Goal: Transaction & Acquisition: Obtain resource

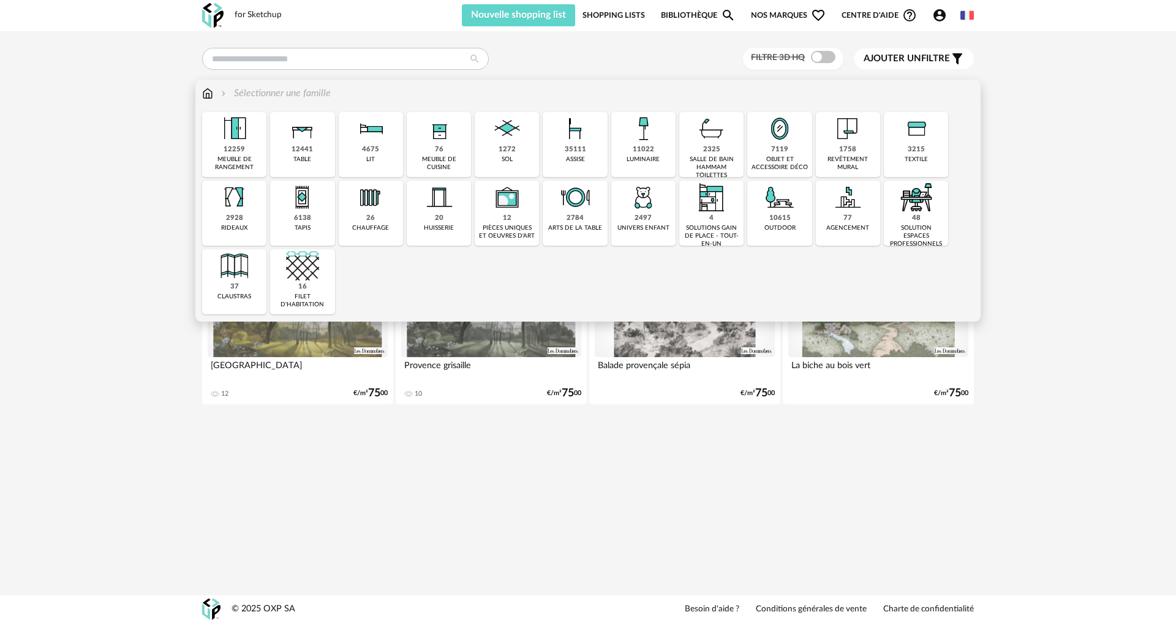
click at [515, 154] on div "1272 sol" at bounding box center [507, 144] width 64 height 65
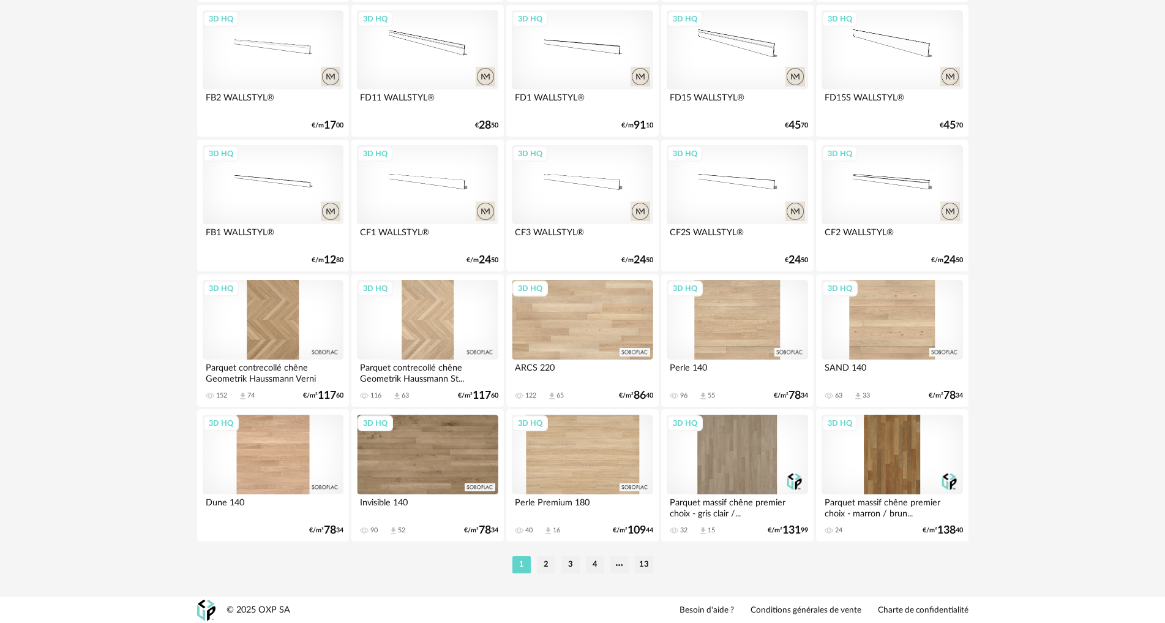
scroll to position [2329, 0]
click at [258, 431] on div "3D HQ" at bounding box center [273, 454] width 141 height 80
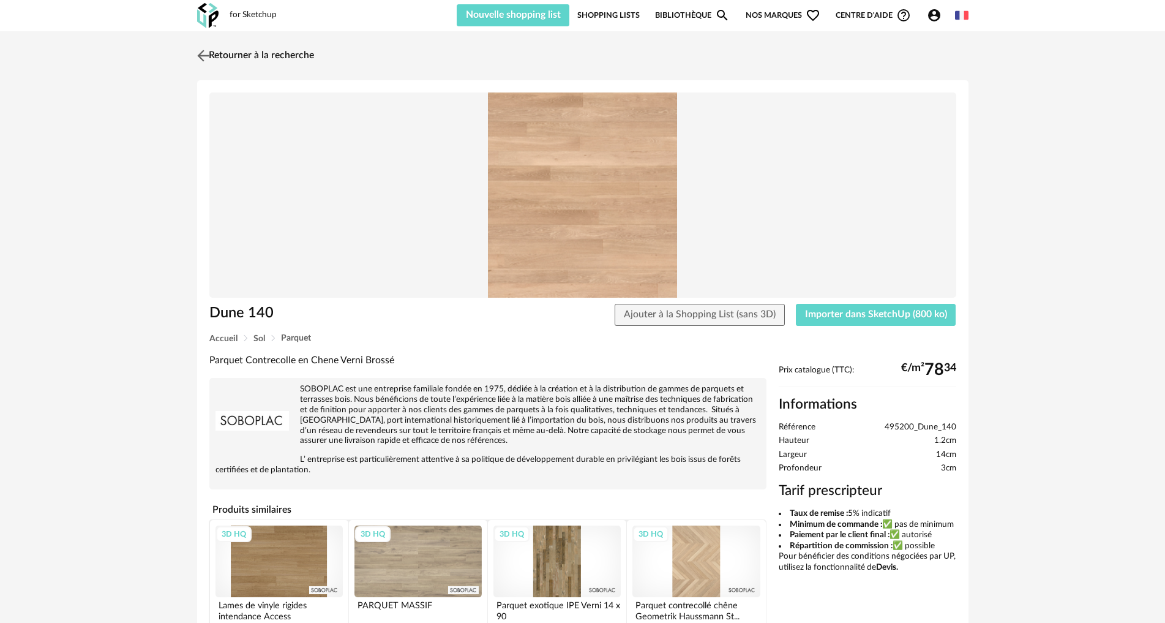
click at [213, 58] on link "Retourner à la recherche" at bounding box center [254, 55] width 120 height 27
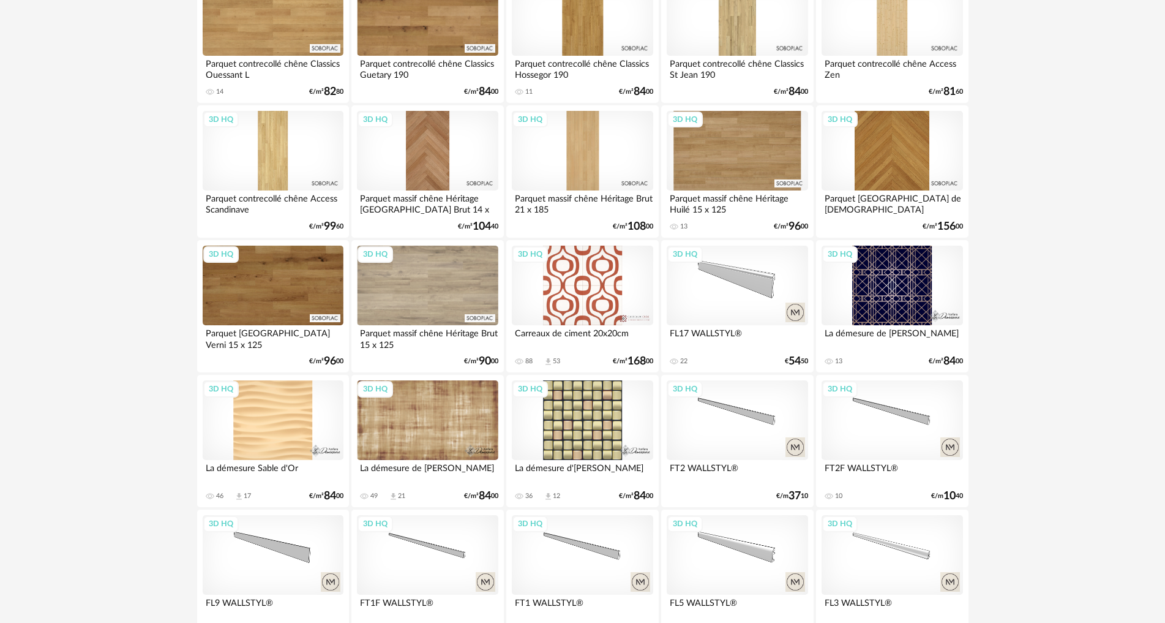
scroll to position [1288, 0]
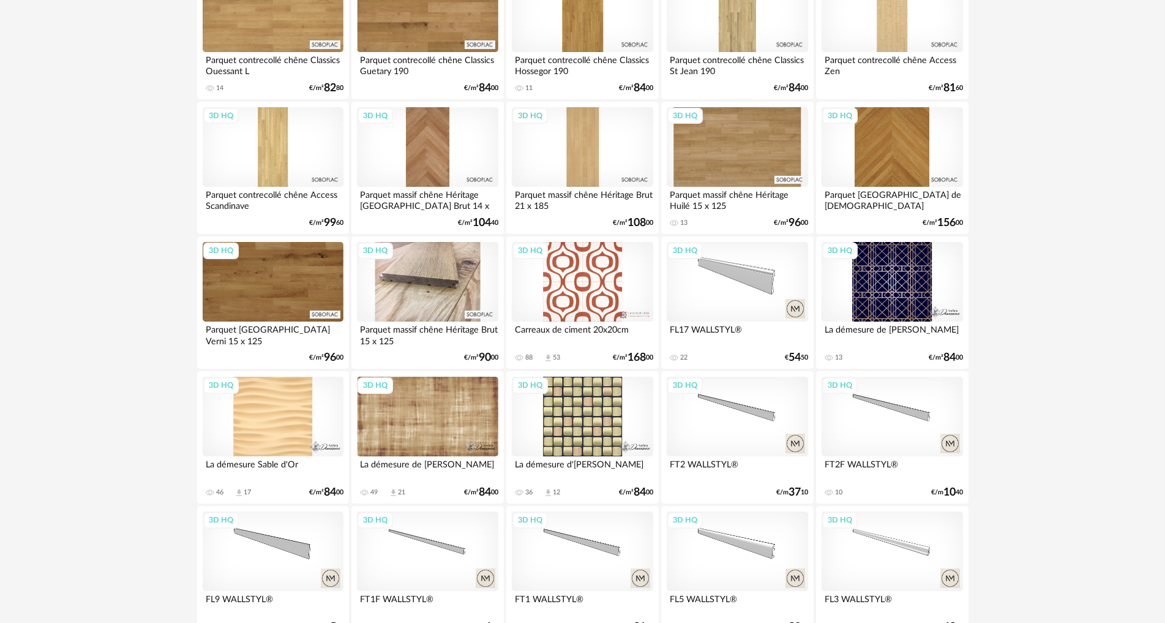
click at [399, 296] on div "3D HQ" at bounding box center [427, 282] width 141 height 80
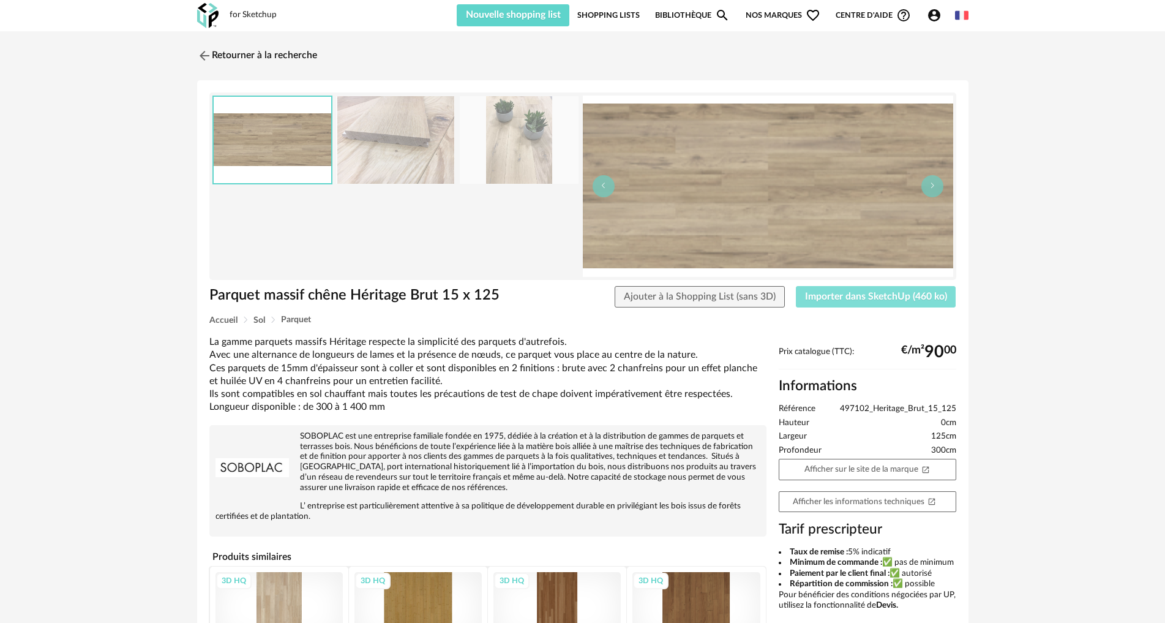
click at [849, 298] on span "Importer dans SketchUp (460 ko)" at bounding box center [876, 297] width 142 height 10
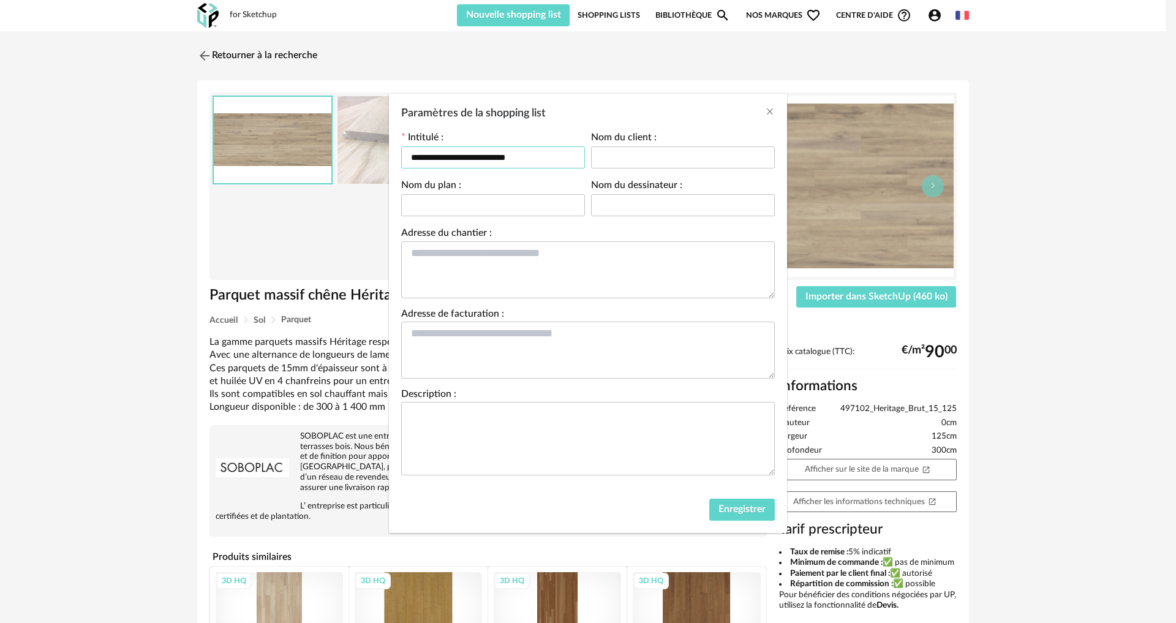
drag, startPoint x: 527, startPoint y: 155, endPoint x: 210, endPoint y: 118, distance: 319.4
click at [210, 118] on div "**********" at bounding box center [588, 311] width 1176 height 623
click at [749, 508] on span "Enregistrer" at bounding box center [741, 509] width 47 height 10
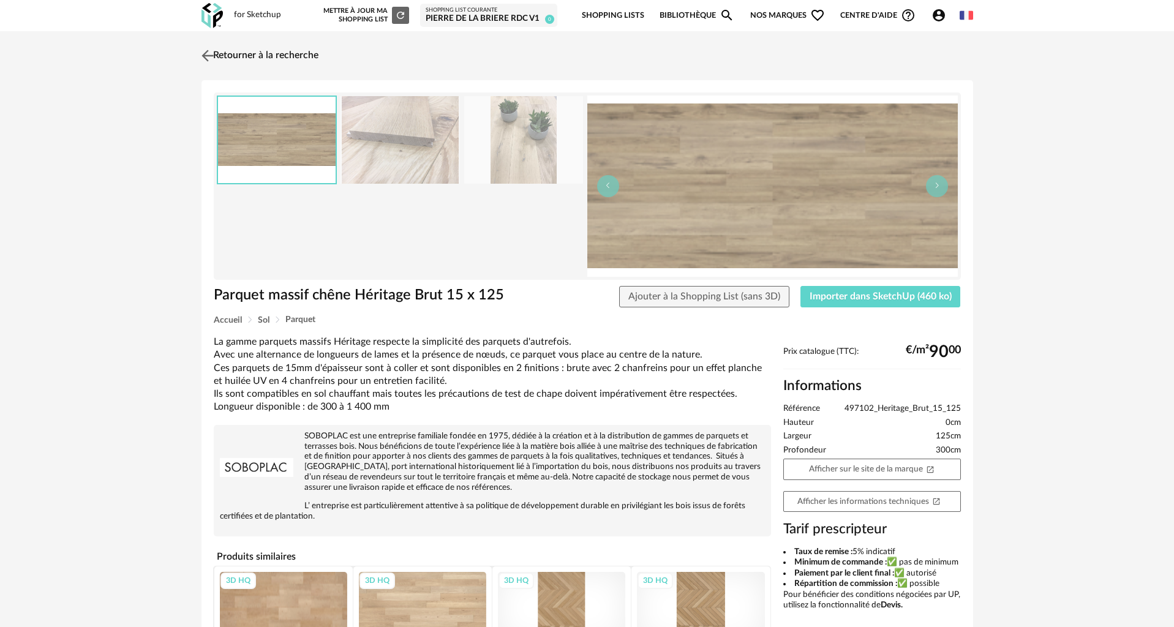
click at [258, 56] on link "Retourner à la recherche" at bounding box center [258, 55] width 120 height 27
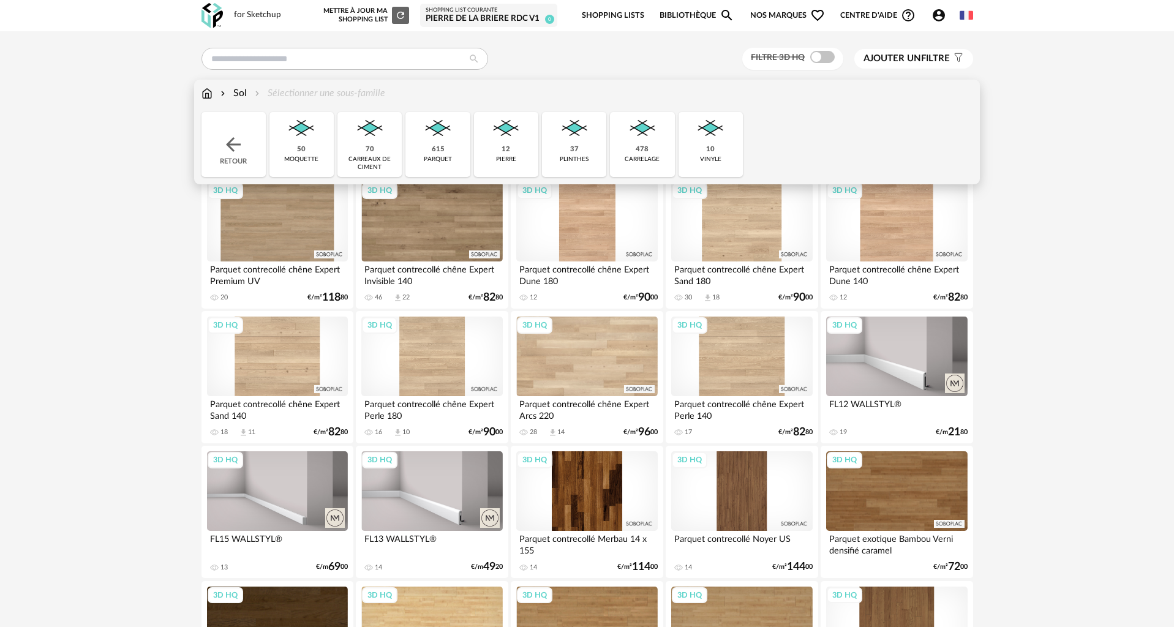
click at [209, 95] on img at bounding box center [206, 93] width 11 height 14
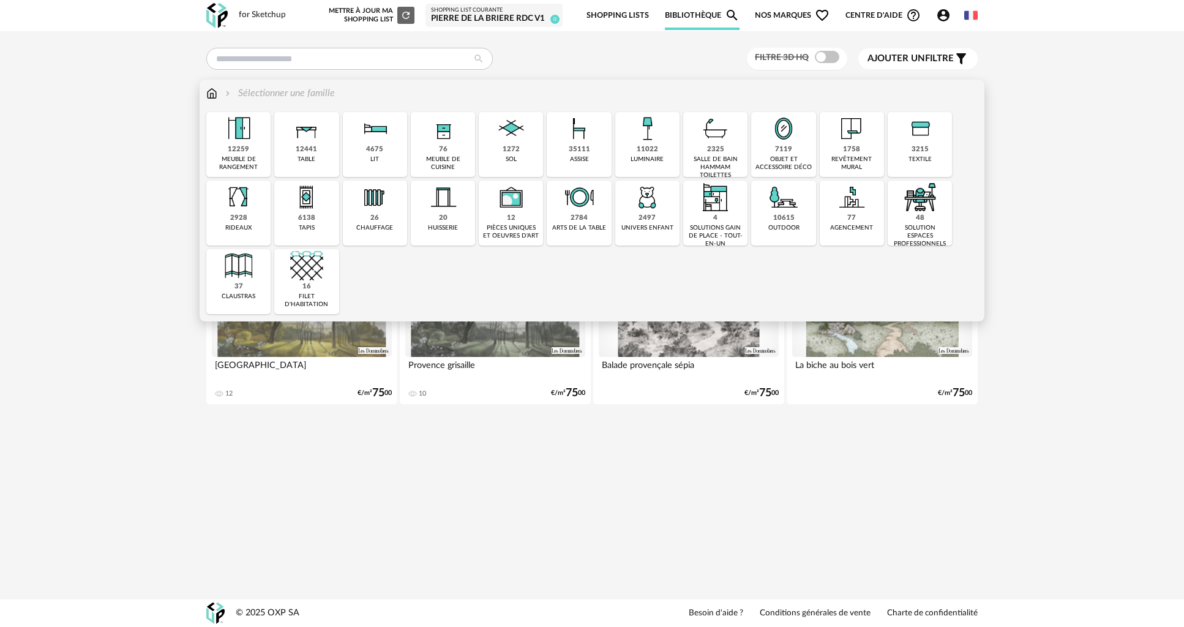
click at [230, 139] on img at bounding box center [238, 128] width 33 height 33
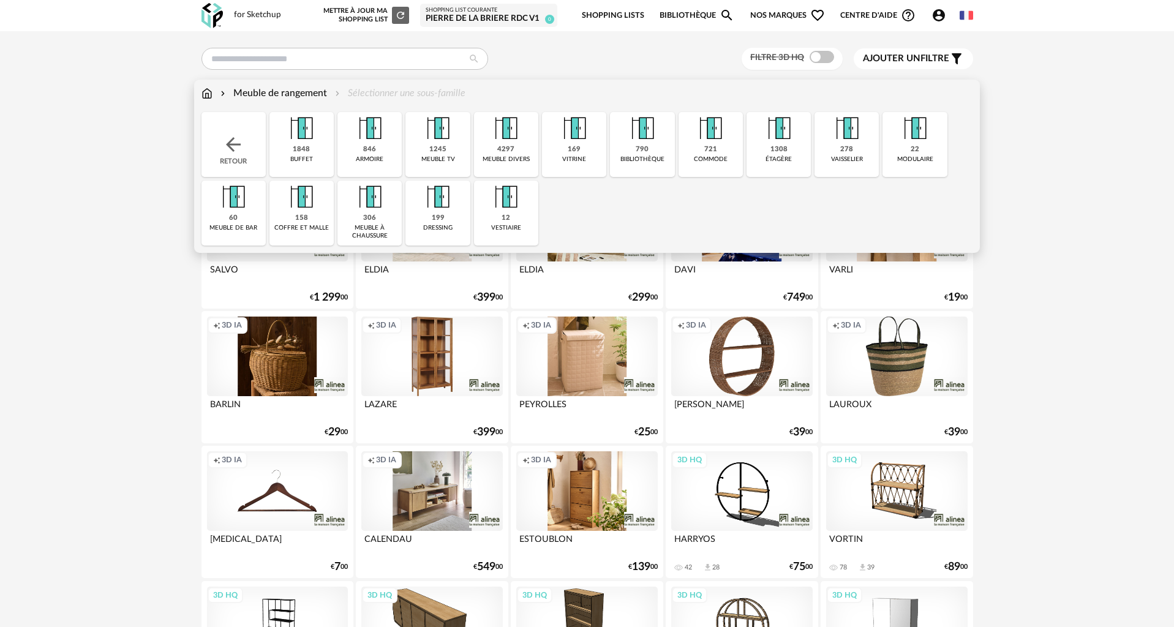
click at [436, 146] on div "1245" at bounding box center [437, 149] width 17 height 9
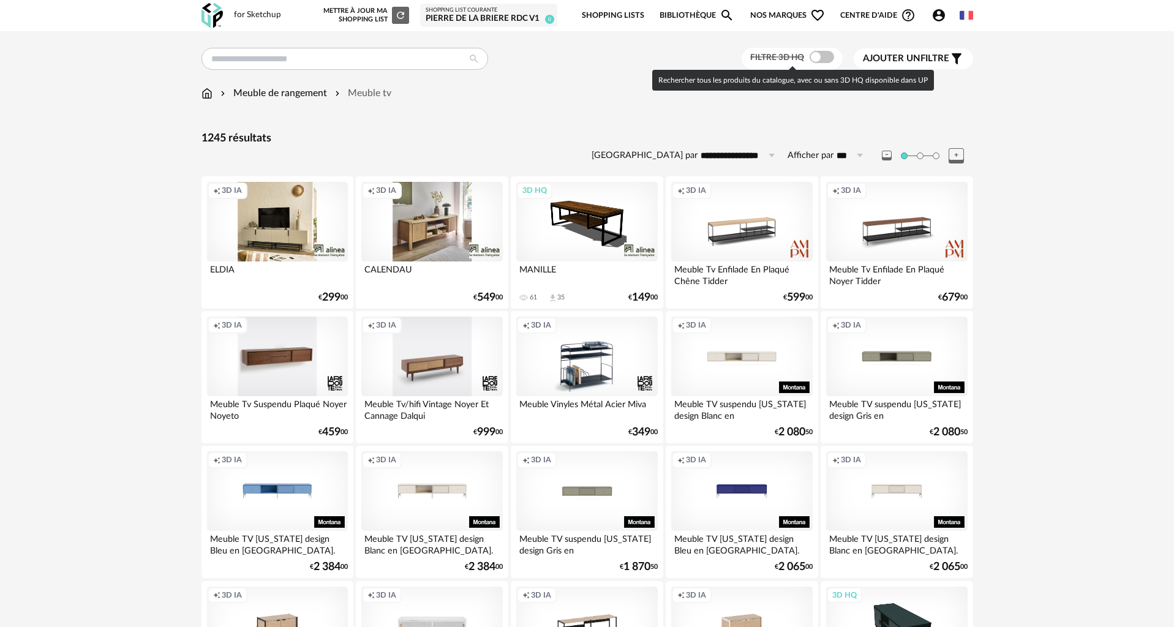
click at [815, 55] on span at bounding box center [822, 57] width 24 height 12
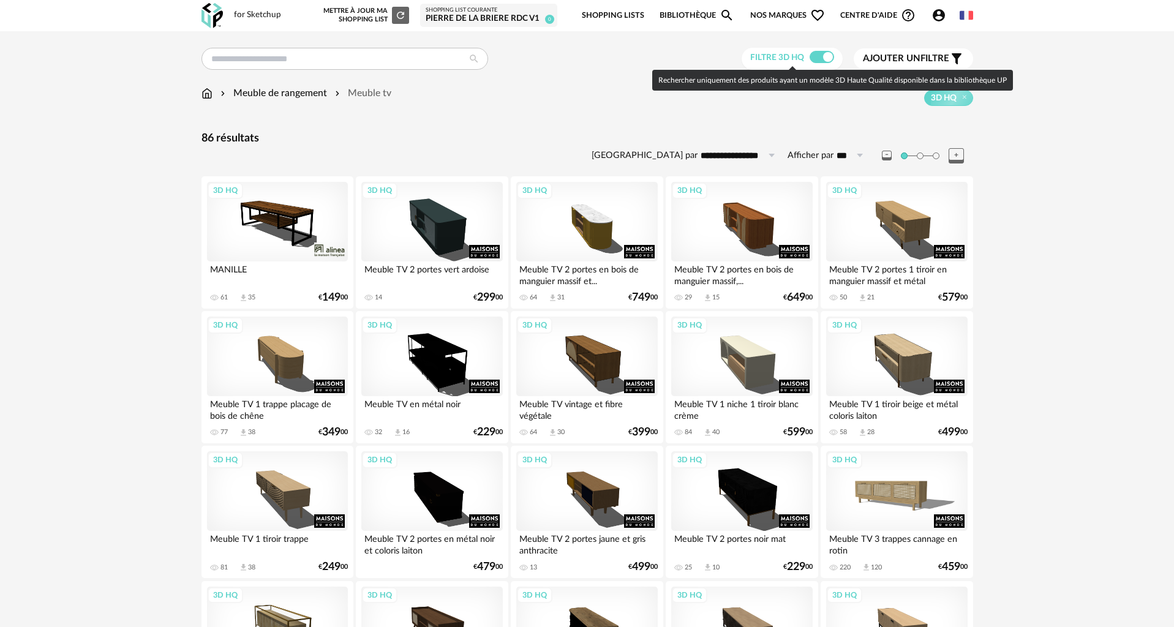
click at [815, 55] on span at bounding box center [822, 57] width 24 height 12
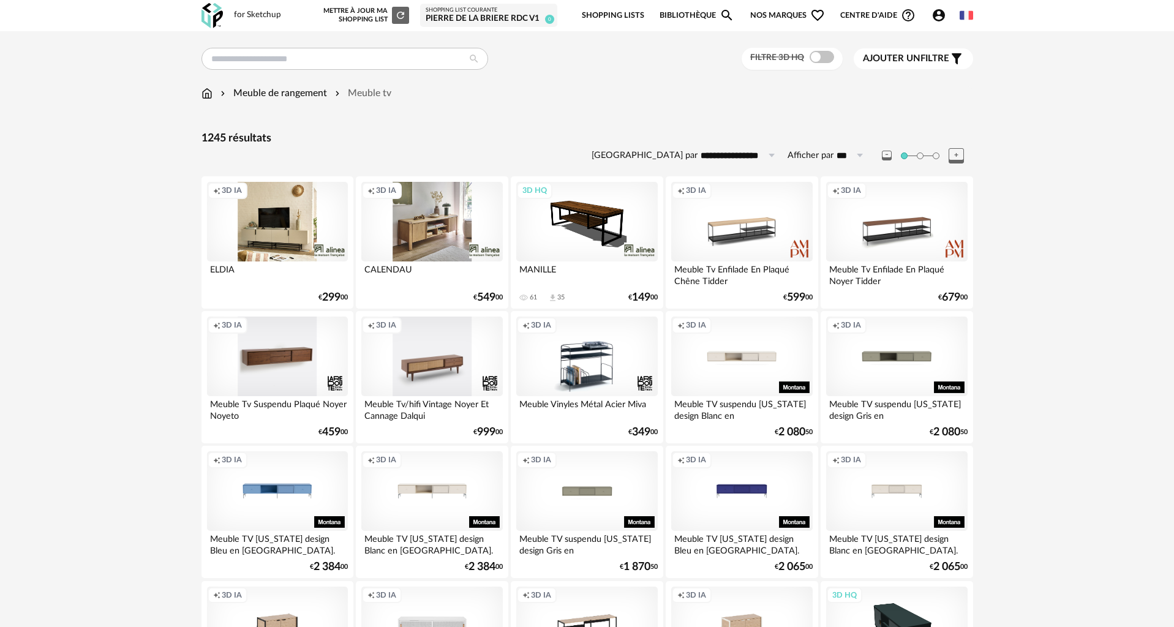
click at [735, 359] on div "Creation icon 3D IA" at bounding box center [741, 357] width 141 height 80
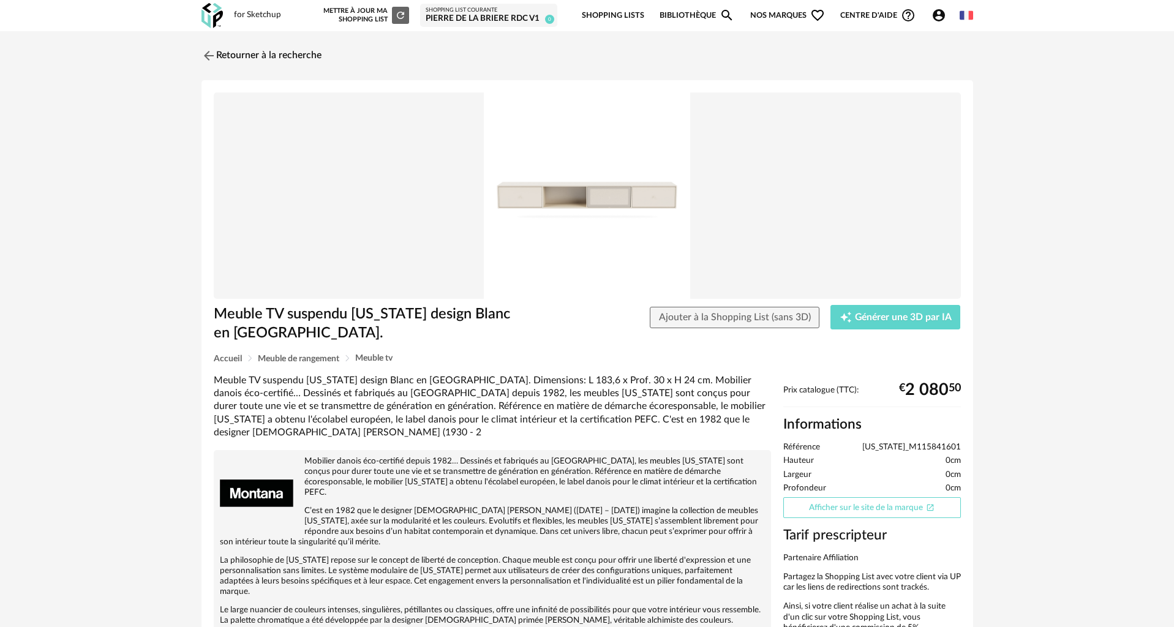
click at [815, 510] on link "Afficher sur le site de la marque Open In New icon" at bounding box center [872, 507] width 178 height 21
click at [833, 506] on link "Afficher sur le site de la marque Open In New icon" at bounding box center [872, 507] width 178 height 21
click at [208, 55] on img at bounding box center [207, 56] width 18 height 18
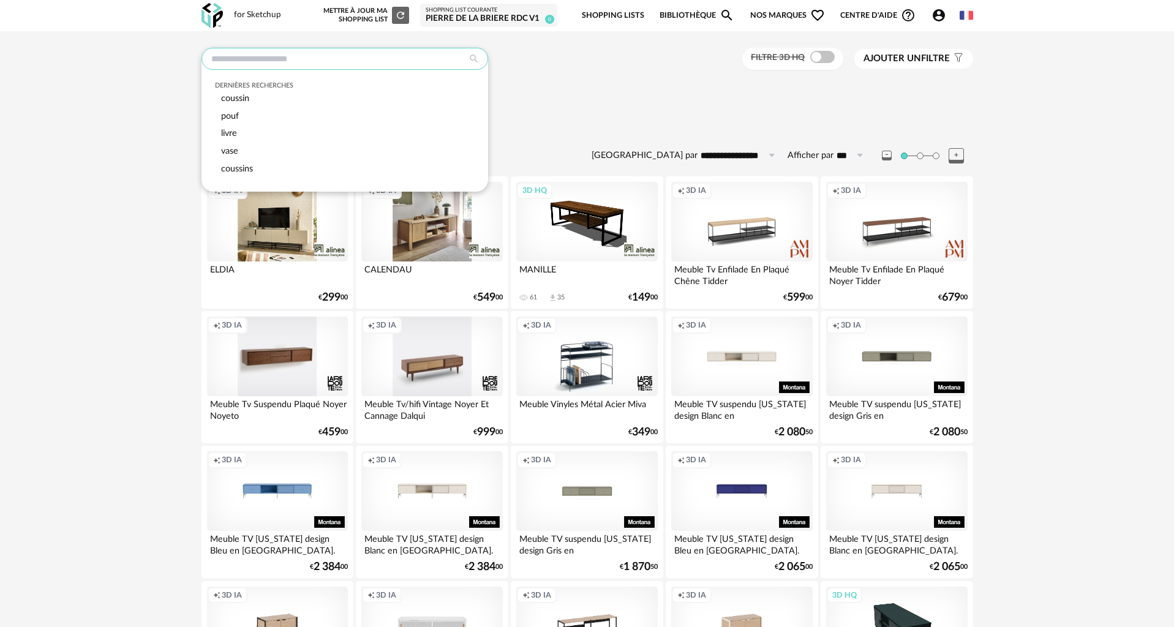
click at [320, 58] on input "text" at bounding box center [344, 59] width 287 height 22
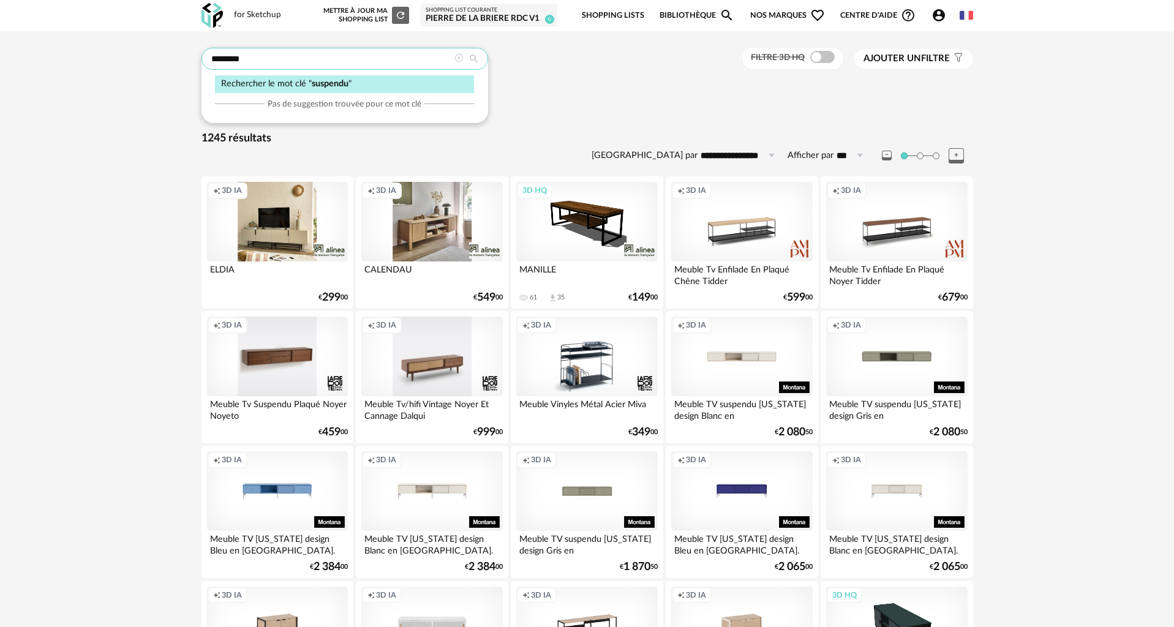
type input "********"
type input "**********"
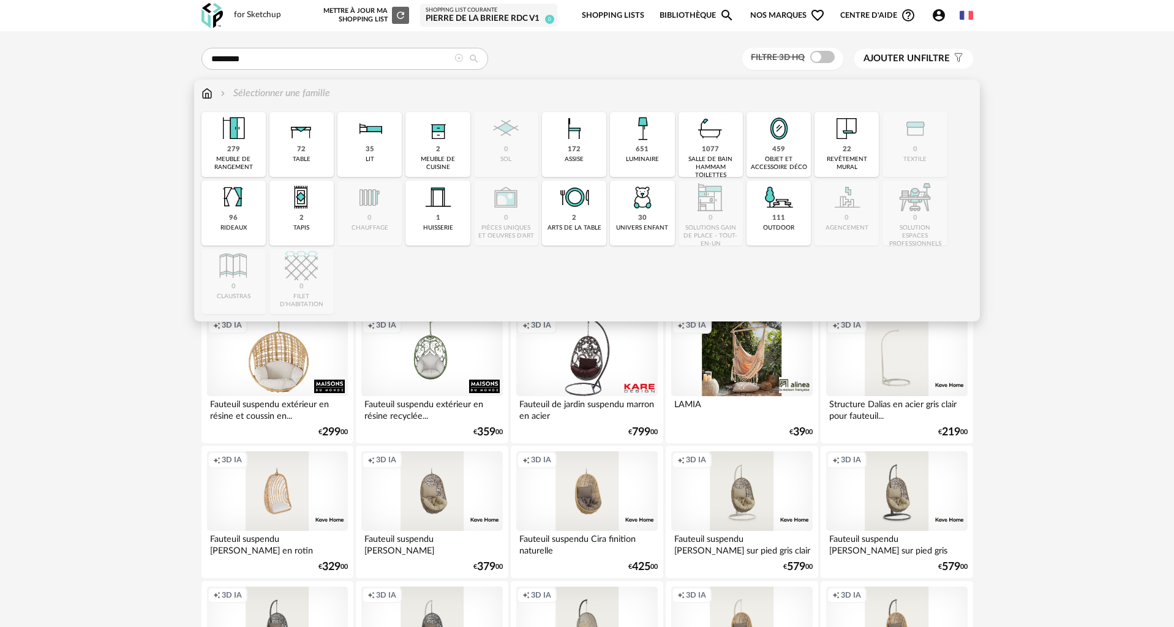
click at [230, 137] on img at bounding box center [233, 128] width 33 height 33
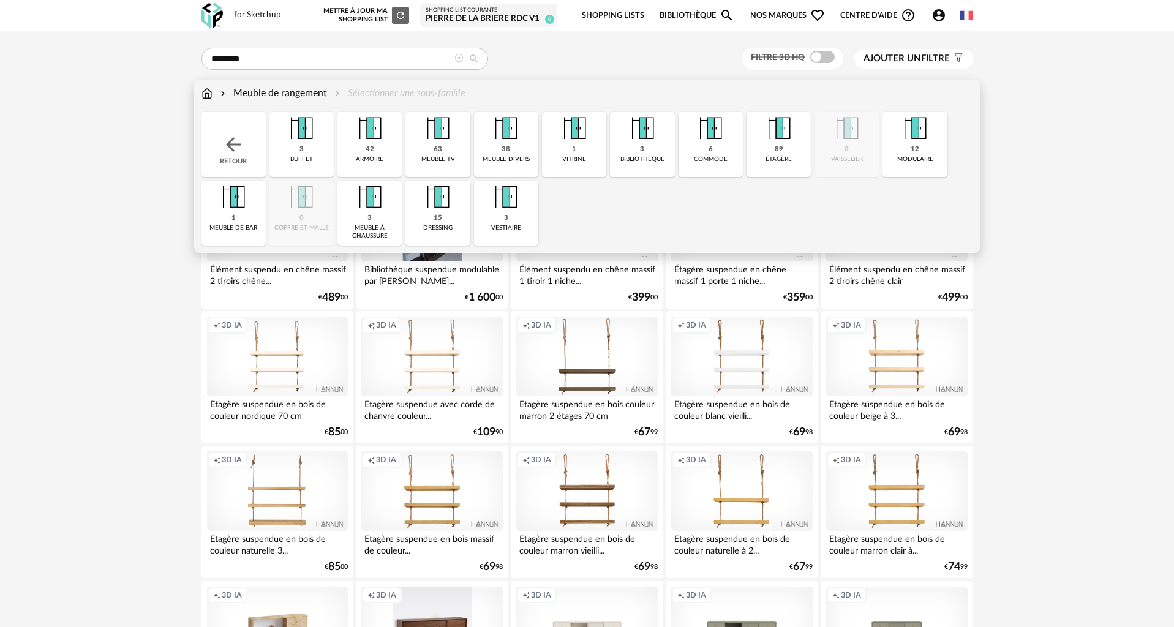
click at [421, 146] on div "63 meuble tv" at bounding box center [437, 144] width 64 height 65
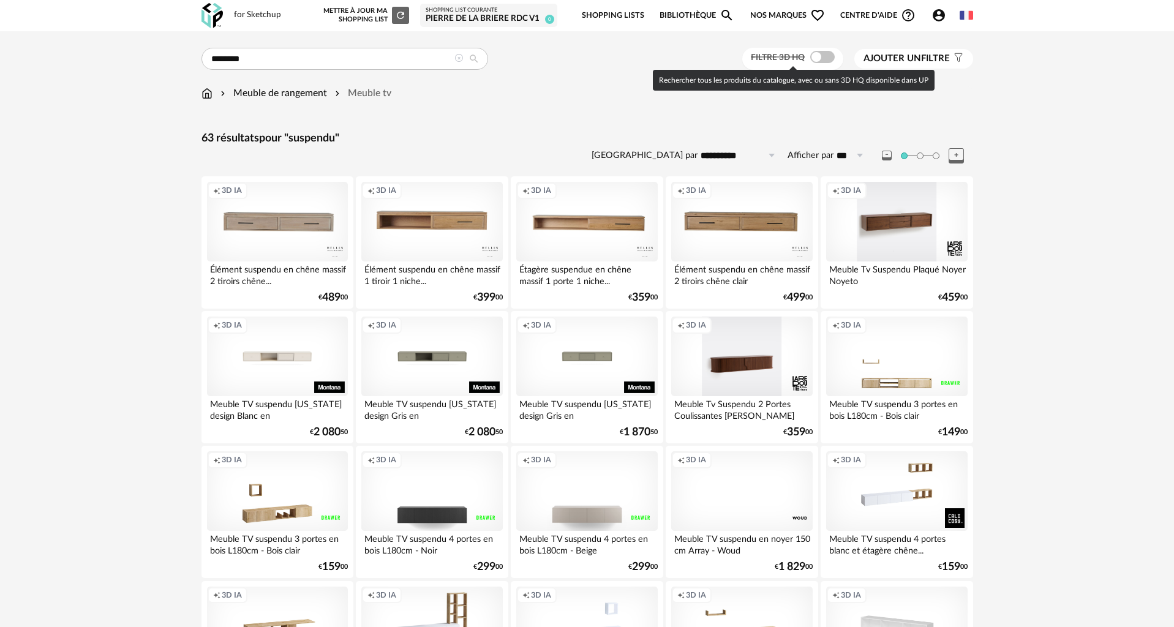
click at [810, 53] on div at bounding box center [822, 57] width 24 height 12
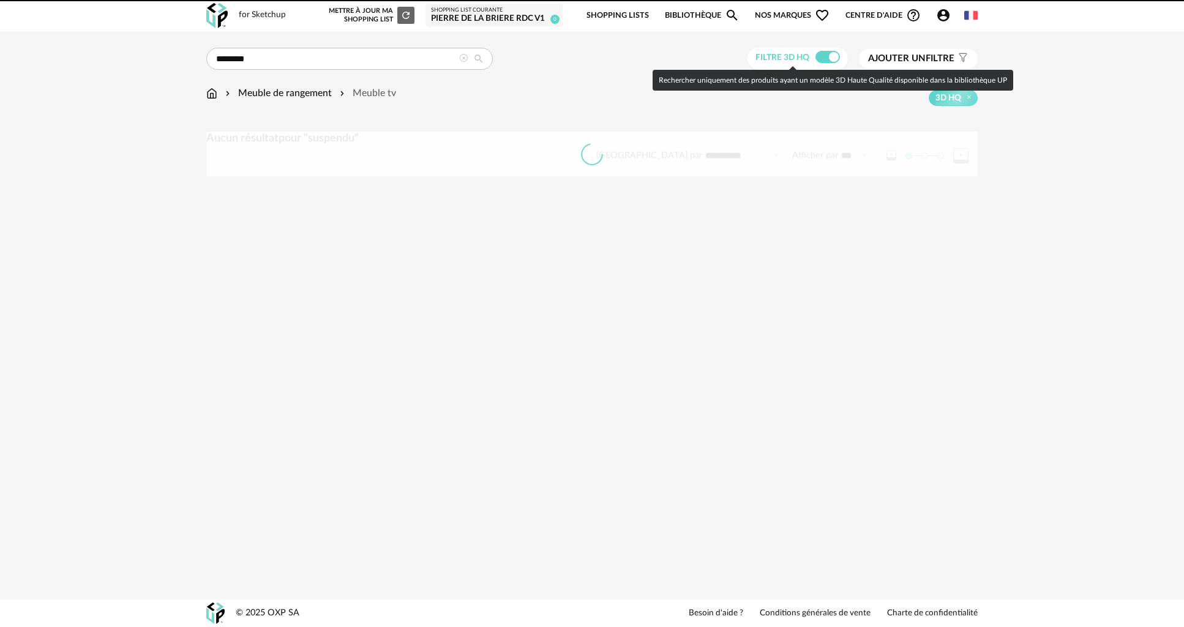
click at [818, 55] on span at bounding box center [828, 57] width 24 height 12
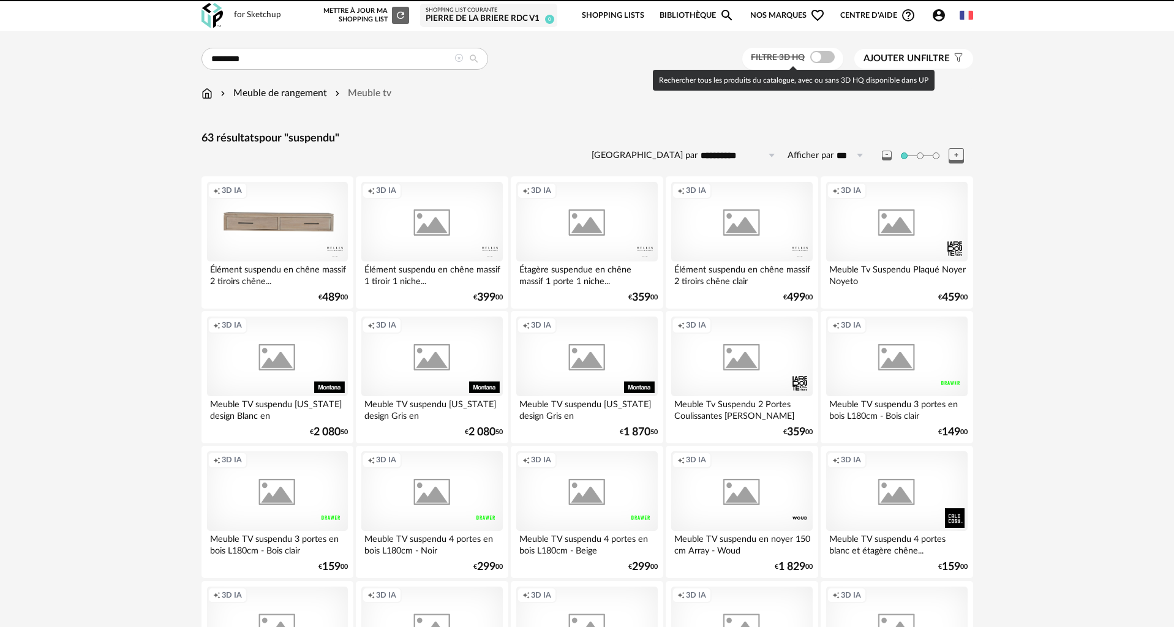
click at [818, 56] on div at bounding box center [587, 313] width 1174 height 627
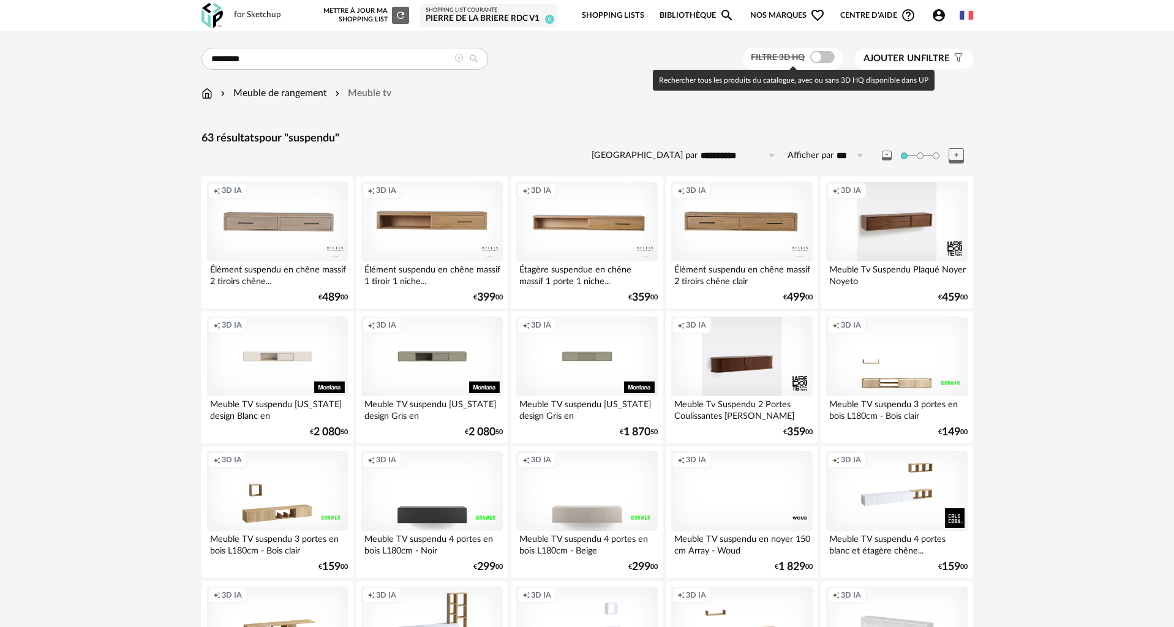
click at [818, 56] on span at bounding box center [822, 57] width 24 height 12
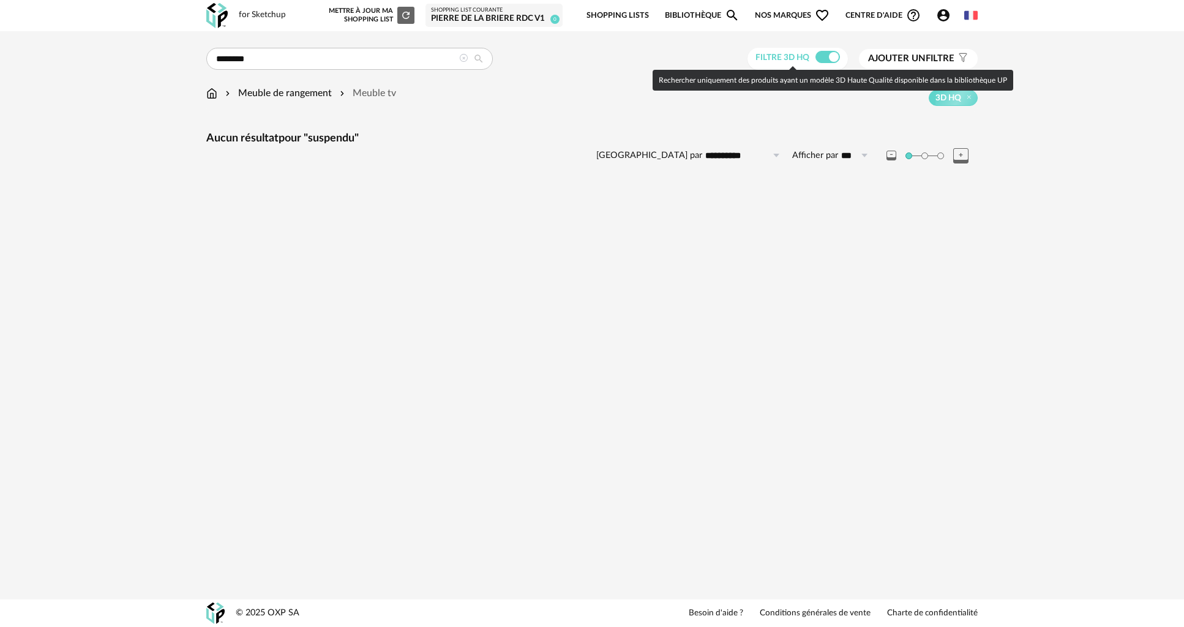
click at [818, 56] on span at bounding box center [828, 57] width 24 height 12
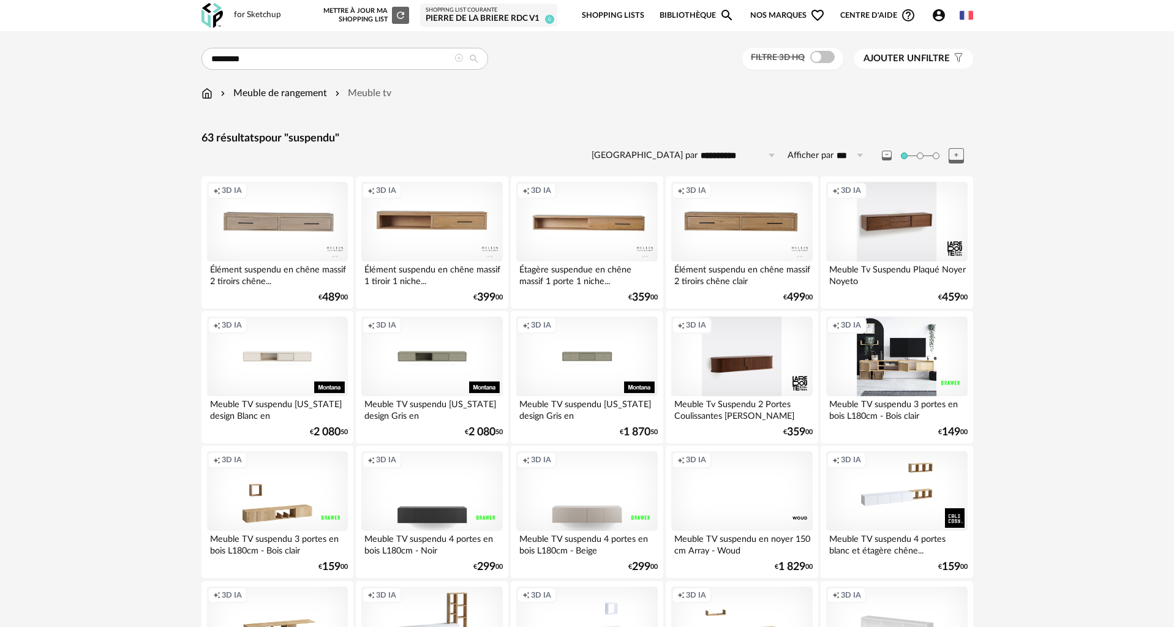
click at [884, 374] on div "Creation icon 3D IA" at bounding box center [896, 357] width 141 height 80
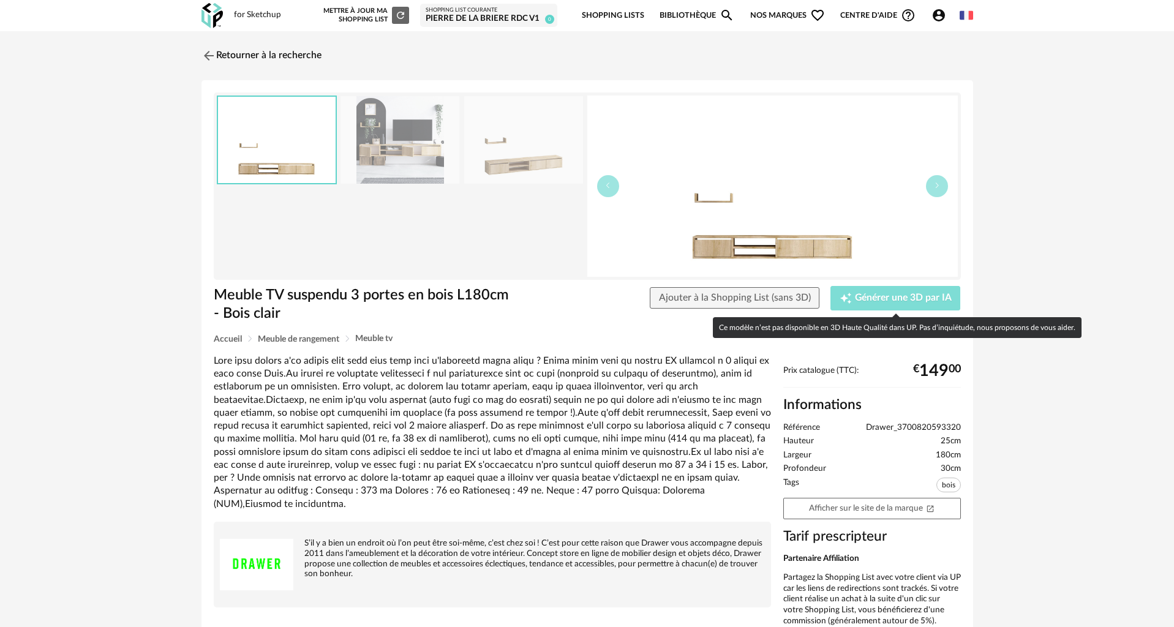
click at [888, 301] on span "Générer une 3D par IA" at bounding box center [903, 298] width 97 height 10
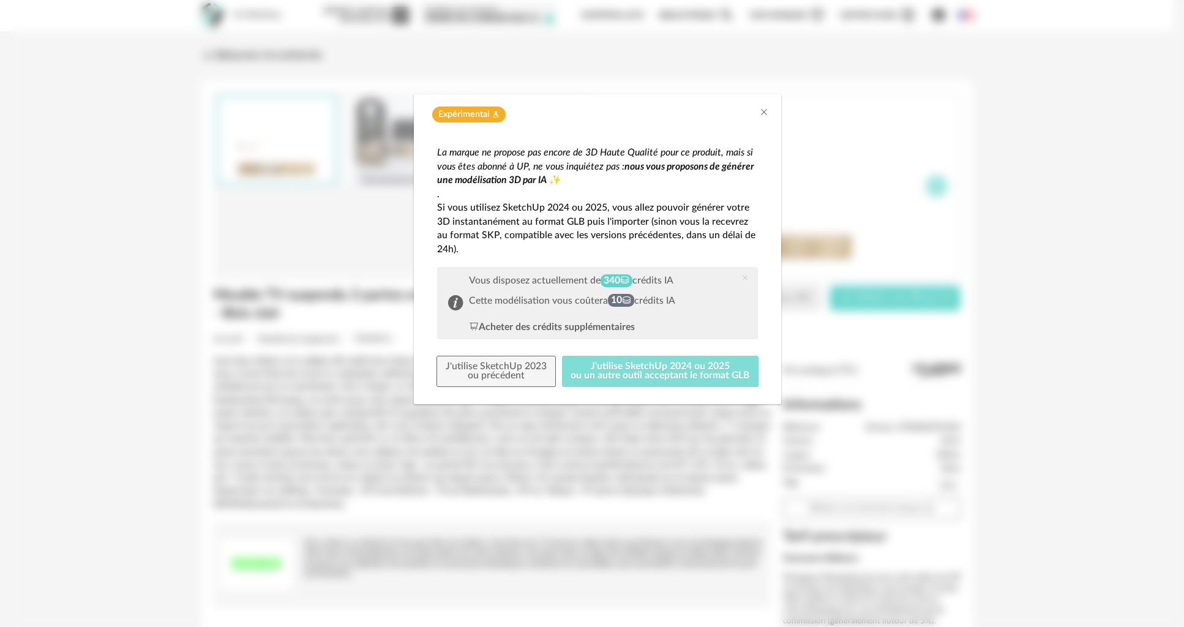
click at [604, 365] on button "J'utilise SketchUp 2024 ou 2025 ou un autre outil acceptant le format GLB" at bounding box center [660, 372] width 197 height 32
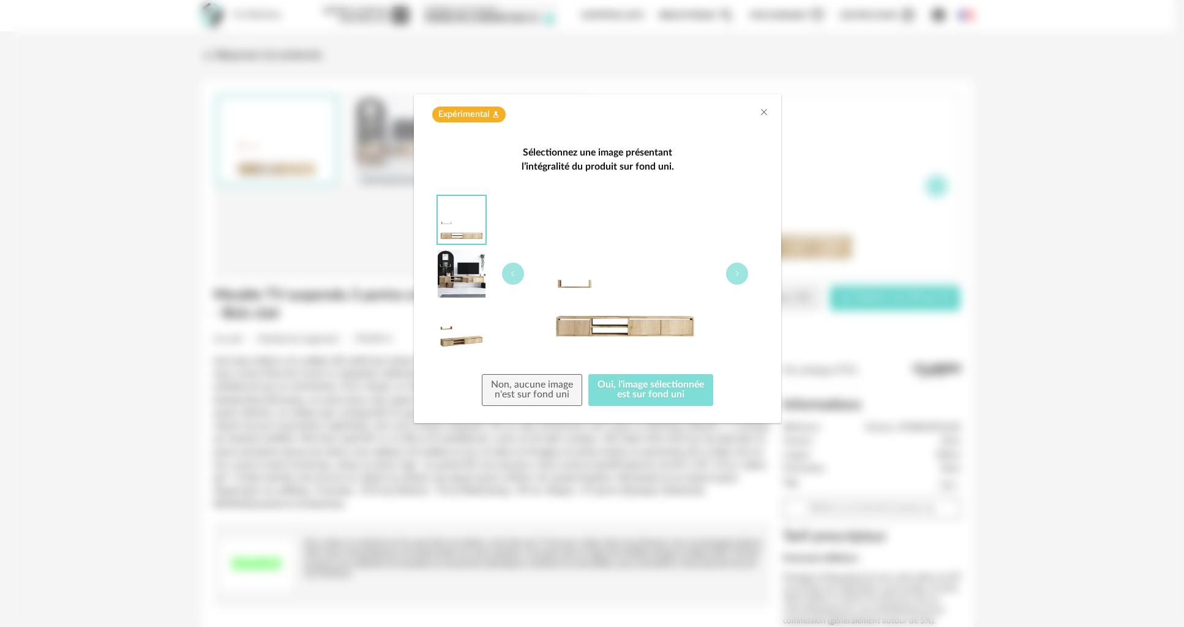
click at [616, 383] on button "Oui, l'image sélectionnée est sur fond uni" at bounding box center [651, 390] width 125 height 32
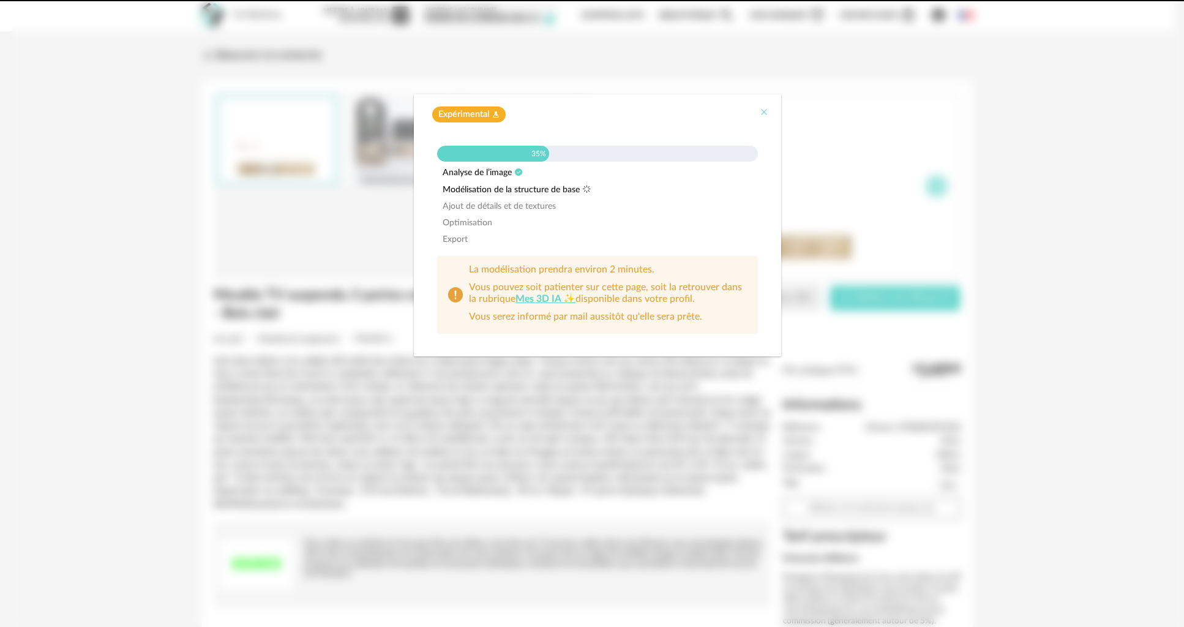
click at [766, 110] on icon "Close" at bounding box center [764, 112] width 10 height 10
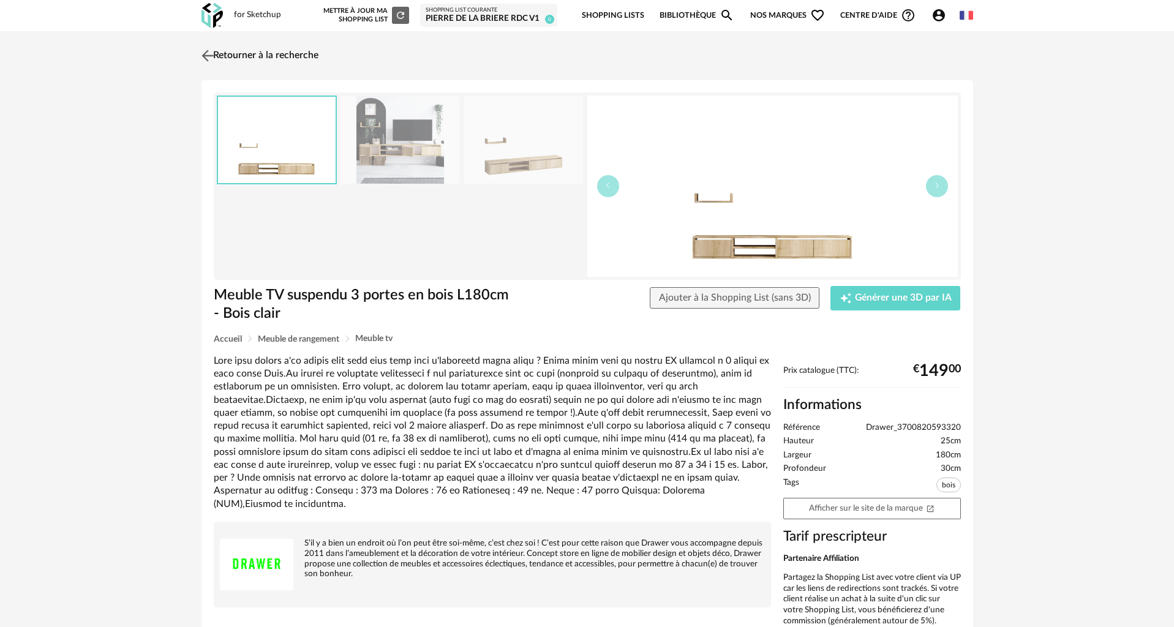
click at [208, 54] on img at bounding box center [207, 56] width 18 height 18
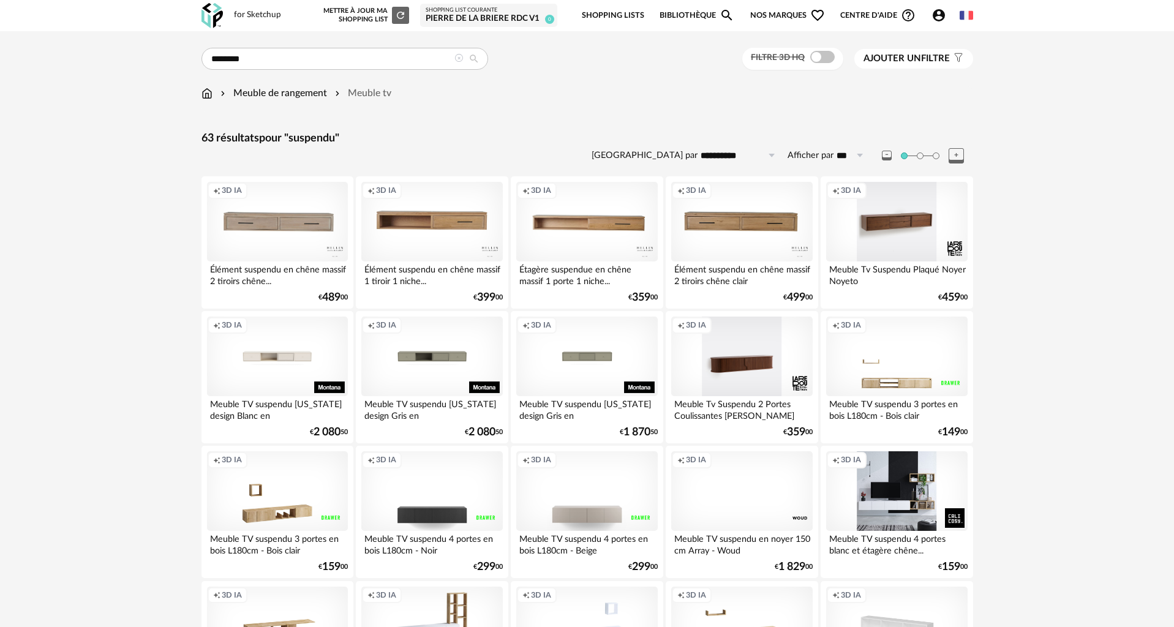
click at [892, 476] on div "Creation icon 3D IA" at bounding box center [896, 491] width 141 height 80
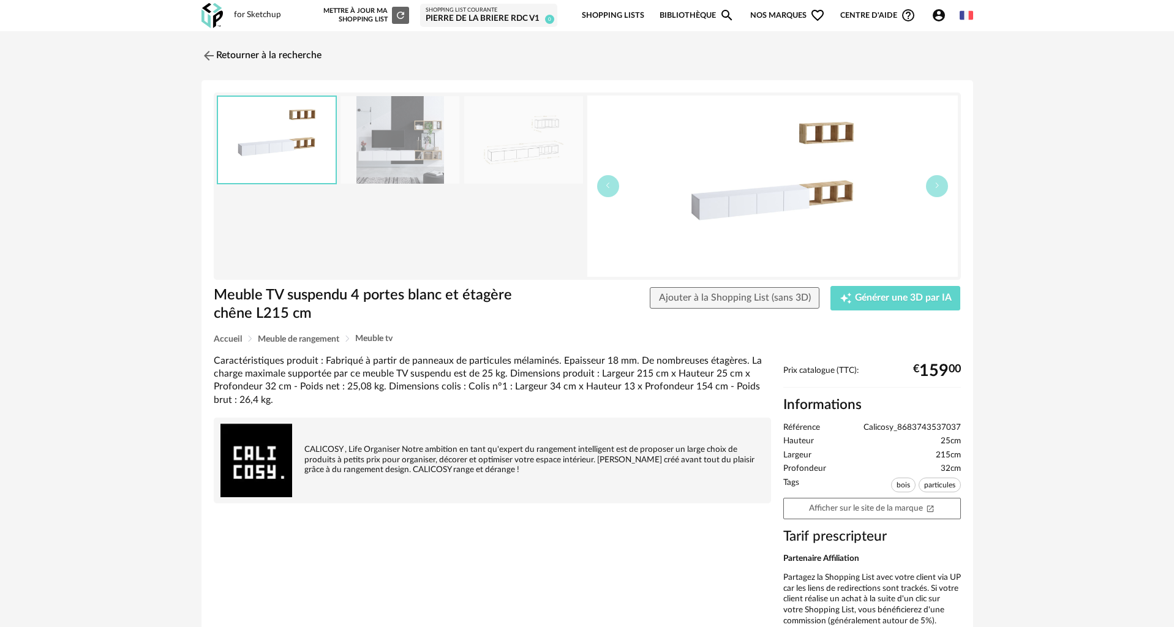
click at [744, 208] on img at bounding box center [772, 186] width 371 height 181
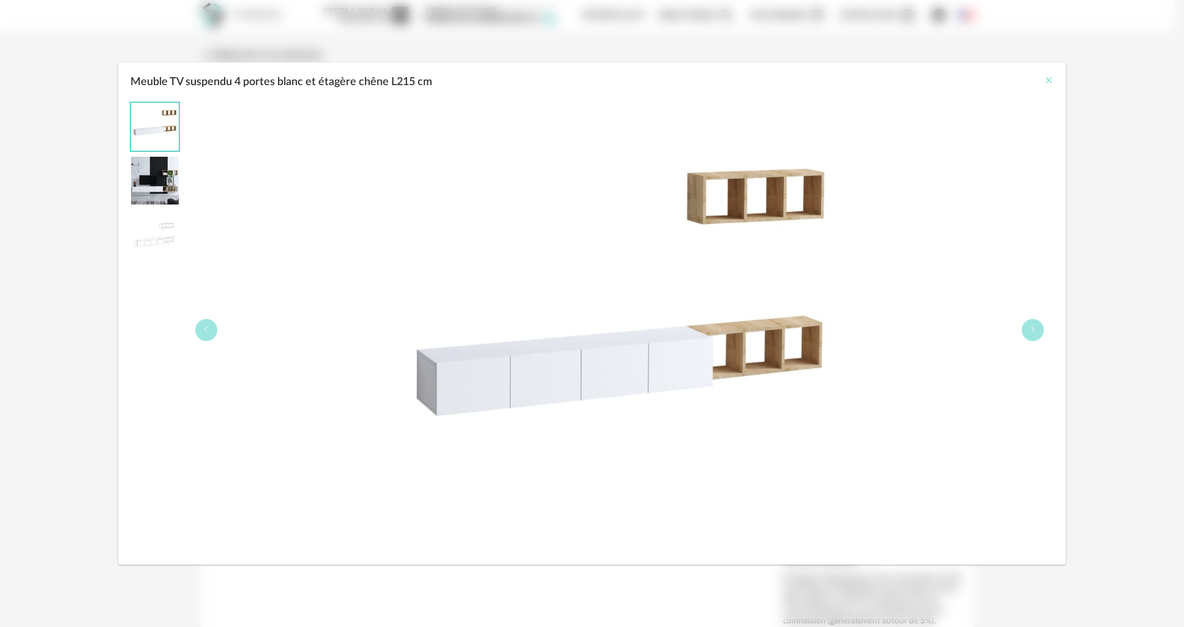
click at [1048, 80] on icon "Close" at bounding box center [1049, 80] width 10 height 10
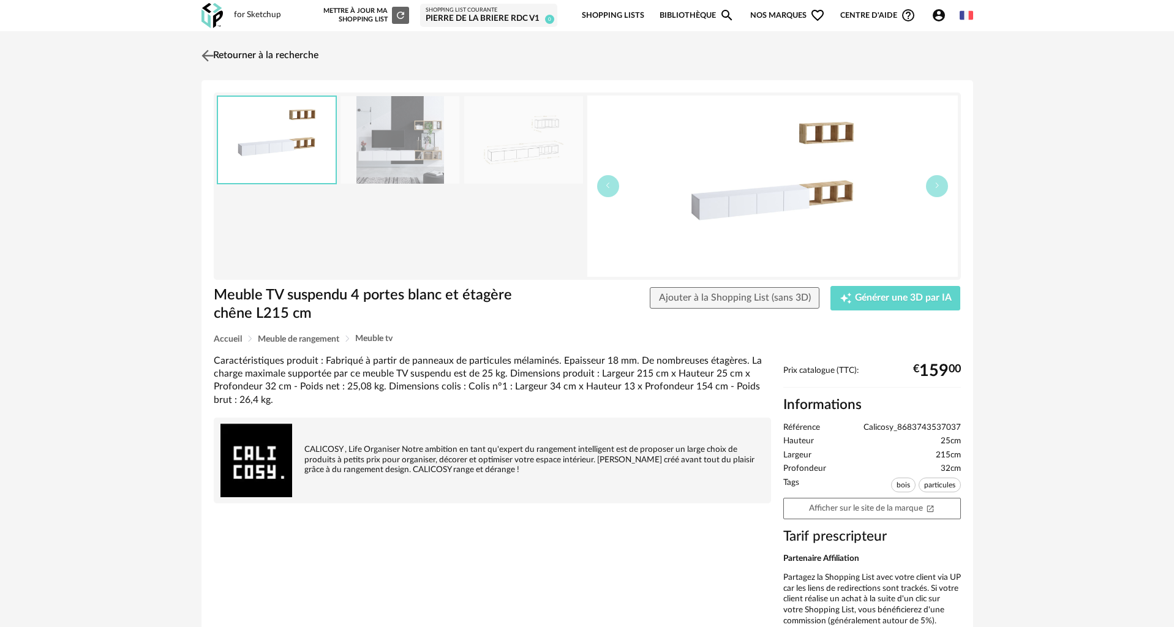
click at [225, 55] on link "Retourner à la recherche" at bounding box center [258, 55] width 120 height 27
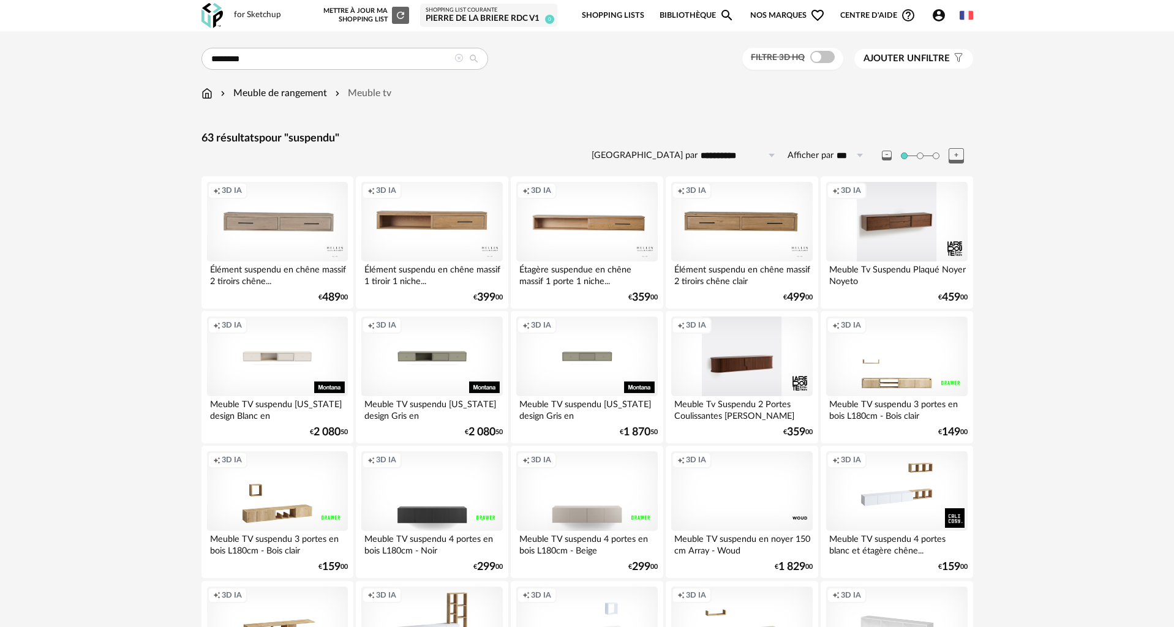
click at [288, 361] on div "Creation icon 3D IA" at bounding box center [277, 357] width 141 height 80
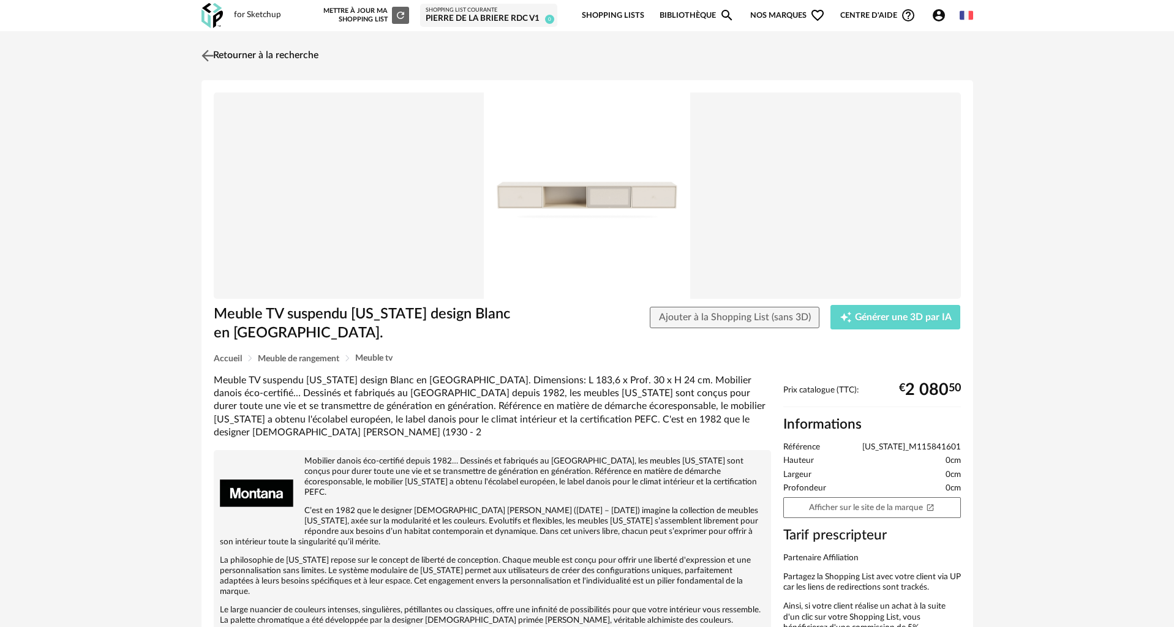
click at [220, 53] on link "Retourner à la recherche" at bounding box center [258, 55] width 120 height 27
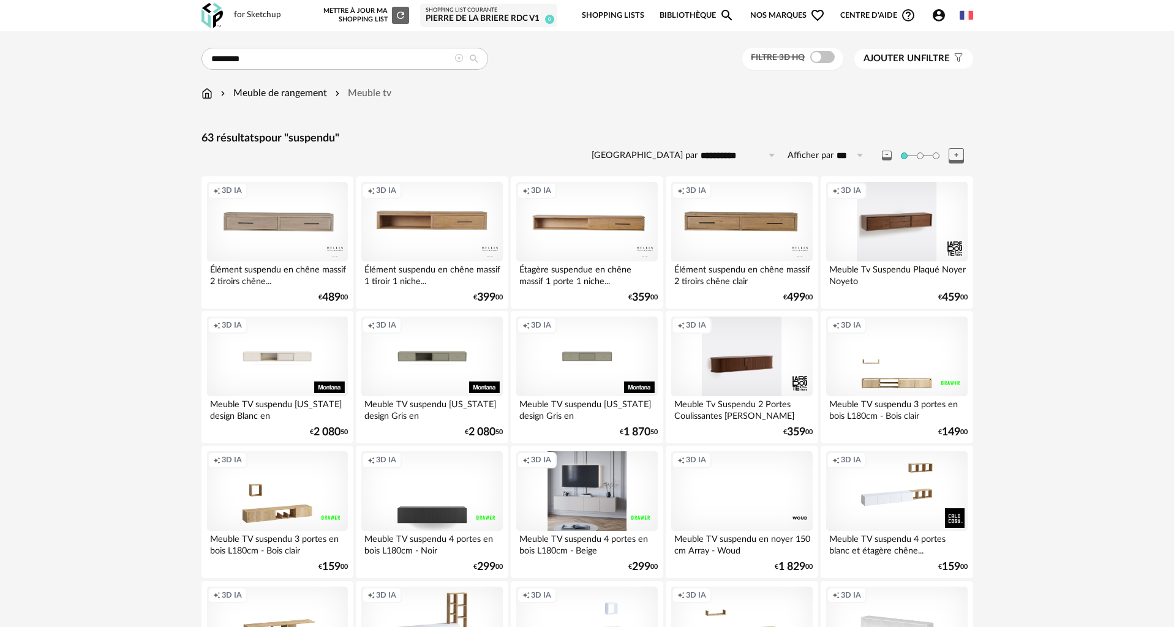
click at [611, 496] on div "Creation icon 3D IA" at bounding box center [586, 491] width 141 height 80
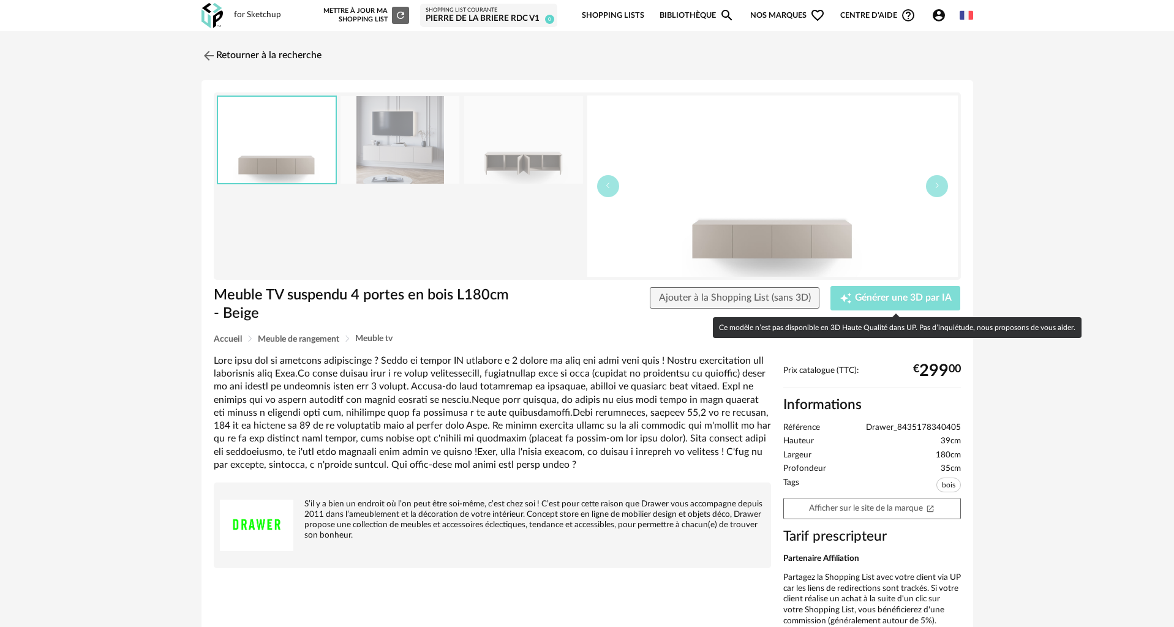
click at [877, 296] on span "Générer une 3D par IA" at bounding box center [903, 298] width 97 height 10
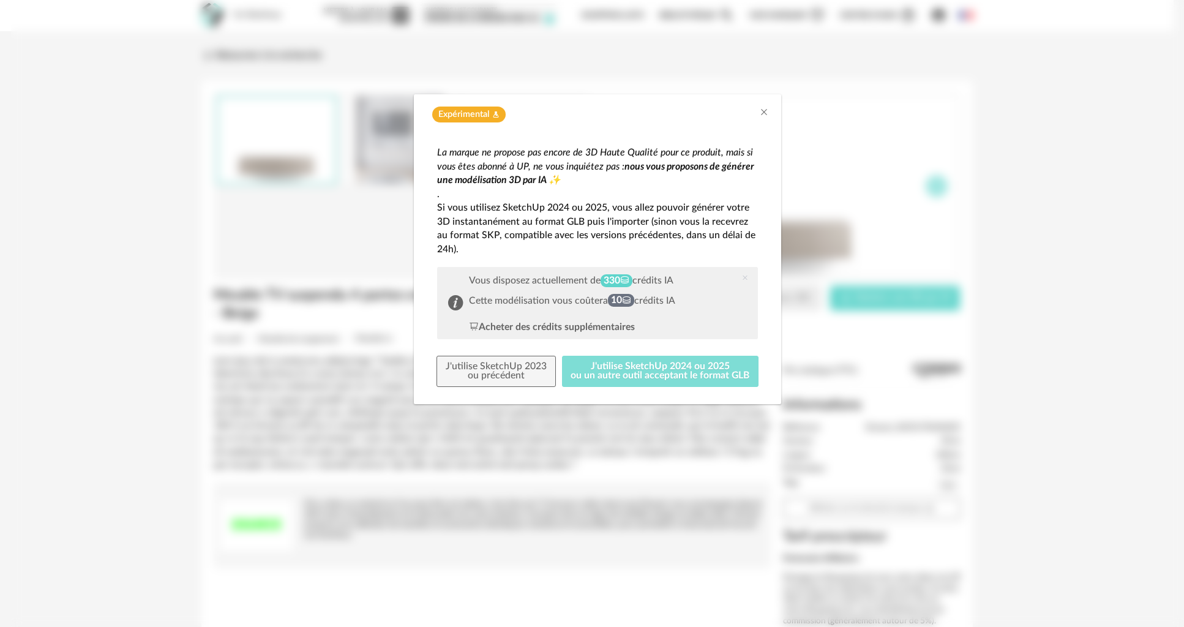
click at [621, 364] on button "J'utilise SketchUp 2024 ou 2025 ou un autre outil acceptant le format GLB" at bounding box center [660, 372] width 197 height 32
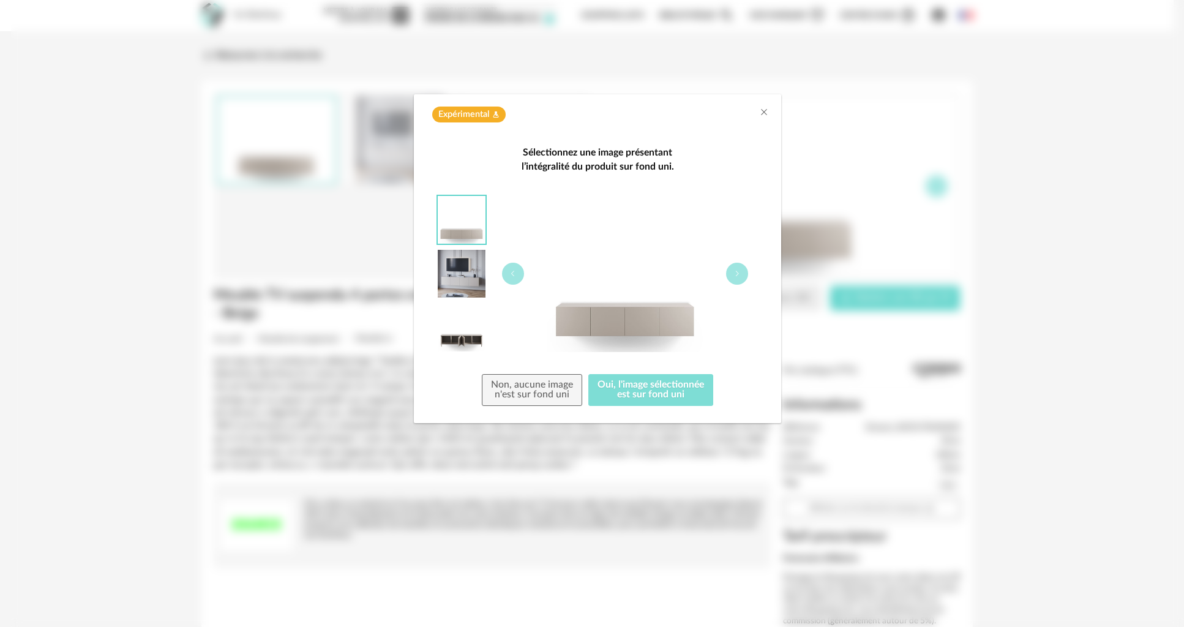
click at [643, 388] on button "Oui, l'image sélectionnée est sur fond uni" at bounding box center [651, 390] width 125 height 32
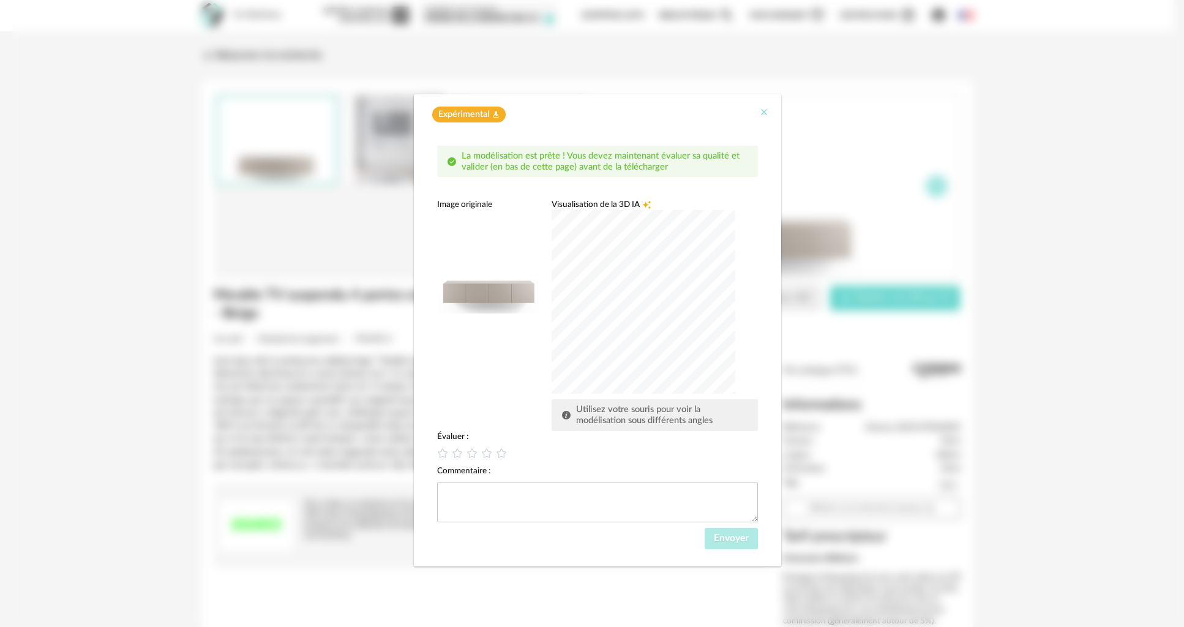
click at [764, 113] on icon "Close" at bounding box center [764, 112] width 10 height 10
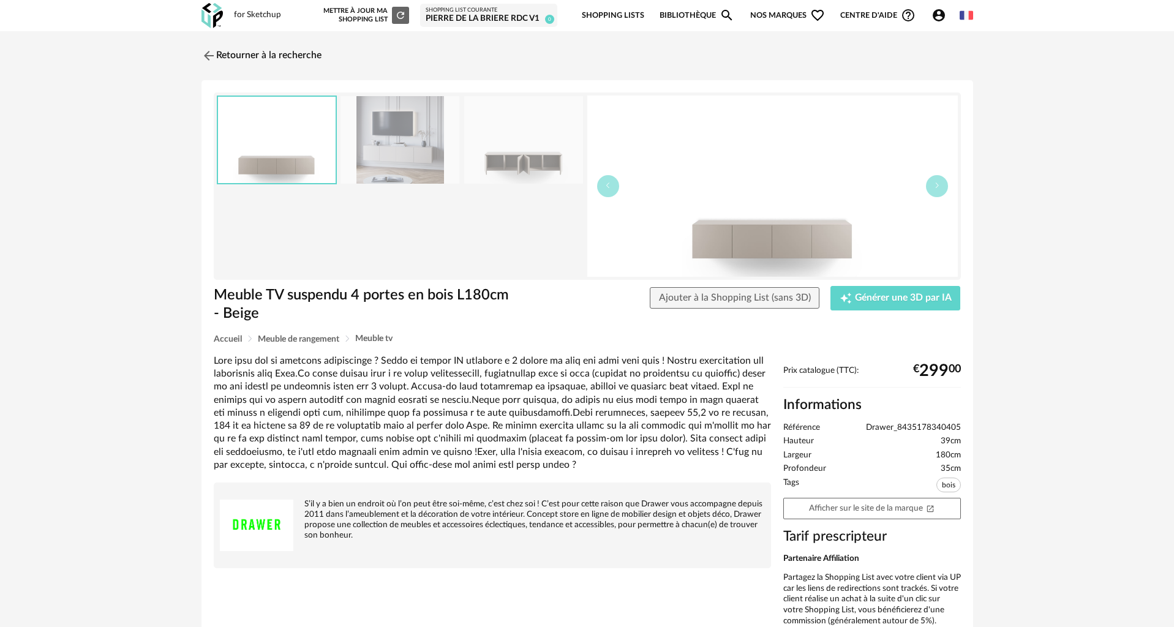
click at [936, 17] on icon "Account Circle icon" at bounding box center [939, 15] width 15 height 15
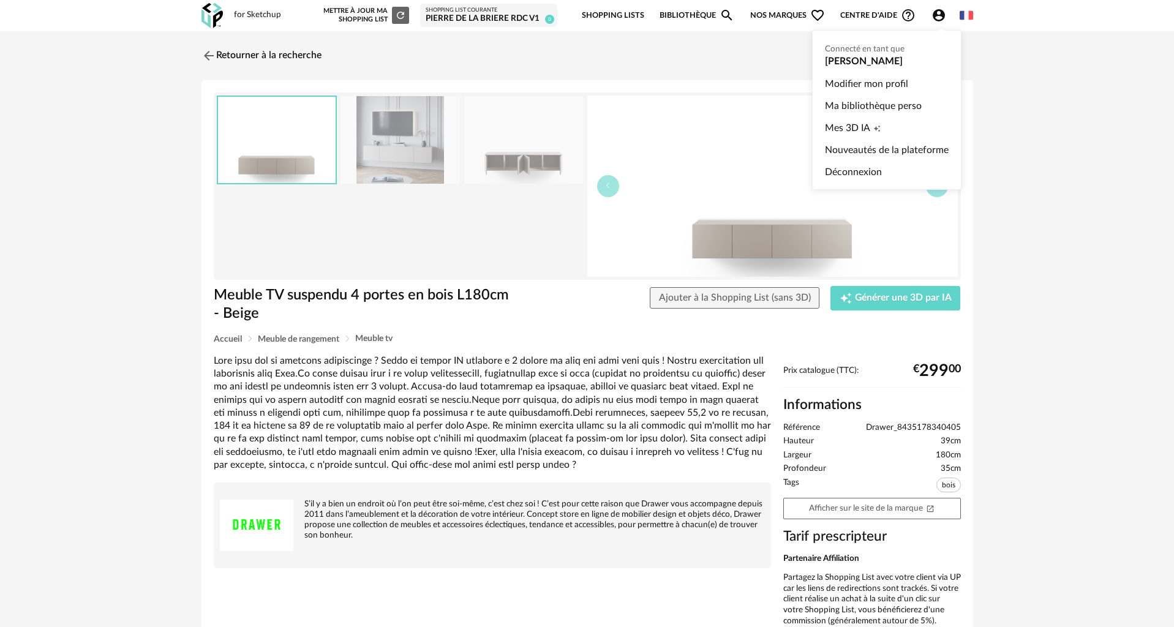
click at [864, 60] on ul "Connecté en tant que Marine Leveque Modifier mon profil Ma bibliothèque perso M…" at bounding box center [886, 110] width 149 height 160
click at [858, 78] on link "Modifier mon profil" at bounding box center [887, 84] width 124 height 22
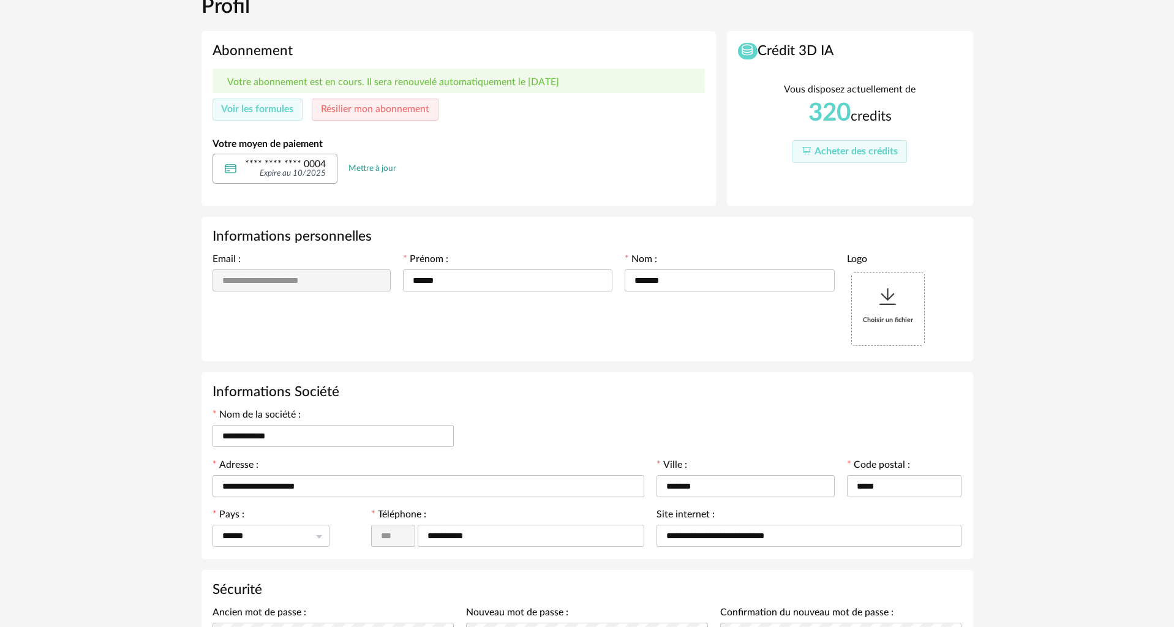
scroll to position [156, 0]
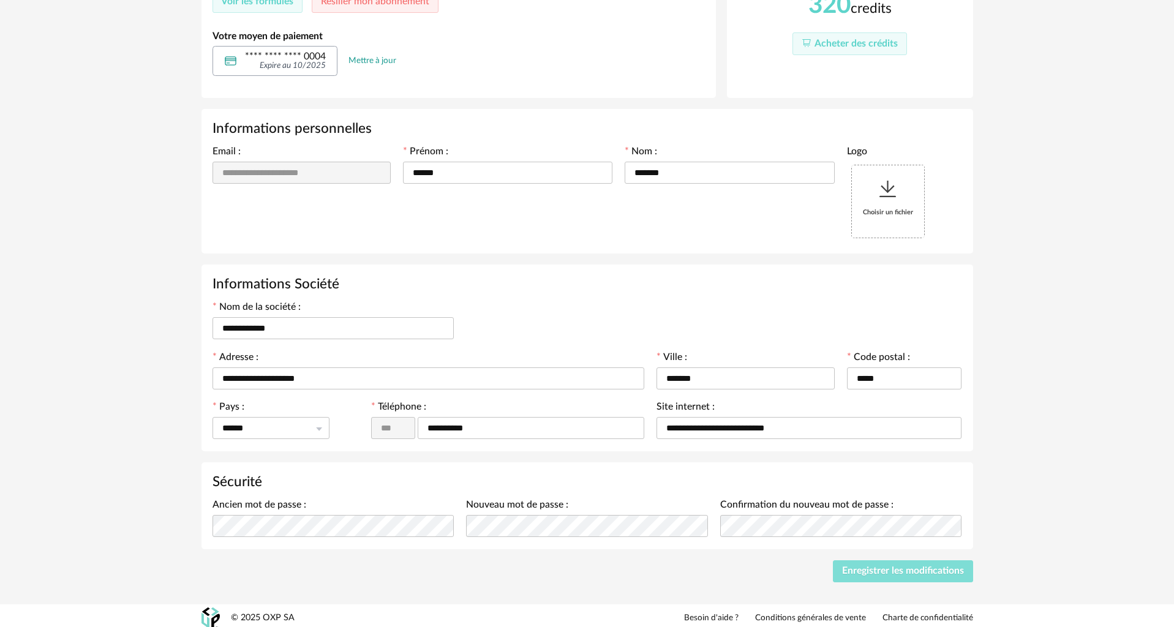
click at [908, 571] on button "Enregistrer les modifications" at bounding box center [903, 571] width 140 height 22
drag, startPoint x: 1030, startPoint y: 159, endPoint x: 1022, endPoint y: 175, distance: 18.1
click at [1028, 163] on div "**********" at bounding box center [587, 239] width 1174 height 729
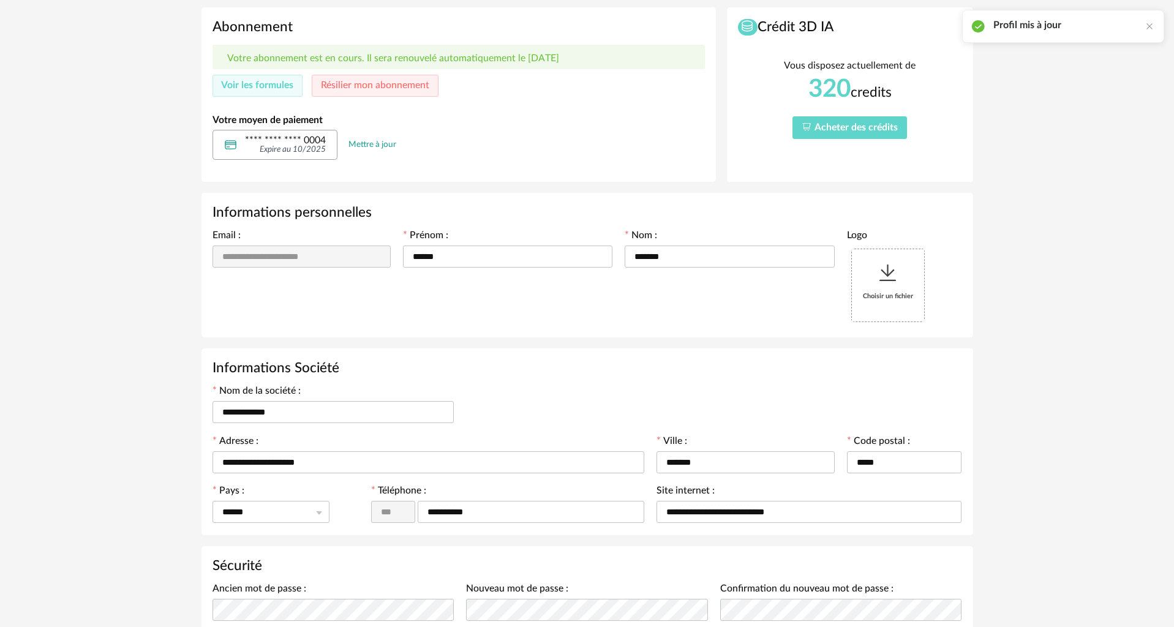
scroll to position [0, 0]
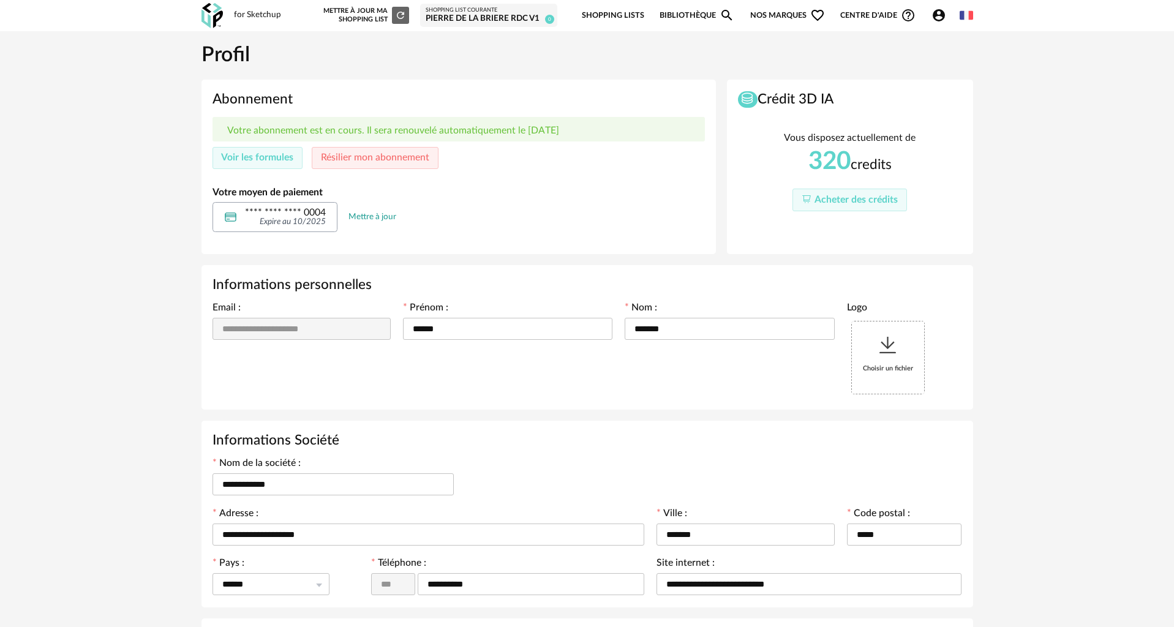
click at [943, 18] on icon "Account Circle icon" at bounding box center [939, 15] width 12 height 12
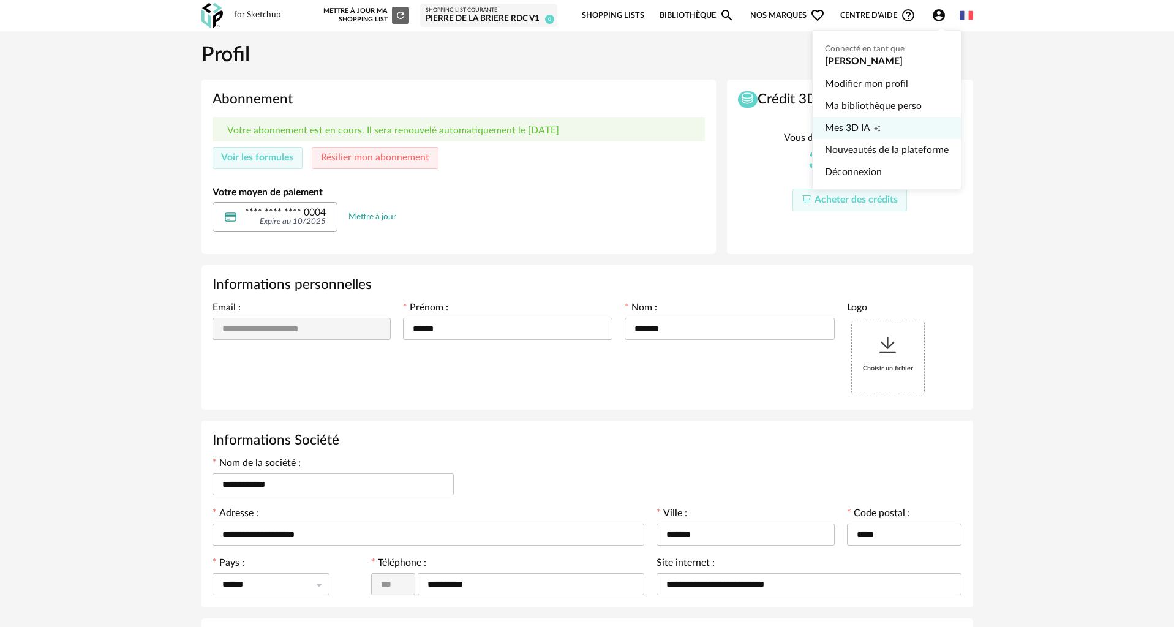
click at [864, 119] on span "Mes 3D IA" at bounding box center [847, 128] width 45 height 22
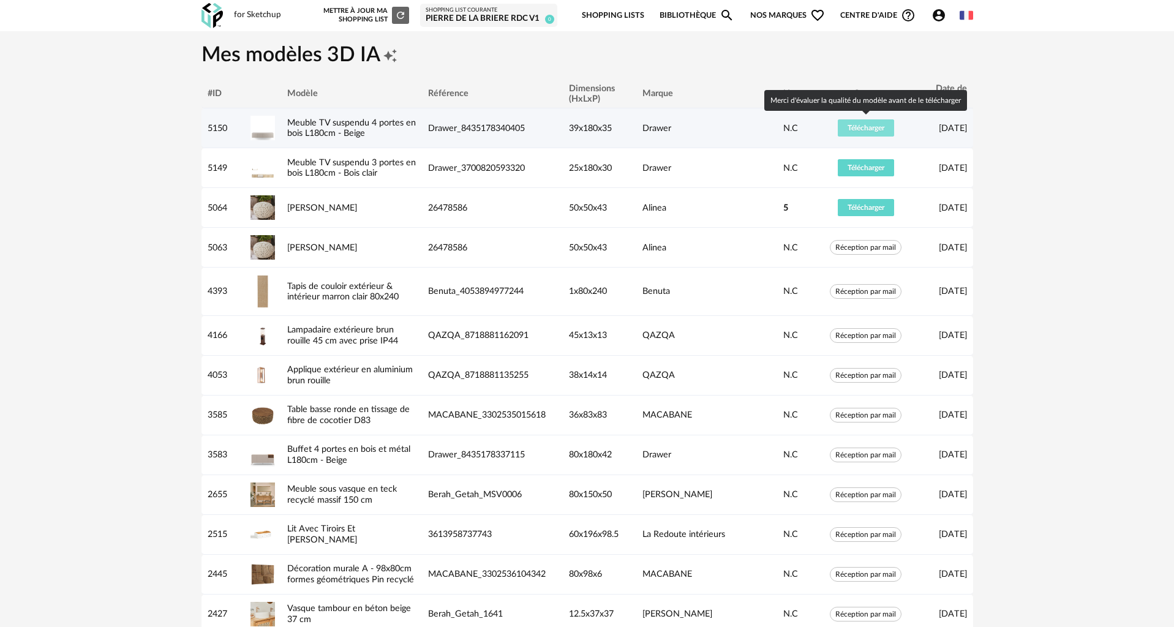
click at [856, 127] on span "Télécharger" at bounding box center [866, 127] width 37 height 7
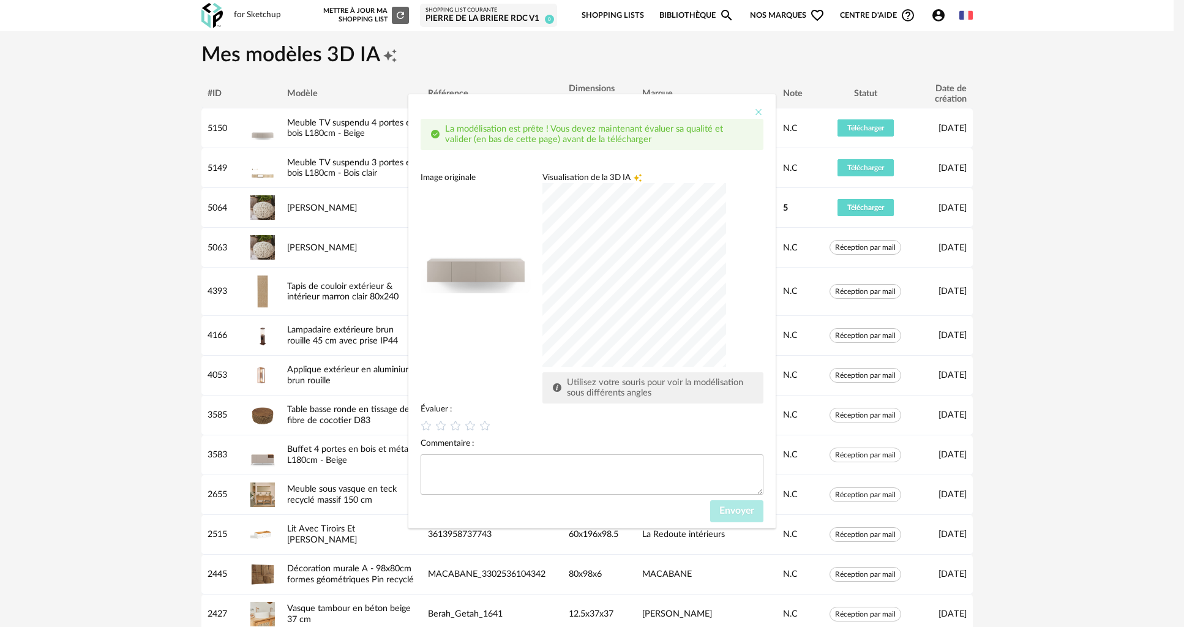
click at [761, 113] on icon "Close" at bounding box center [759, 112] width 10 height 10
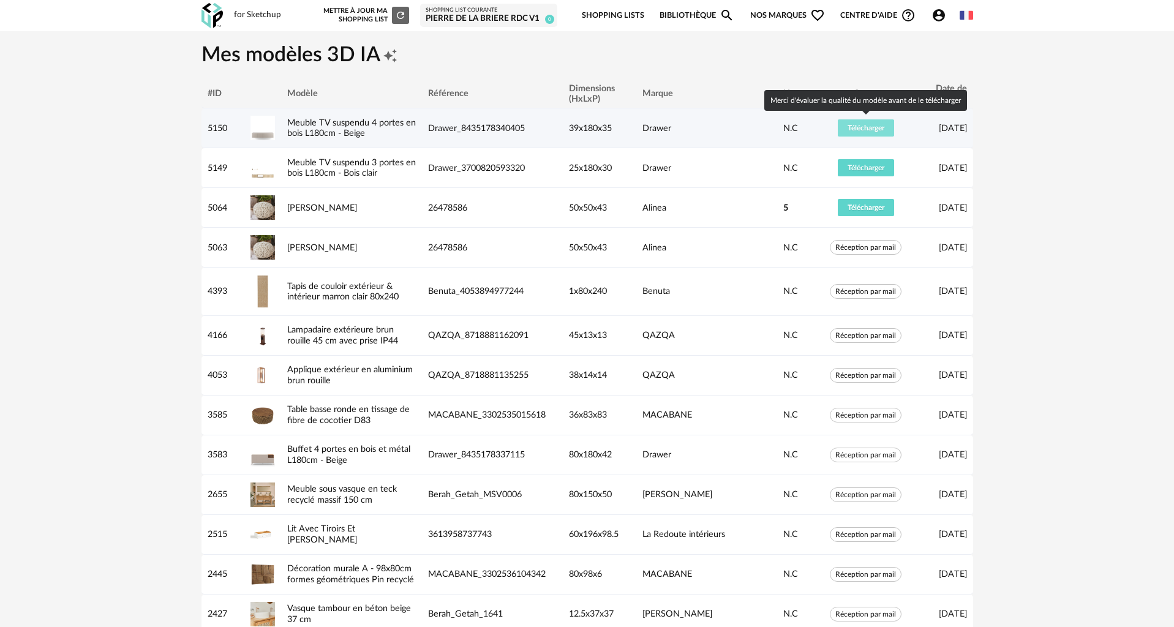
click at [855, 127] on span "Télécharger" at bounding box center [866, 127] width 37 height 7
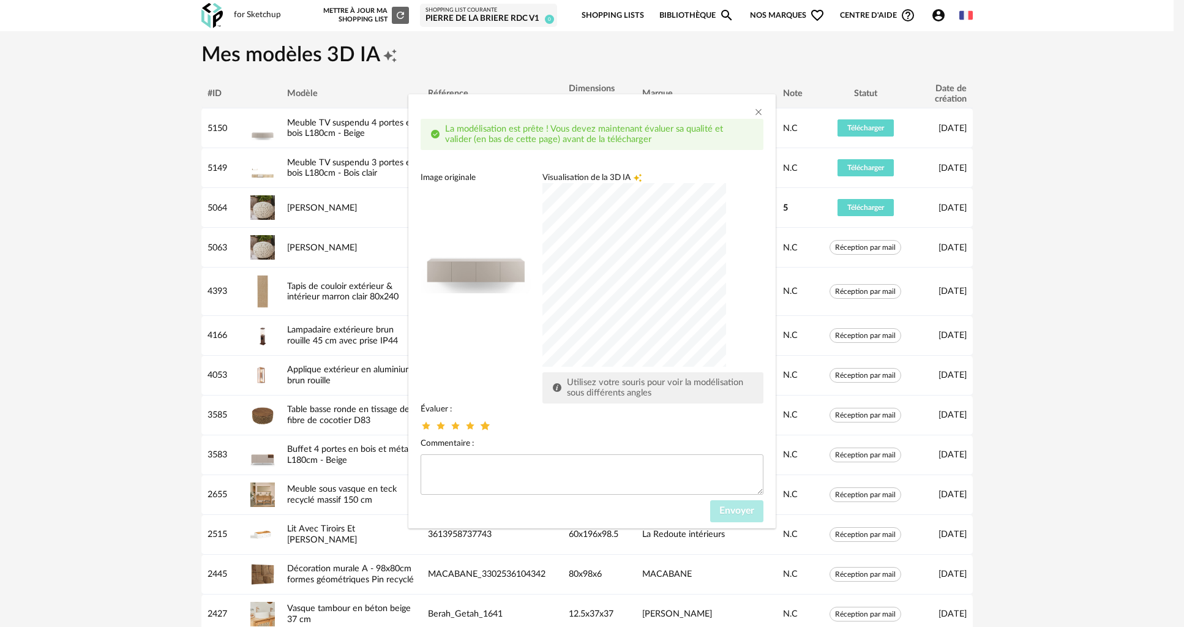
click at [486, 426] on icon "dialog" at bounding box center [485, 425] width 13 height 13
click at [491, 471] on textarea "dialog" at bounding box center [592, 474] width 343 height 40
click at [728, 506] on span "Envoyer" at bounding box center [737, 511] width 35 height 10
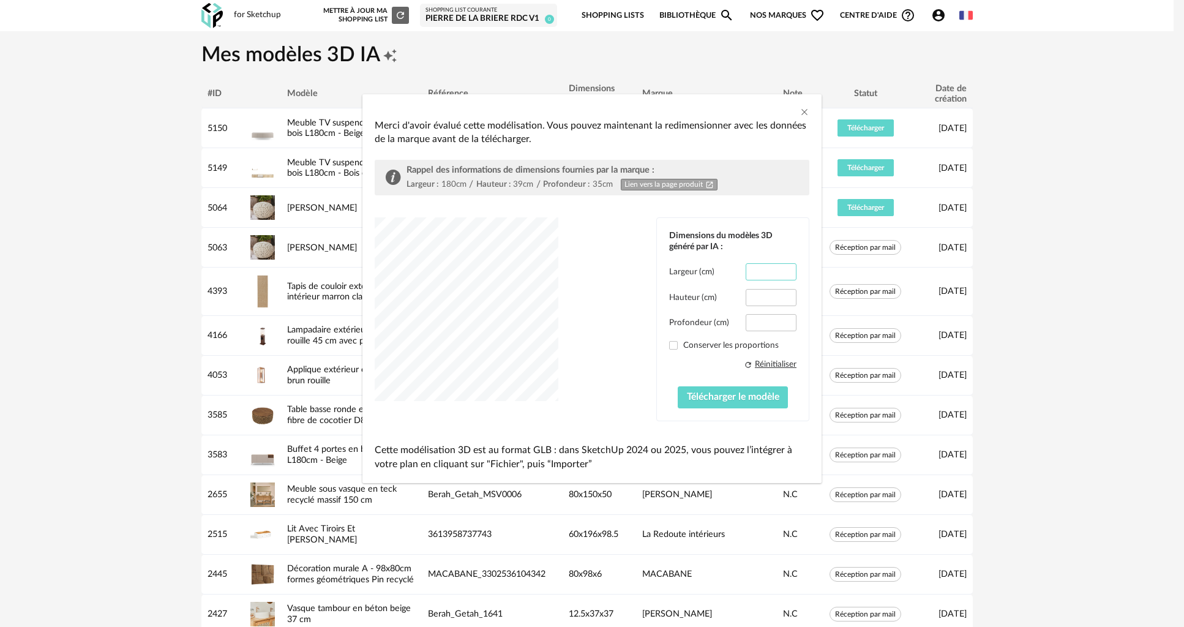
drag, startPoint x: 776, startPoint y: 268, endPoint x: 739, endPoint y: 266, distance: 37.4
click at [739, 266] on div "Largeur (cm) *****" at bounding box center [732, 271] width 127 height 17
type input "***"
drag, startPoint x: 774, startPoint y: 323, endPoint x: 714, endPoint y: 315, distance: 59.9
click at [713, 317] on div "Profondeur (cm) ****" at bounding box center [732, 322] width 127 height 17
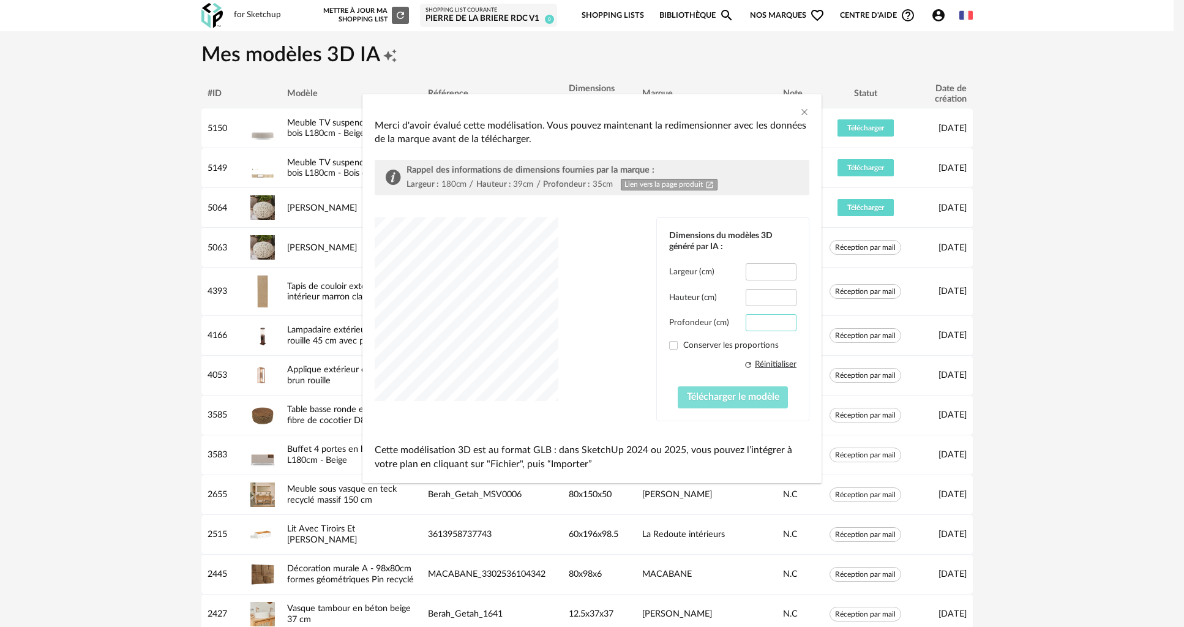
type input "**"
click at [730, 397] on span "Télécharger le modèle" at bounding box center [733, 397] width 92 height 10
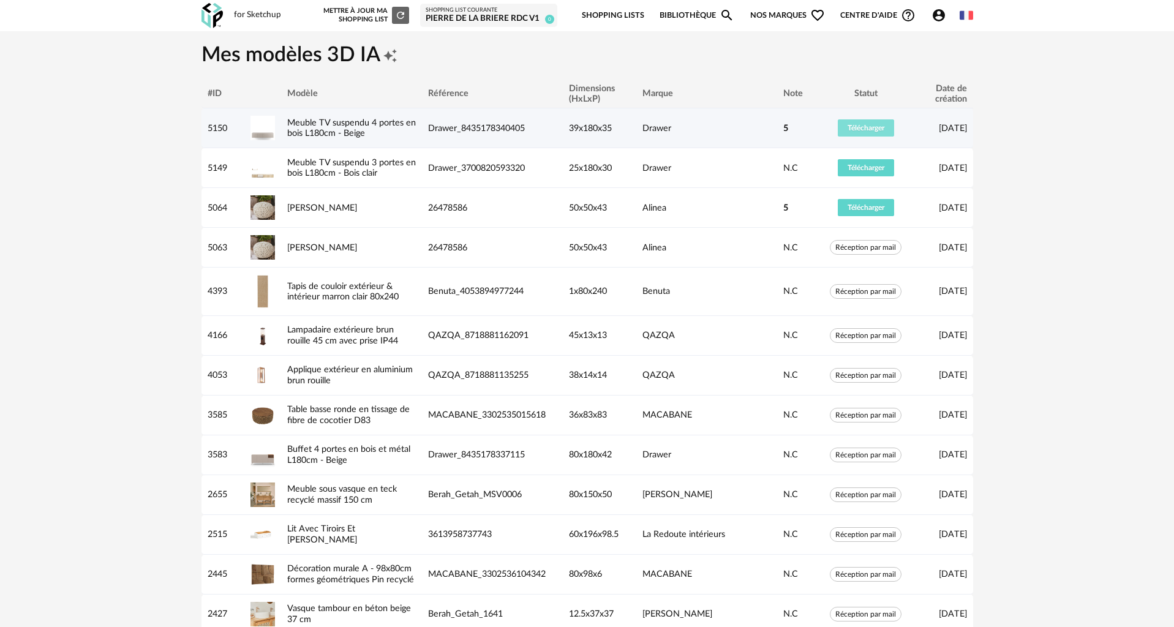
click at [859, 124] on span "Télécharger" at bounding box center [866, 127] width 37 height 7
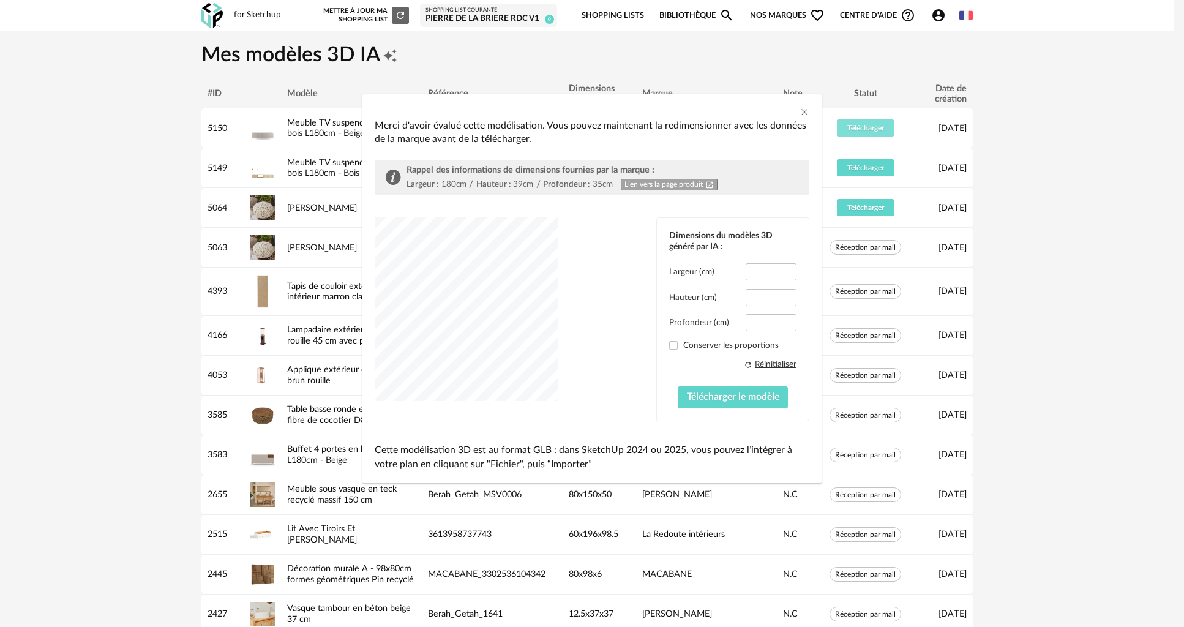
type input "*****"
type input "****"
click at [718, 392] on span "Télécharger le modèle" at bounding box center [733, 397] width 92 height 10
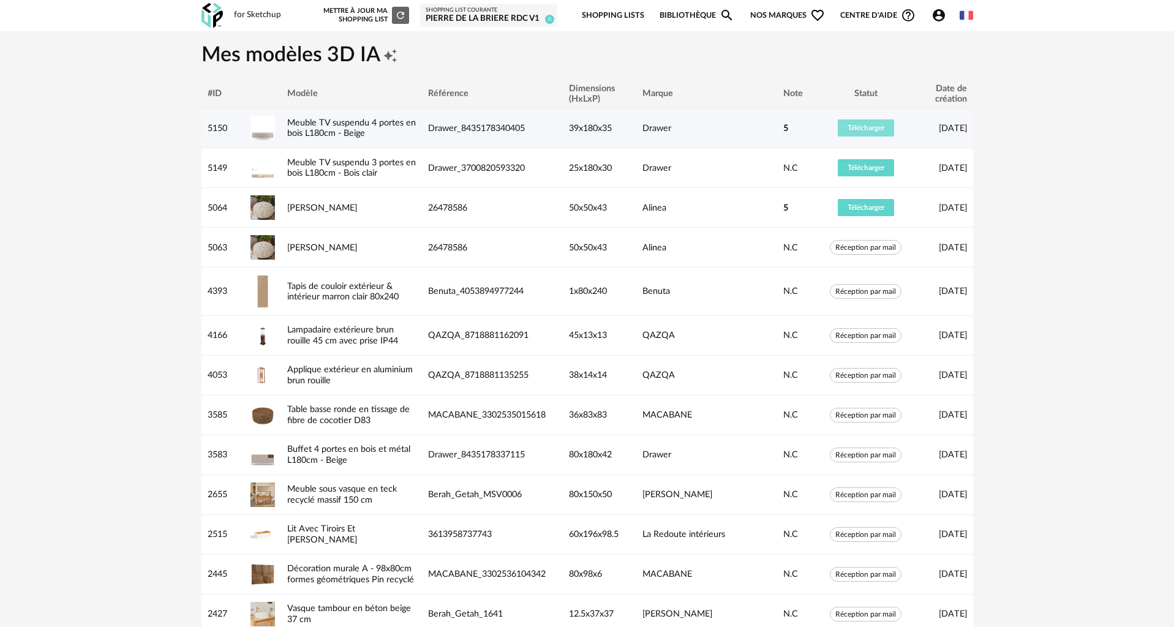
click at [867, 127] on span "Télécharger" at bounding box center [866, 127] width 37 height 7
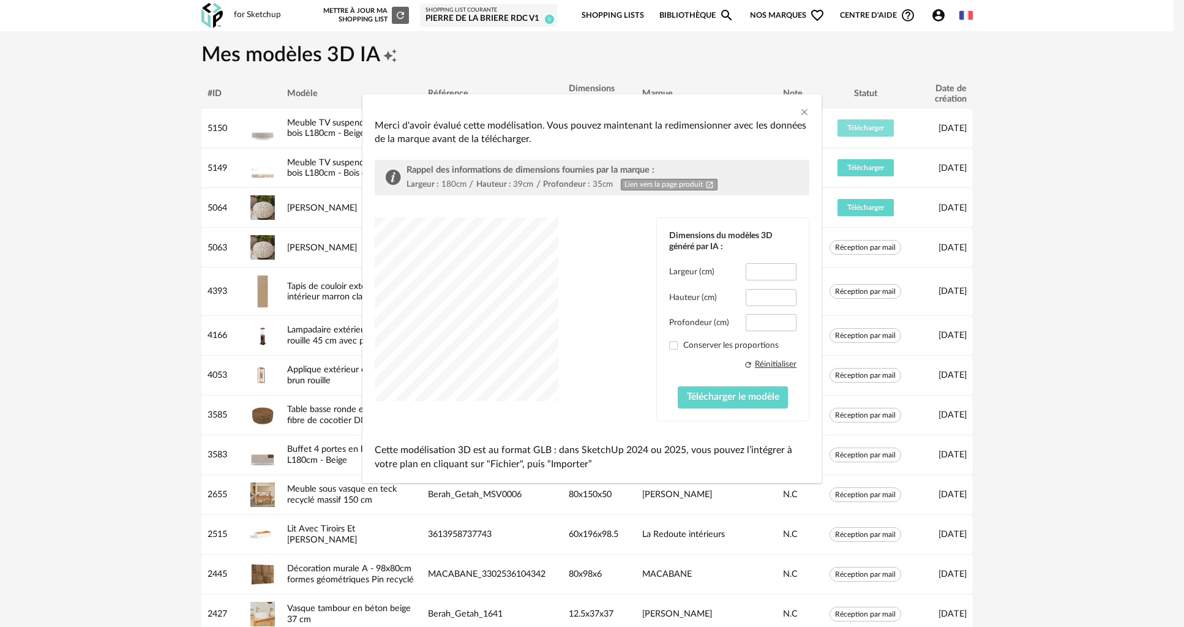
type input "*****"
type input "****"
click at [807, 114] on icon "Close" at bounding box center [805, 112] width 10 height 10
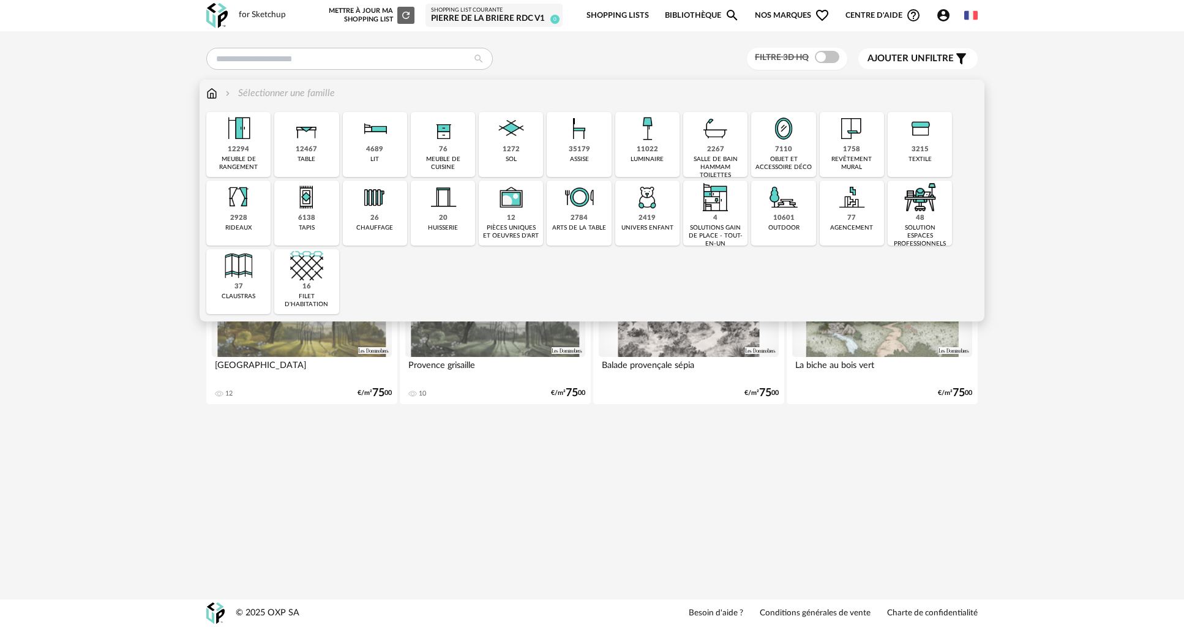
click at [247, 151] on div "12294" at bounding box center [238, 149] width 21 height 9
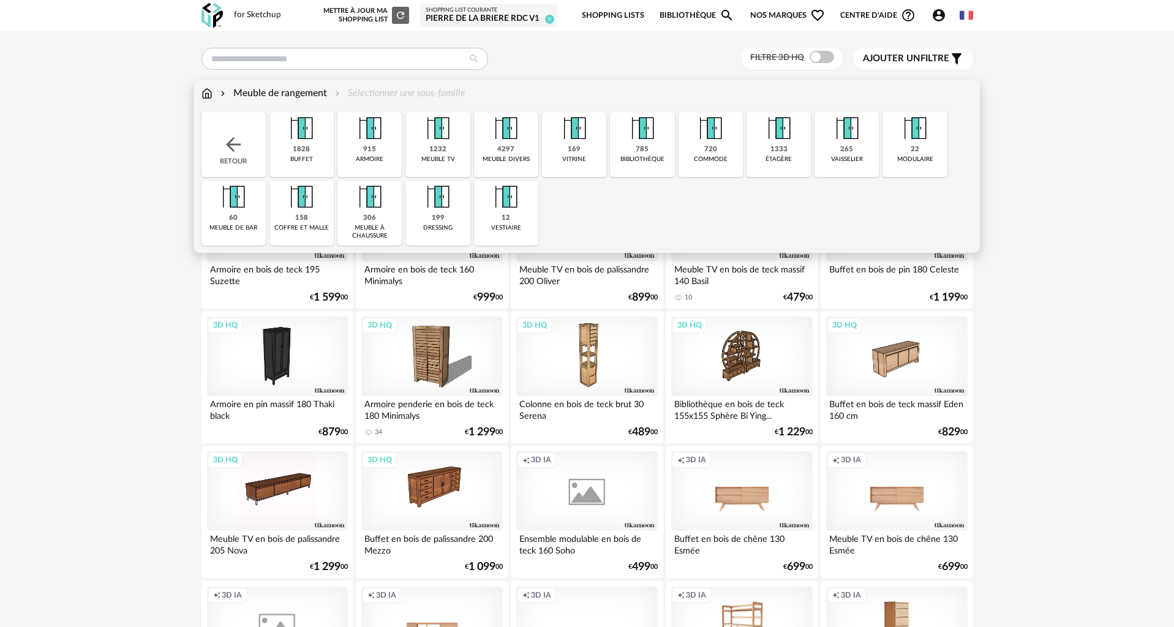
click at [438, 153] on div "1232" at bounding box center [437, 149] width 17 height 9
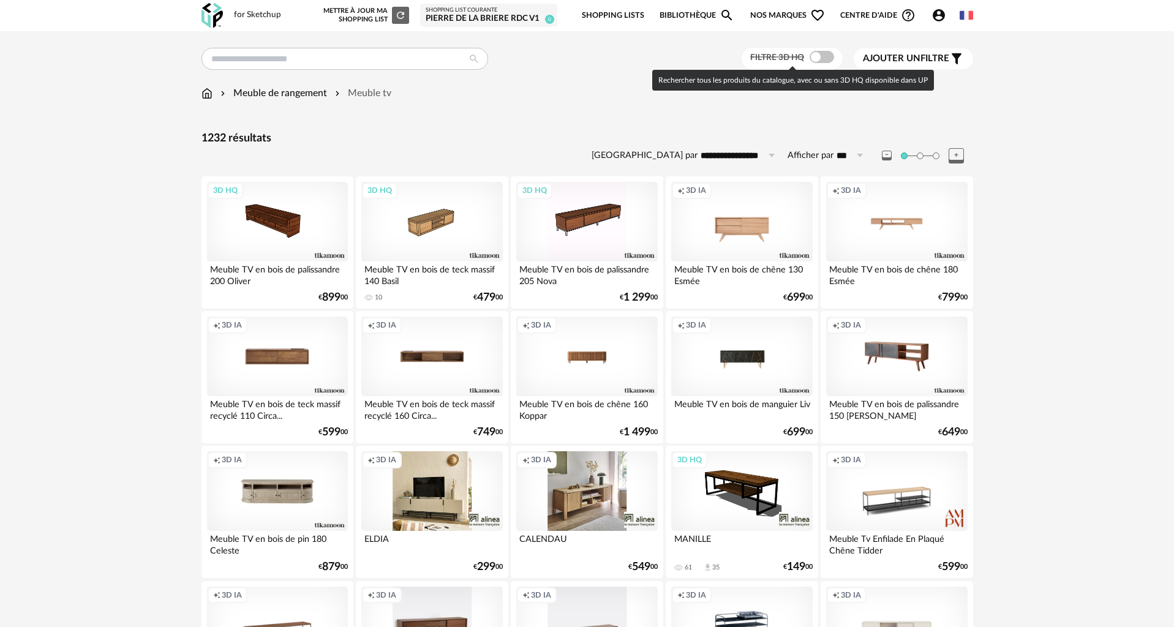
click at [821, 59] on span at bounding box center [822, 57] width 24 height 12
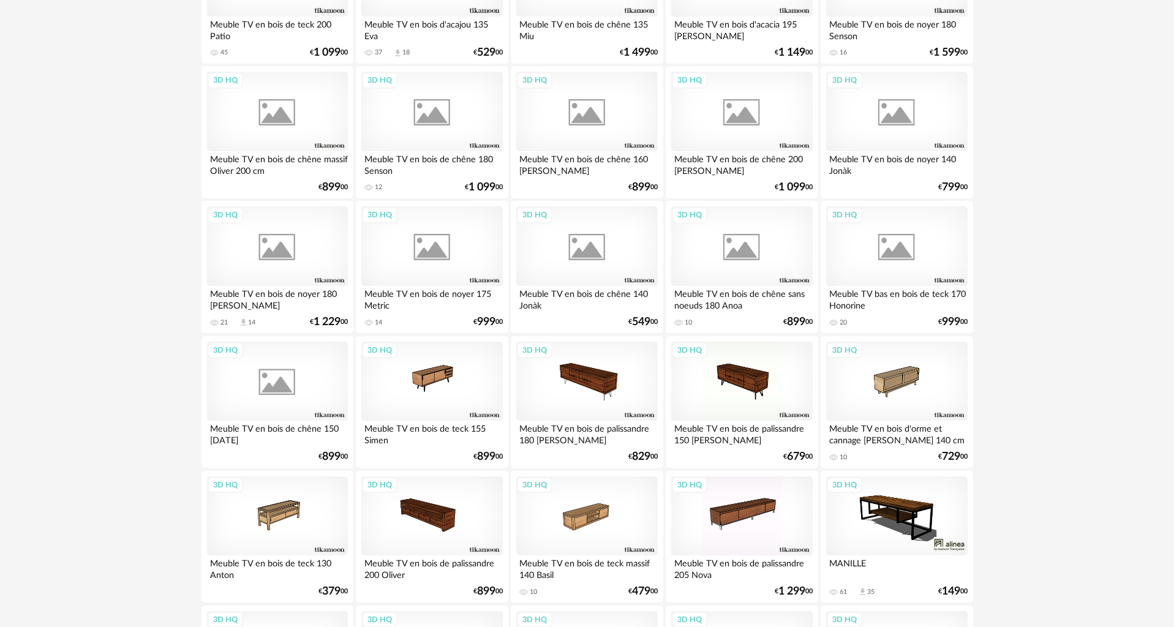
scroll to position [490, 0]
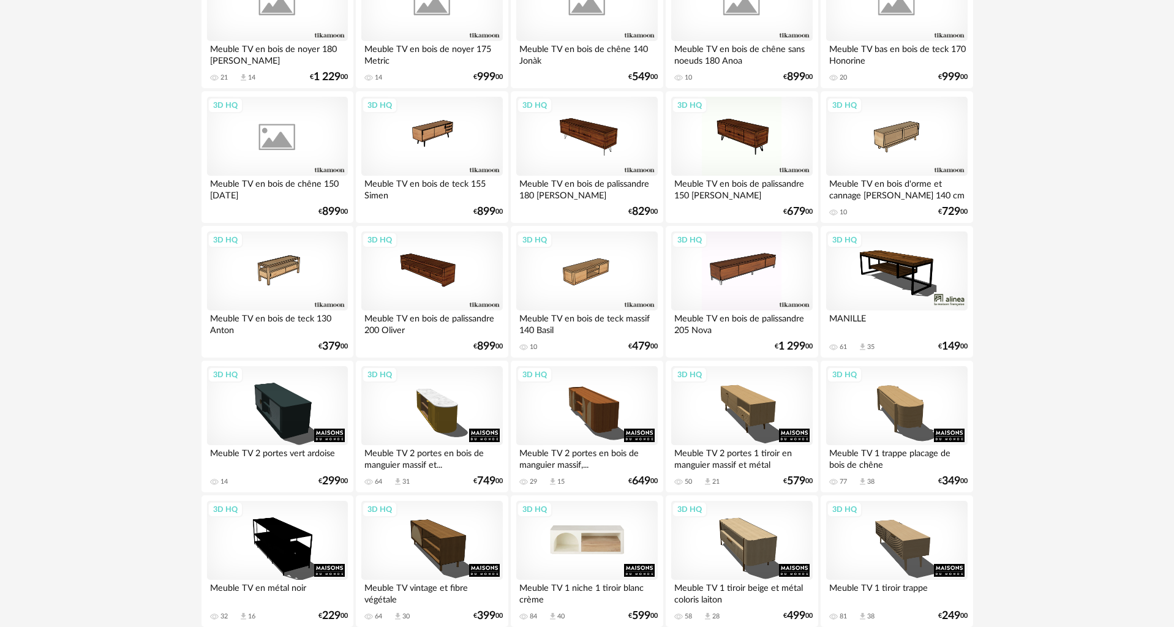
click at [595, 535] on div "3D HQ" at bounding box center [586, 541] width 141 height 80
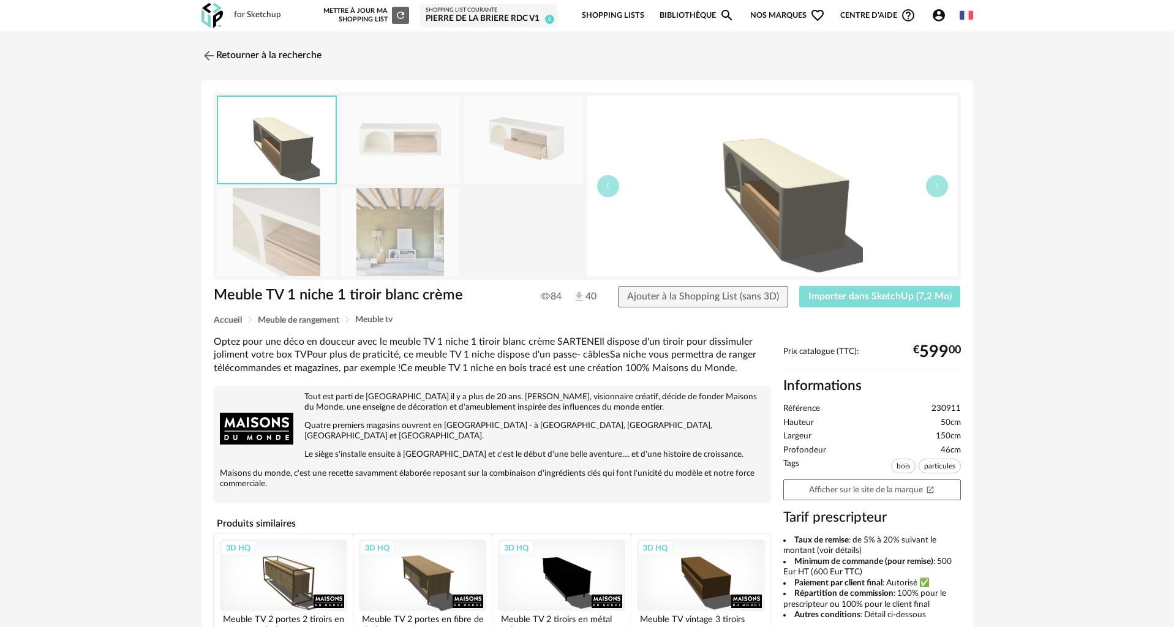
click at [856, 299] on span "Importer dans SketchUp (7,2 Mo)" at bounding box center [879, 297] width 143 height 10
click at [208, 54] on img at bounding box center [207, 56] width 18 height 18
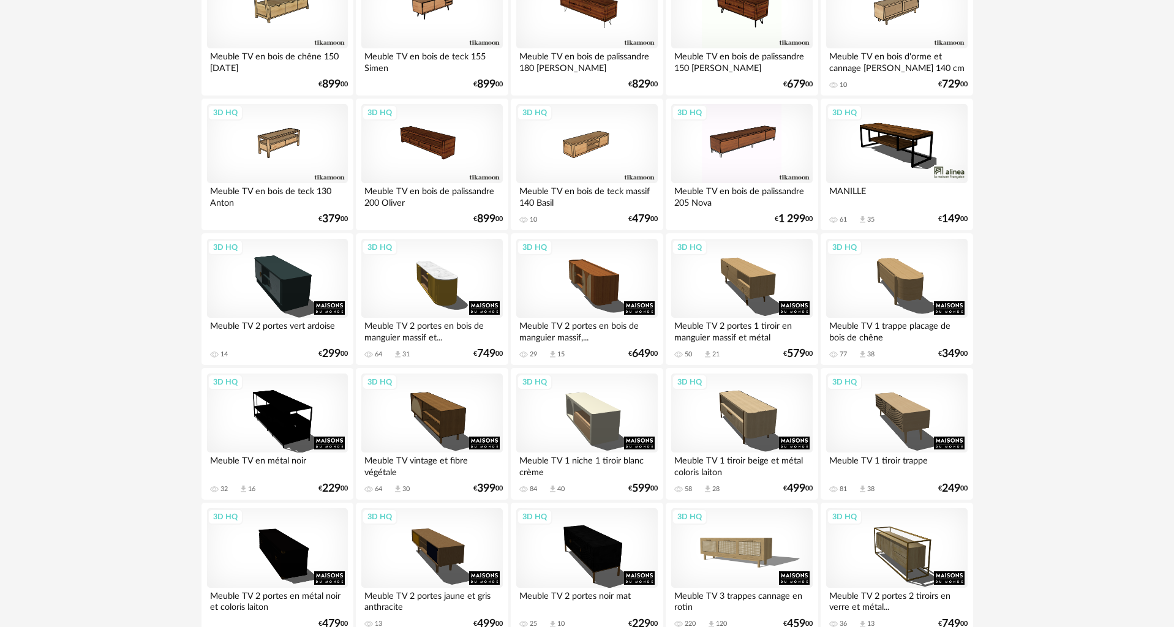
scroll to position [674, 0]
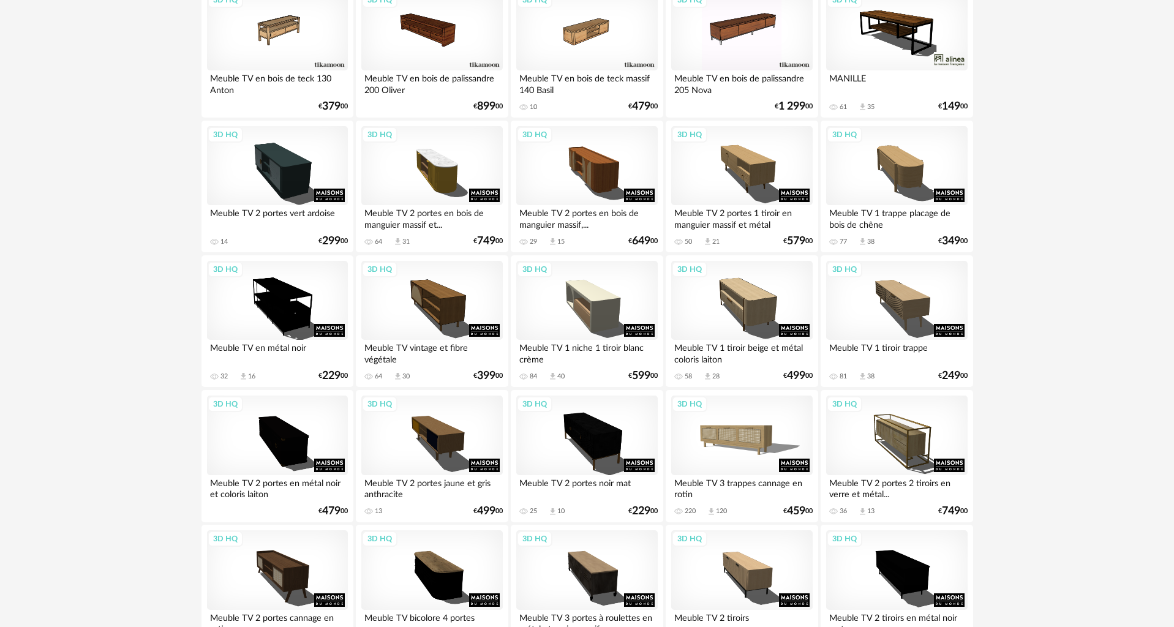
scroll to position [735, 0]
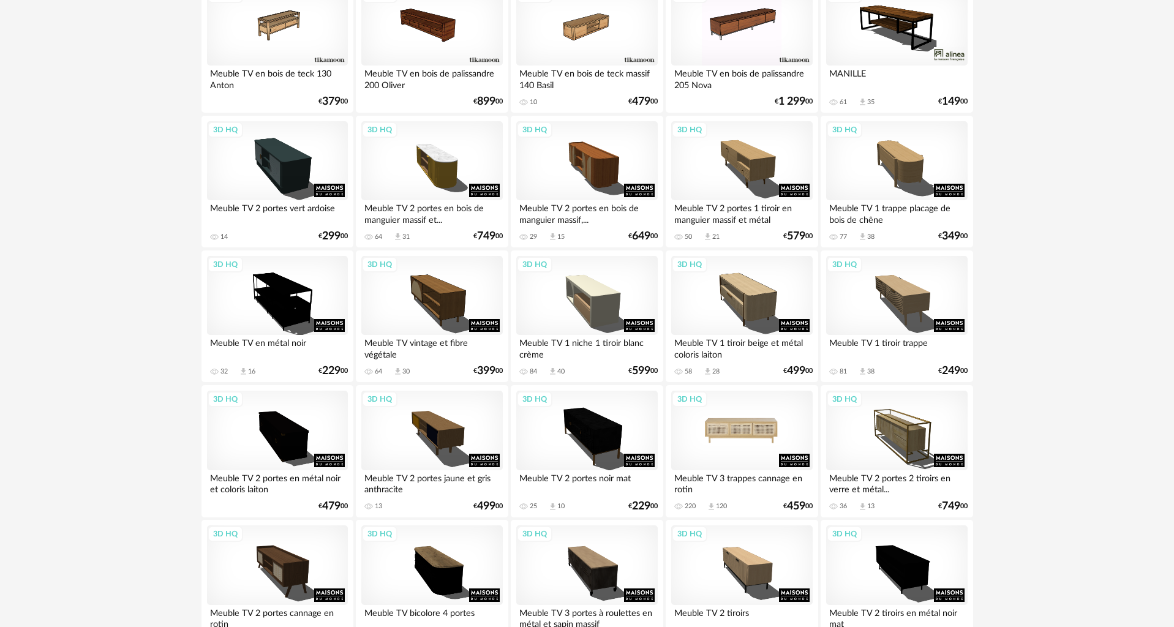
click at [736, 442] on div "3D HQ" at bounding box center [741, 431] width 141 height 80
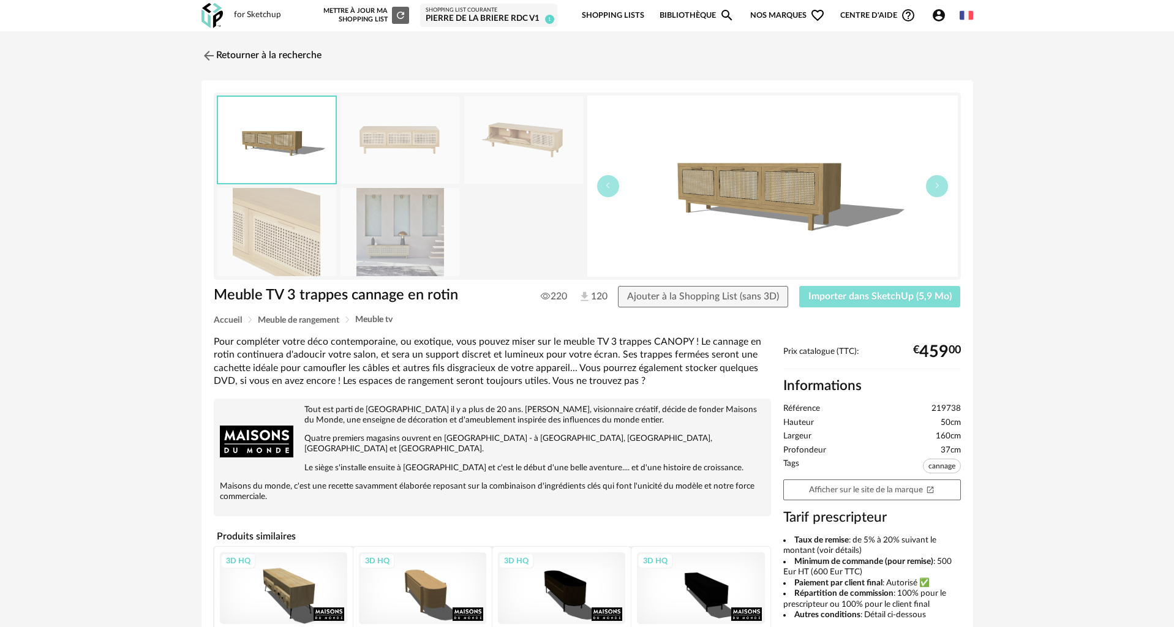
click at [841, 288] on button "Importer dans SketchUp (5,9 Mo)" at bounding box center [880, 297] width 162 height 22
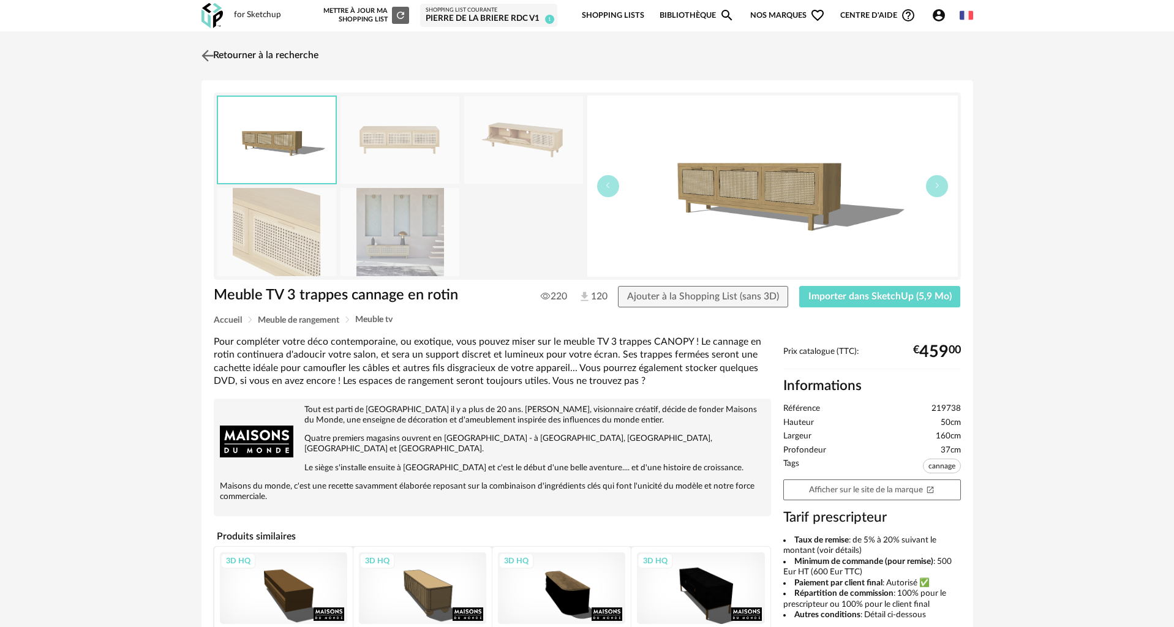
click at [233, 50] on link "Retourner à la recherche" at bounding box center [258, 55] width 120 height 27
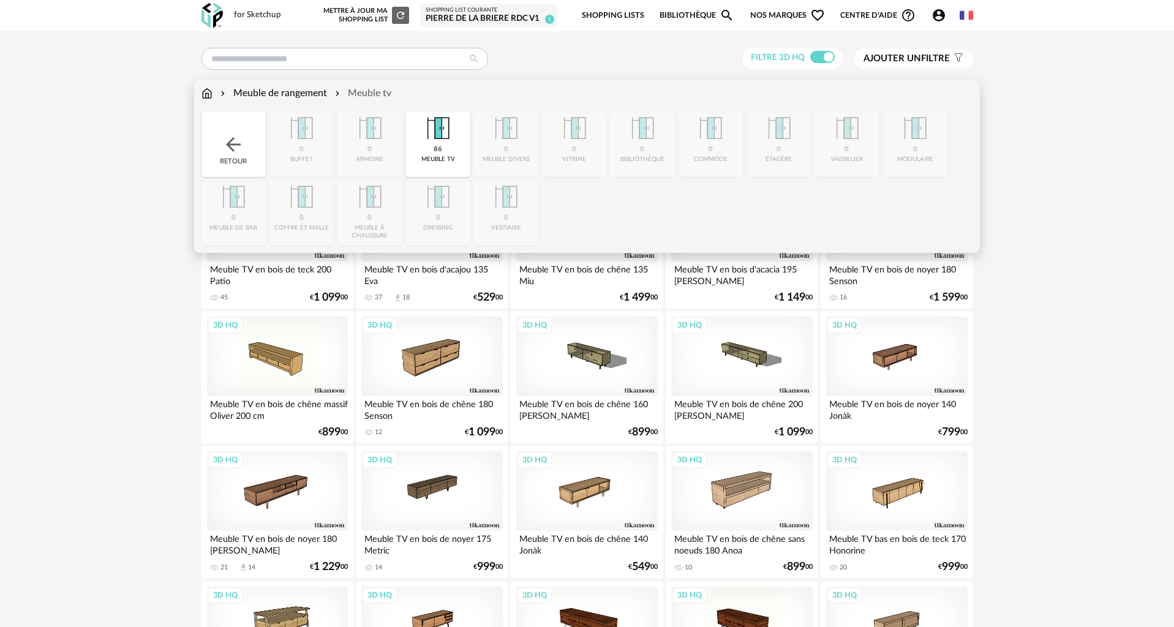
click at [246, 148] on div "Retour" at bounding box center [233, 144] width 64 height 65
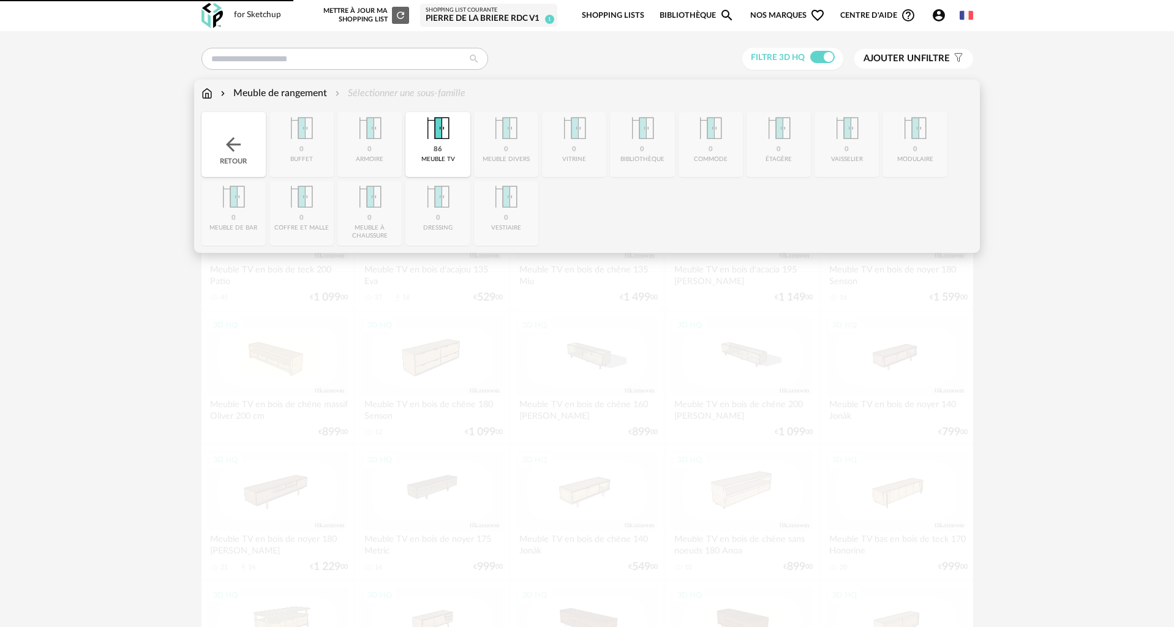
click at [209, 92] on img at bounding box center [206, 93] width 11 height 14
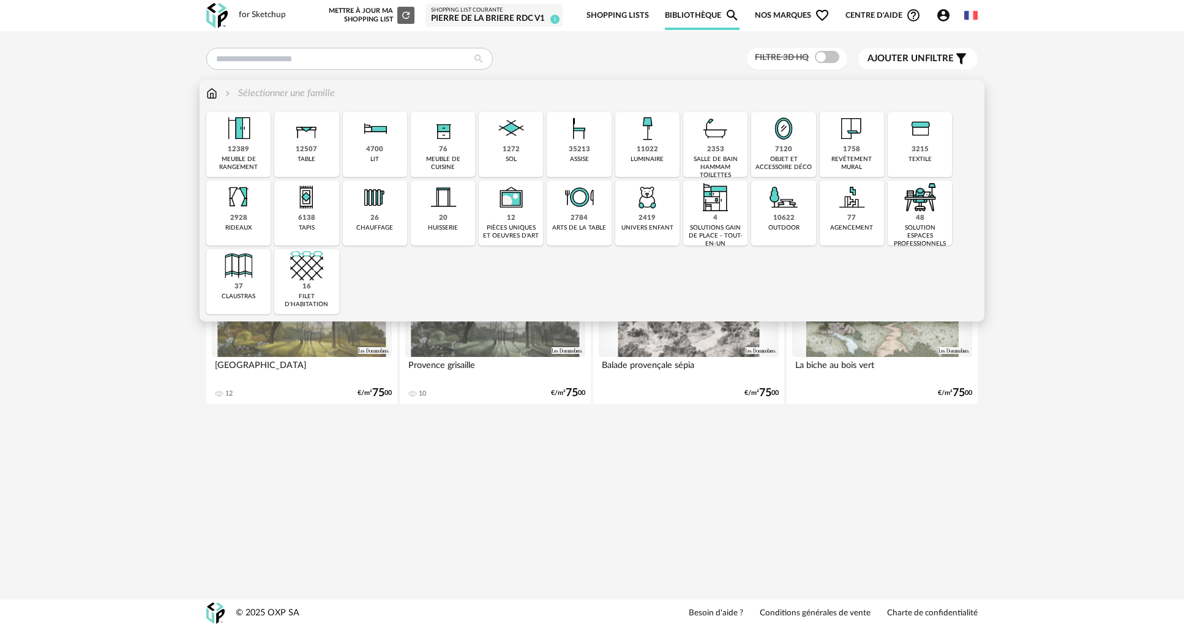
click at [311, 218] on div "6138" at bounding box center [306, 218] width 17 height 9
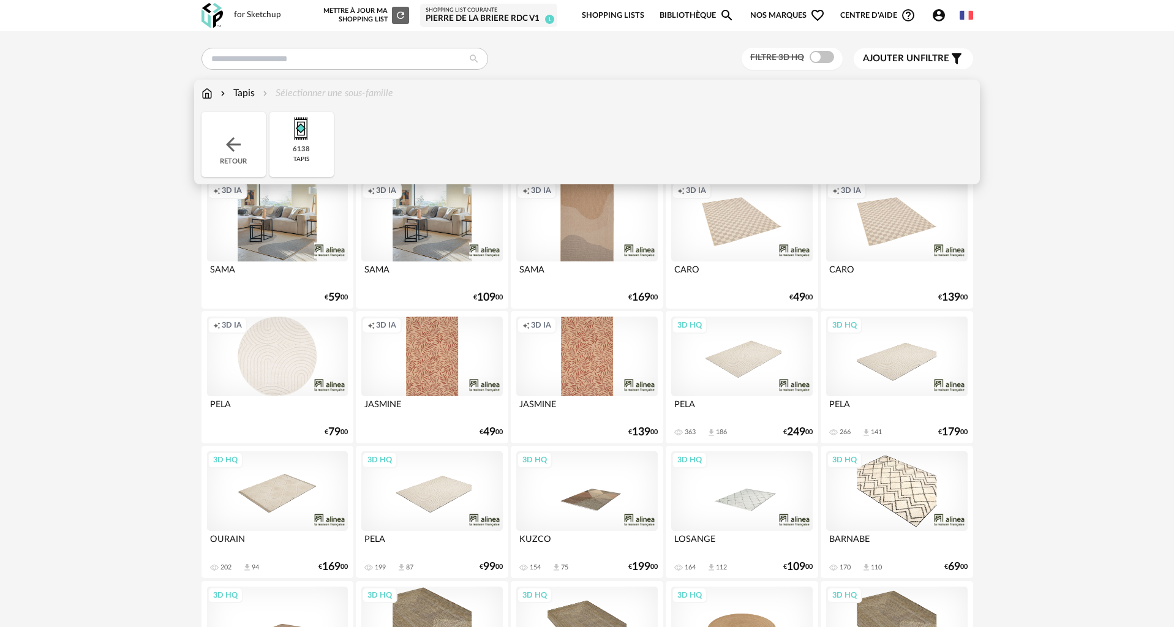
click at [311, 136] on img at bounding box center [301, 128] width 33 height 33
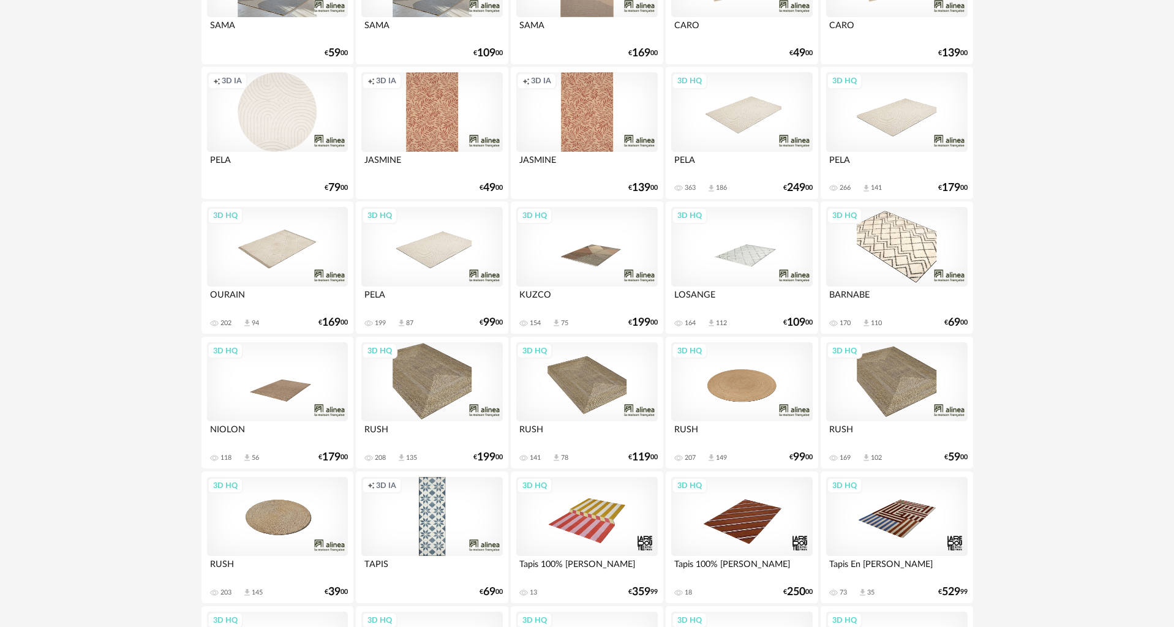
scroll to position [245, 0]
click at [435, 384] on div "3D HQ" at bounding box center [431, 382] width 141 height 80
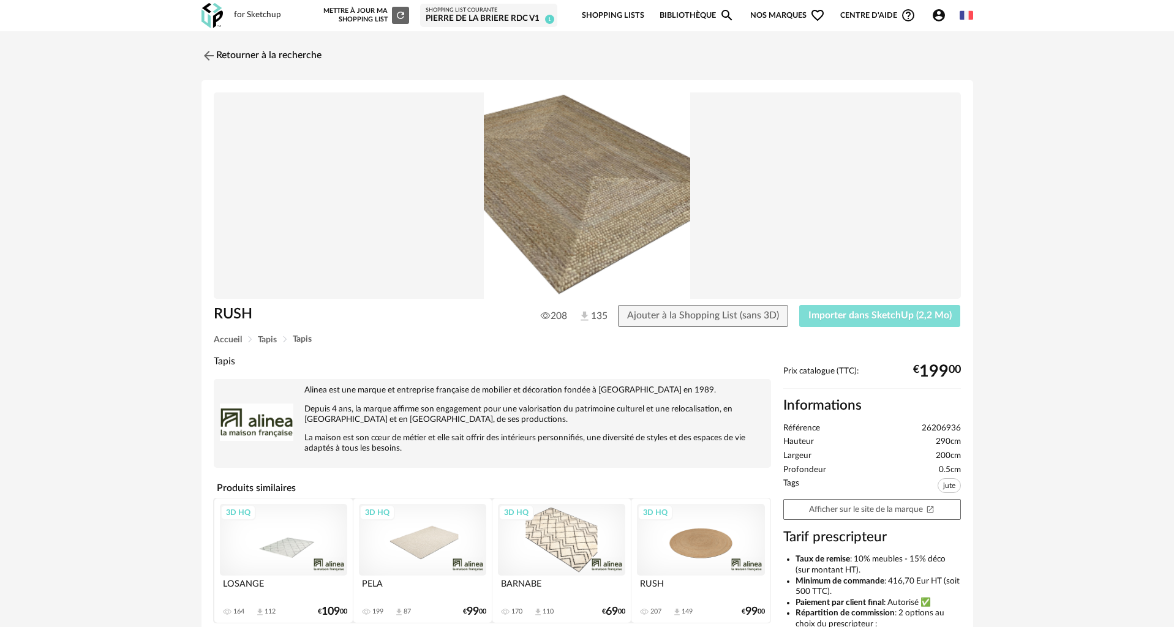
click at [865, 312] on span "Importer dans SketchUp (2,2 Mo)" at bounding box center [879, 316] width 143 height 10
click at [240, 56] on link "Retourner à la recherche" at bounding box center [258, 55] width 120 height 27
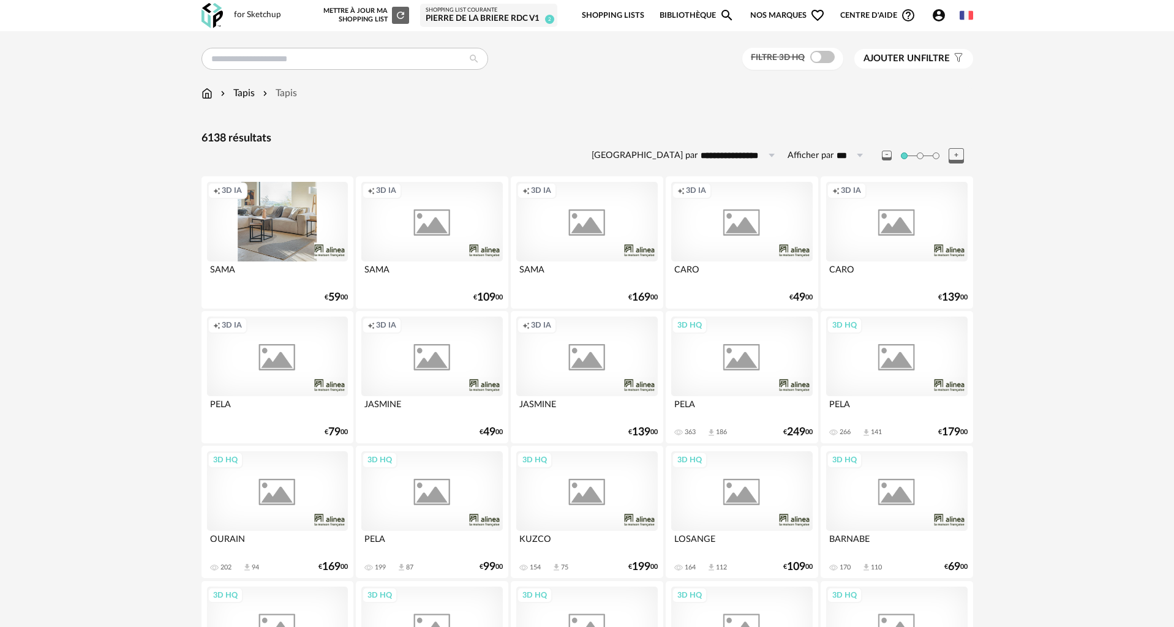
scroll to position [245, 0]
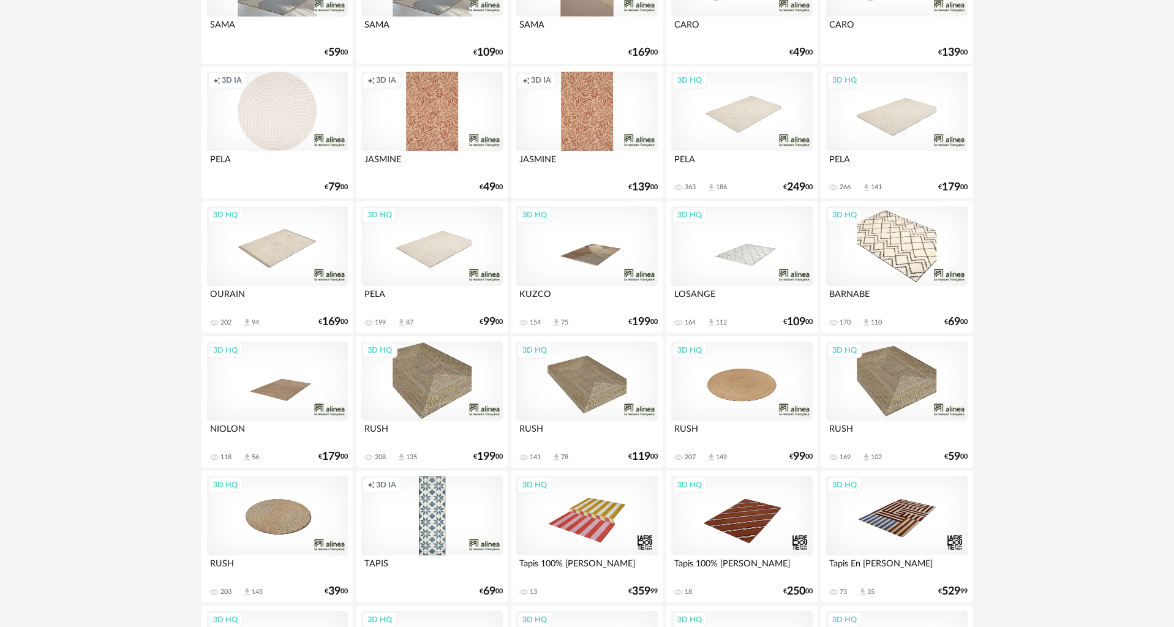
click at [283, 514] on div "3D HQ" at bounding box center [277, 516] width 141 height 80
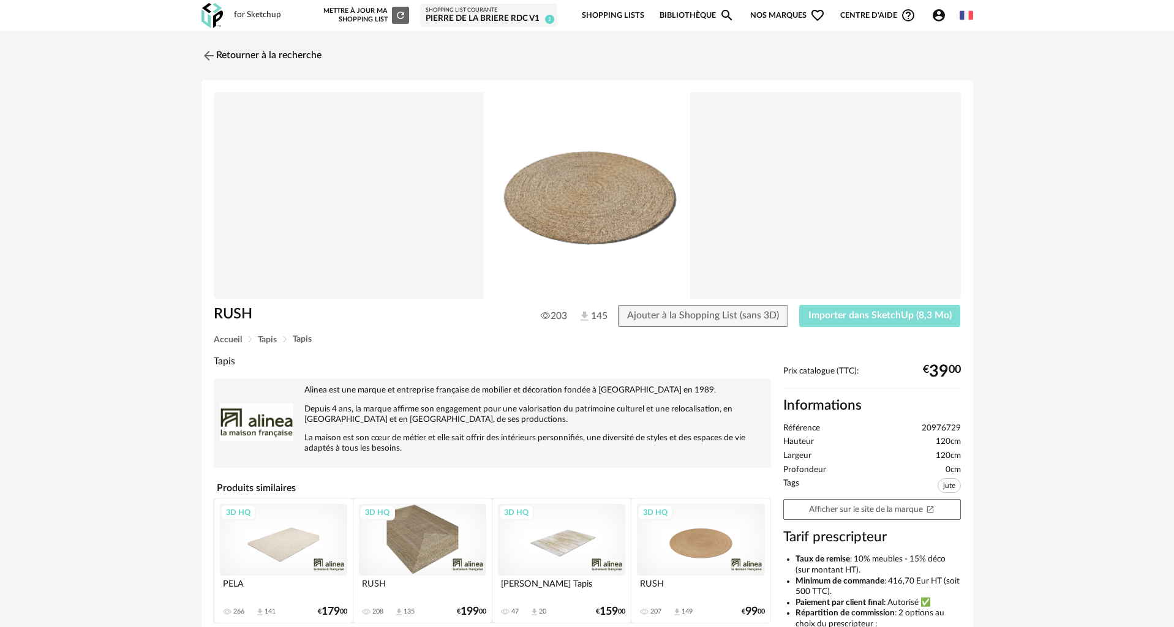
click at [881, 314] on span "Importer dans SketchUp (8,3 Mo)" at bounding box center [879, 316] width 143 height 10
click at [221, 51] on link "Retourner à la recherche" at bounding box center [258, 55] width 120 height 27
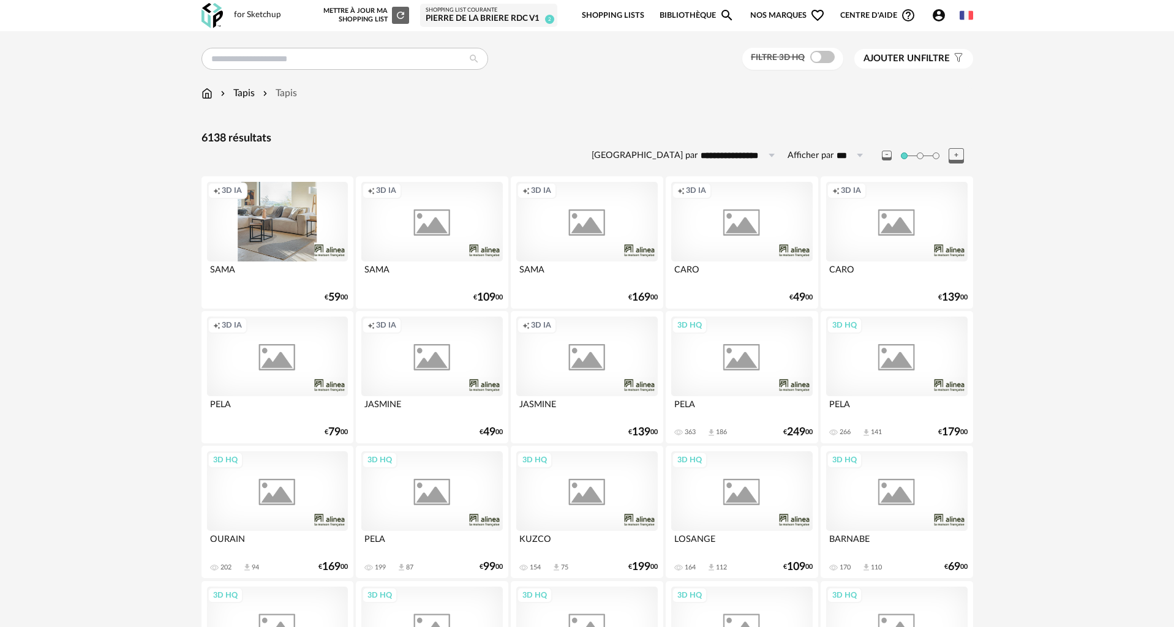
scroll to position [245, 0]
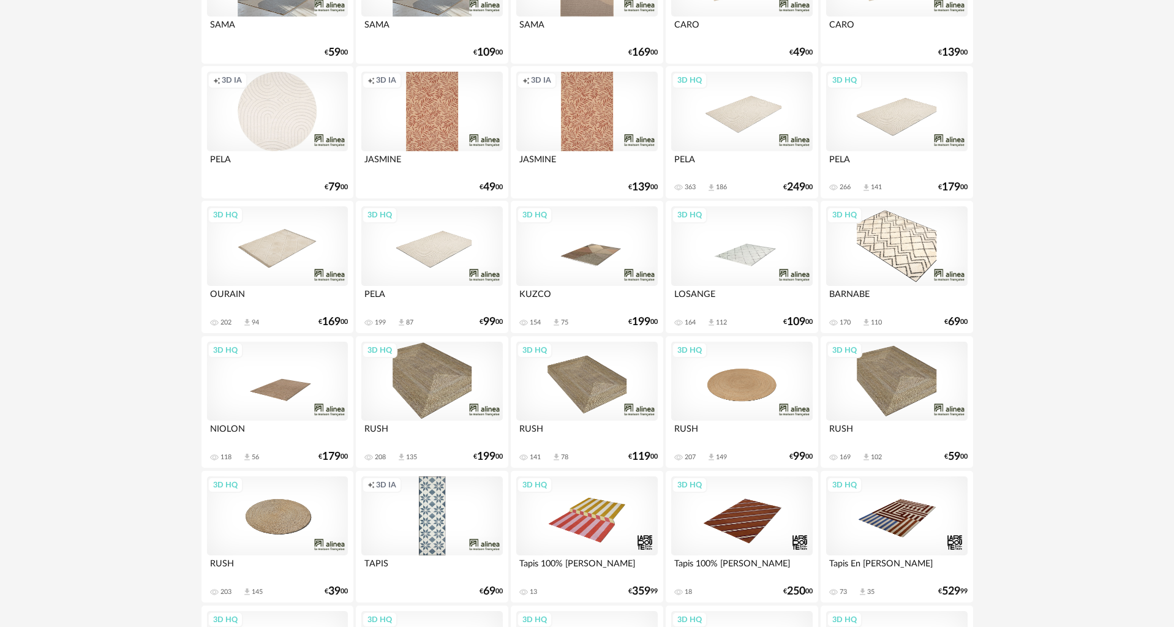
click at [606, 257] on div "3D HQ" at bounding box center [586, 246] width 141 height 80
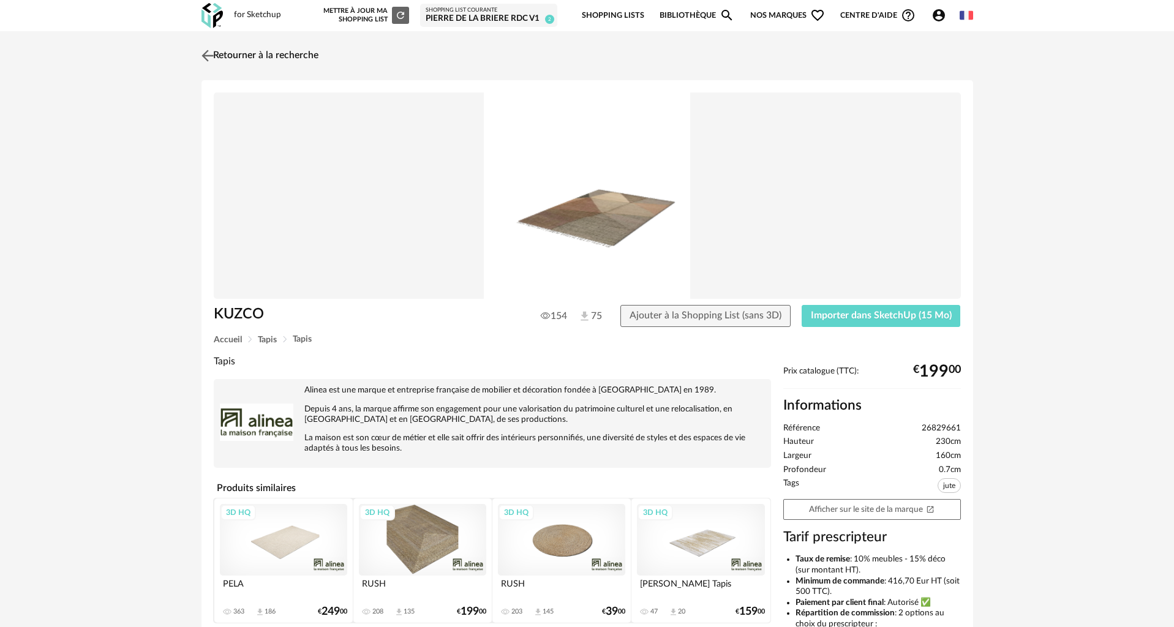
click at [203, 55] on img at bounding box center [207, 56] width 18 height 18
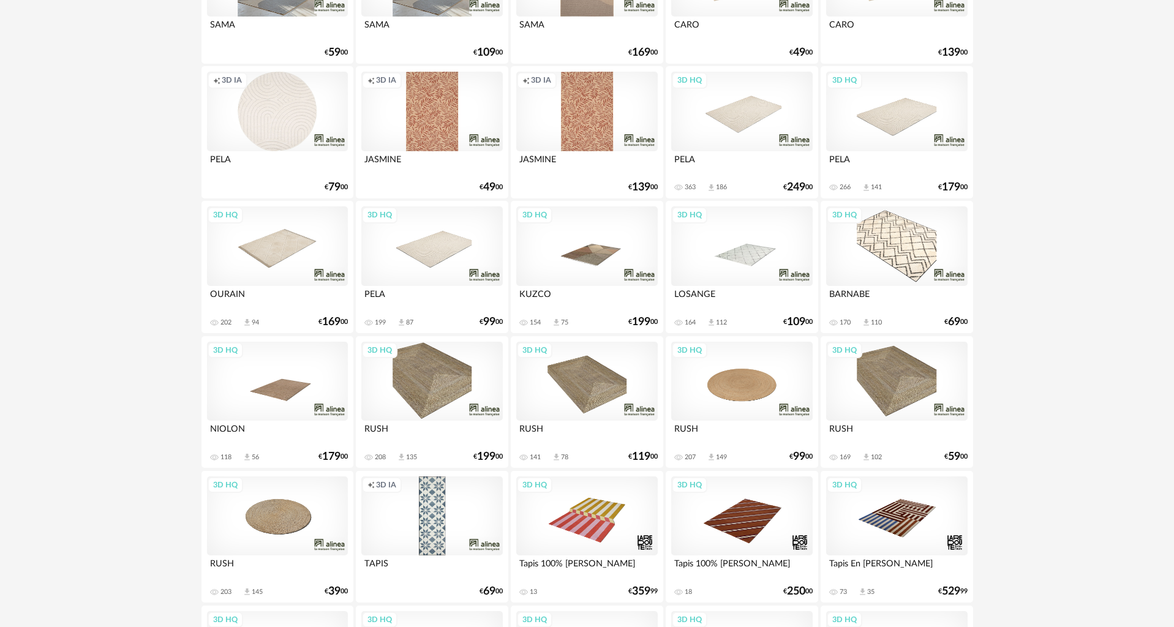
scroll to position [551, 0]
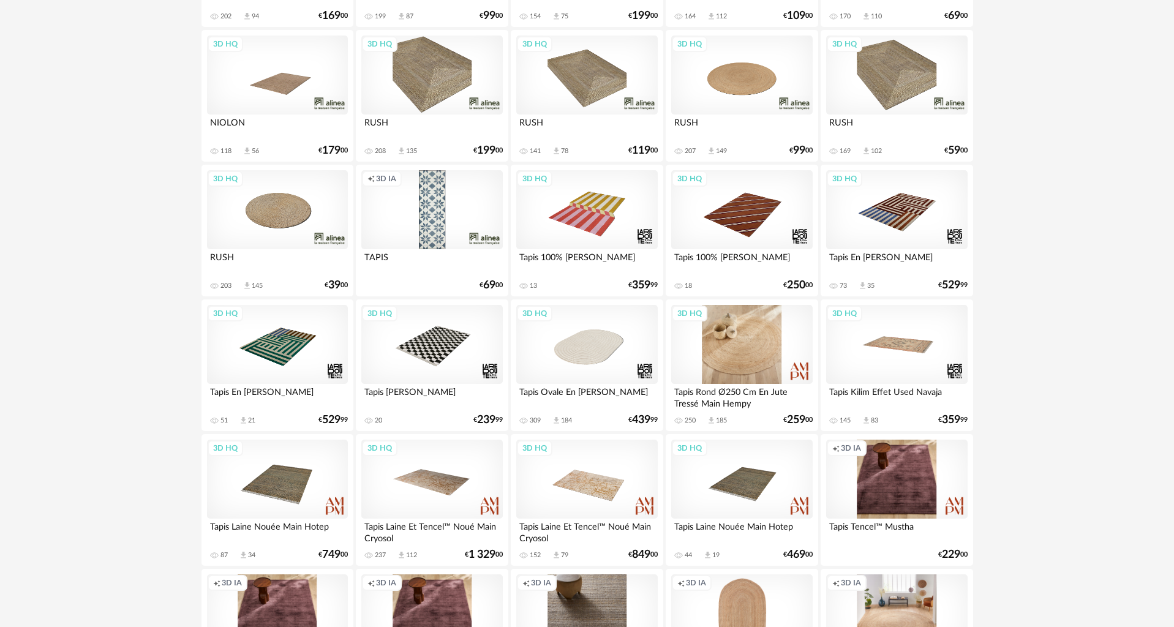
click at [742, 337] on div "3D HQ" at bounding box center [741, 345] width 141 height 80
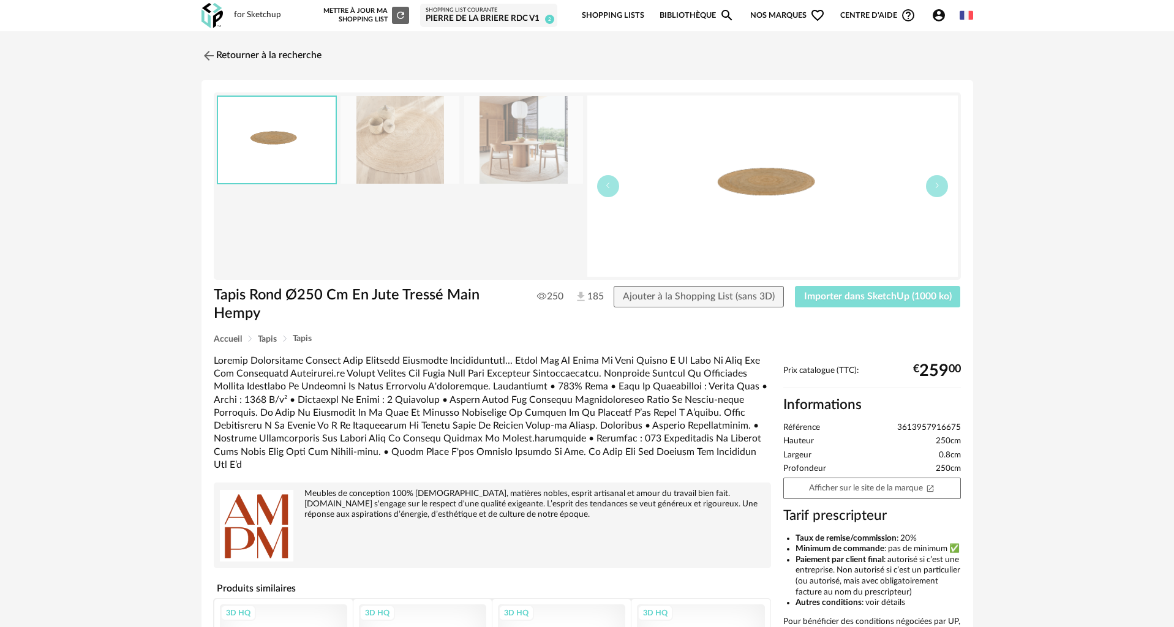
click at [856, 300] on span "Importer dans SketchUp (1000 ko)" at bounding box center [878, 297] width 148 height 10
click at [249, 59] on link "Retourner à la recherche" at bounding box center [258, 55] width 120 height 27
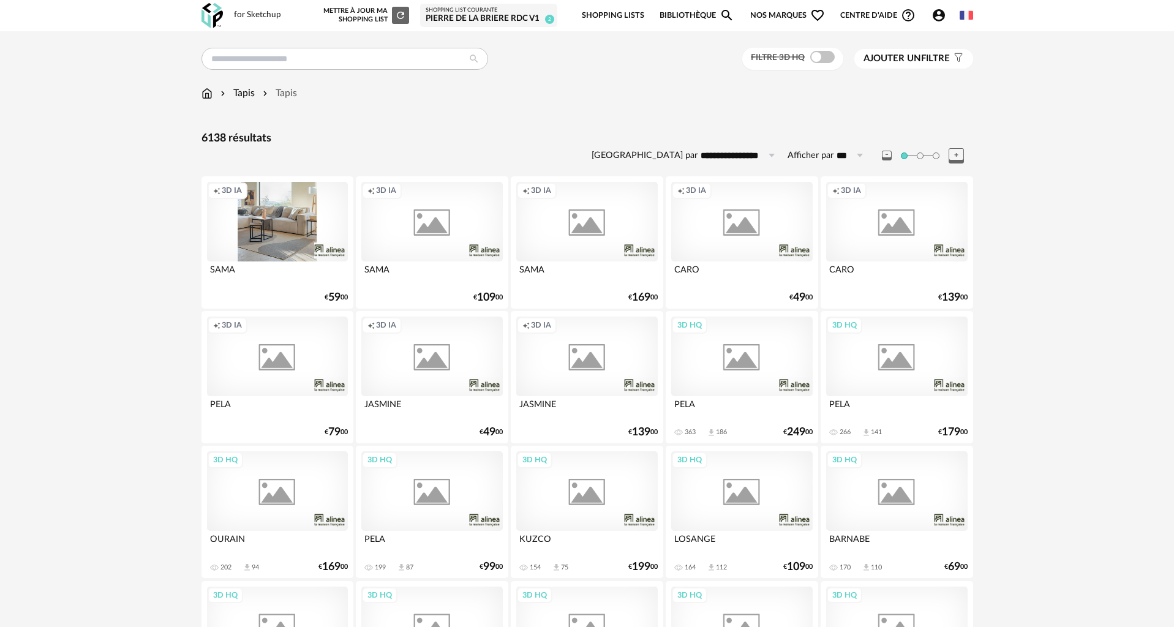
scroll to position [551, 0]
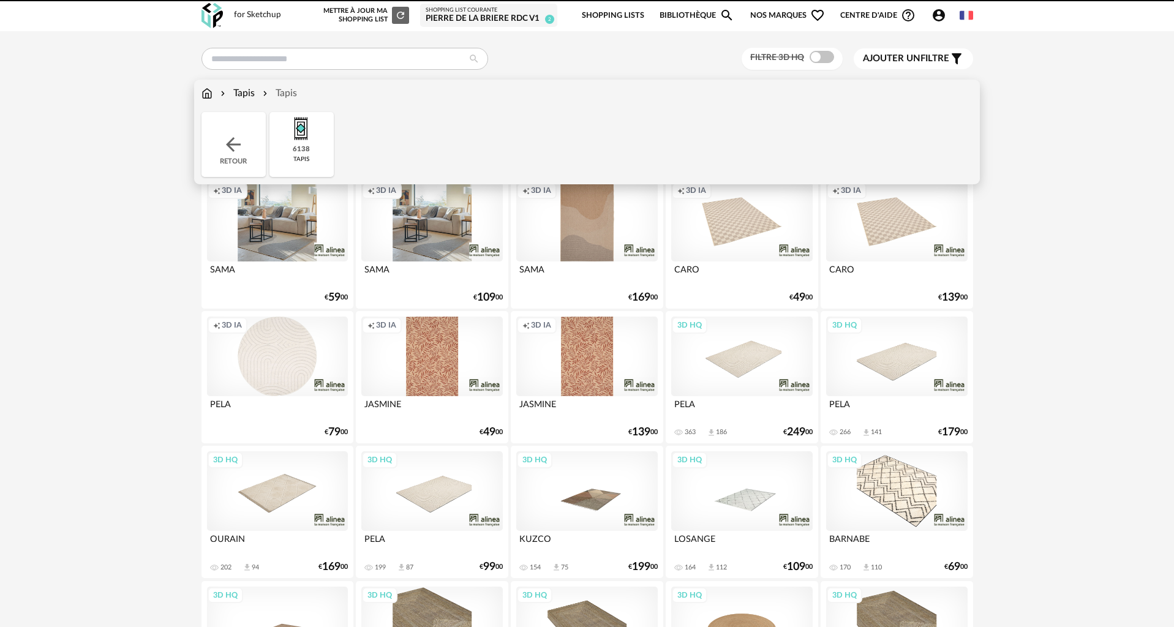
click at [209, 94] on img at bounding box center [206, 93] width 11 height 14
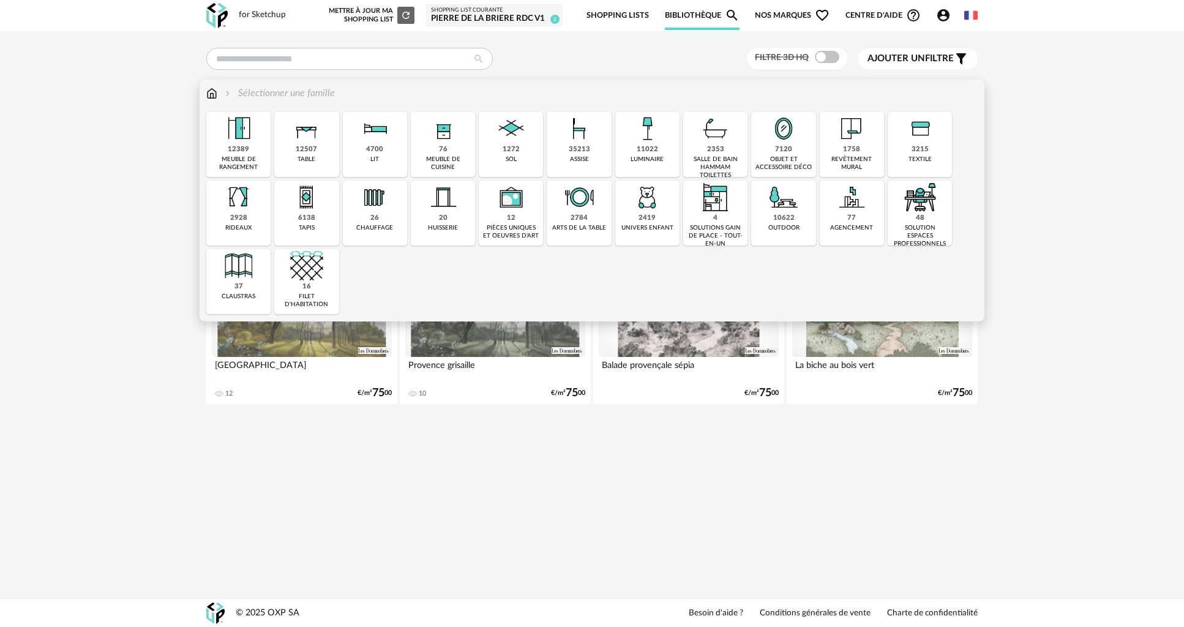
click at [579, 143] on img at bounding box center [579, 128] width 33 height 33
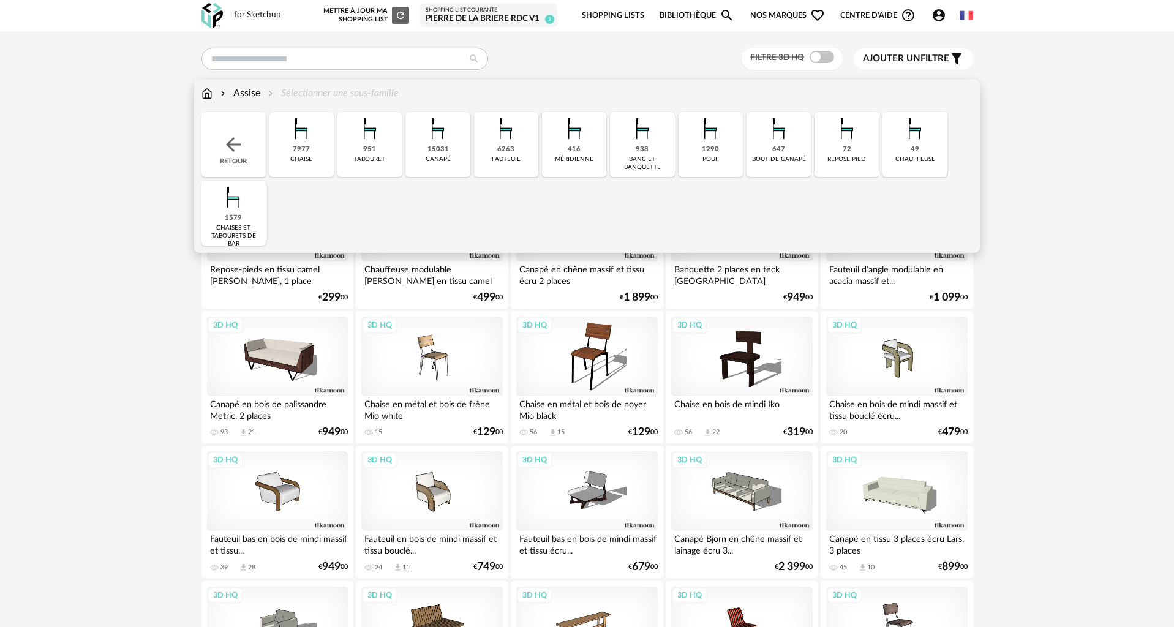
click at [436, 145] on img at bounding box center [437, 128] width 33 height 33
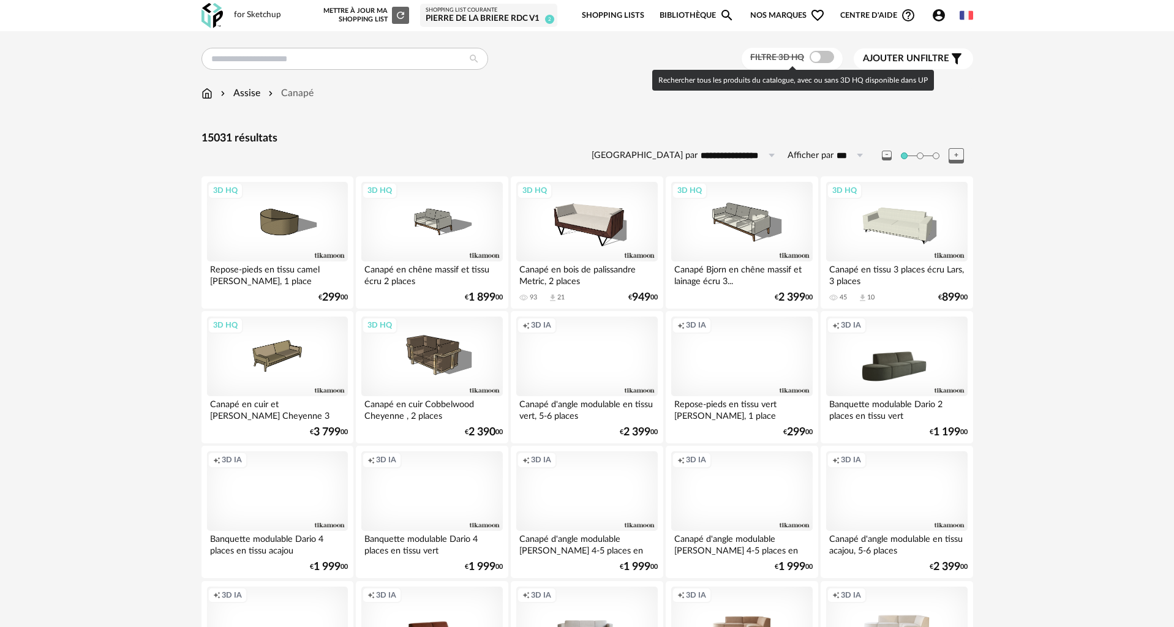
click at [815, 59] on span at bounding box center [822, 57] width 24 height 12
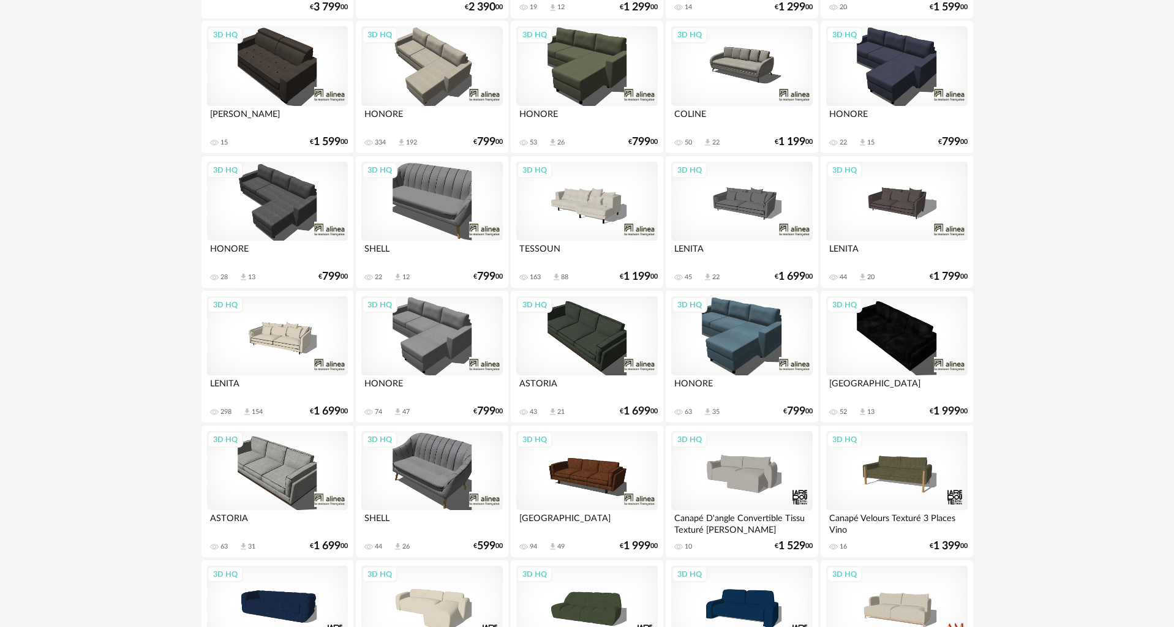
scroll to position [490, 0]
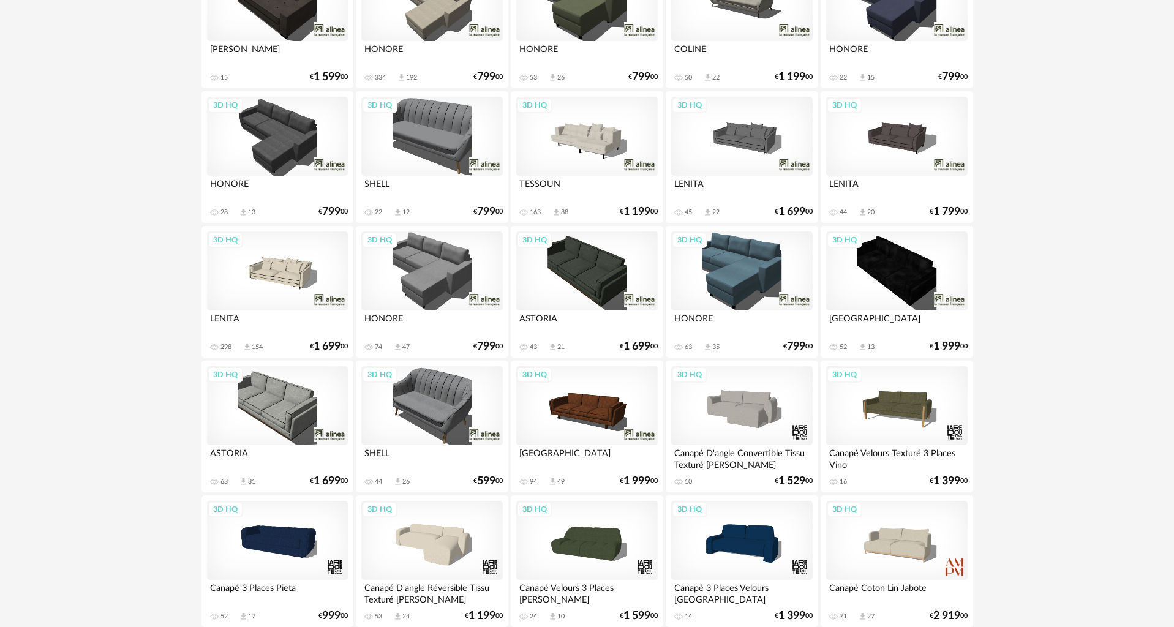
click at [287, 265] on div "3D HQ" at bounding box center [277, 272] width 141 height 80
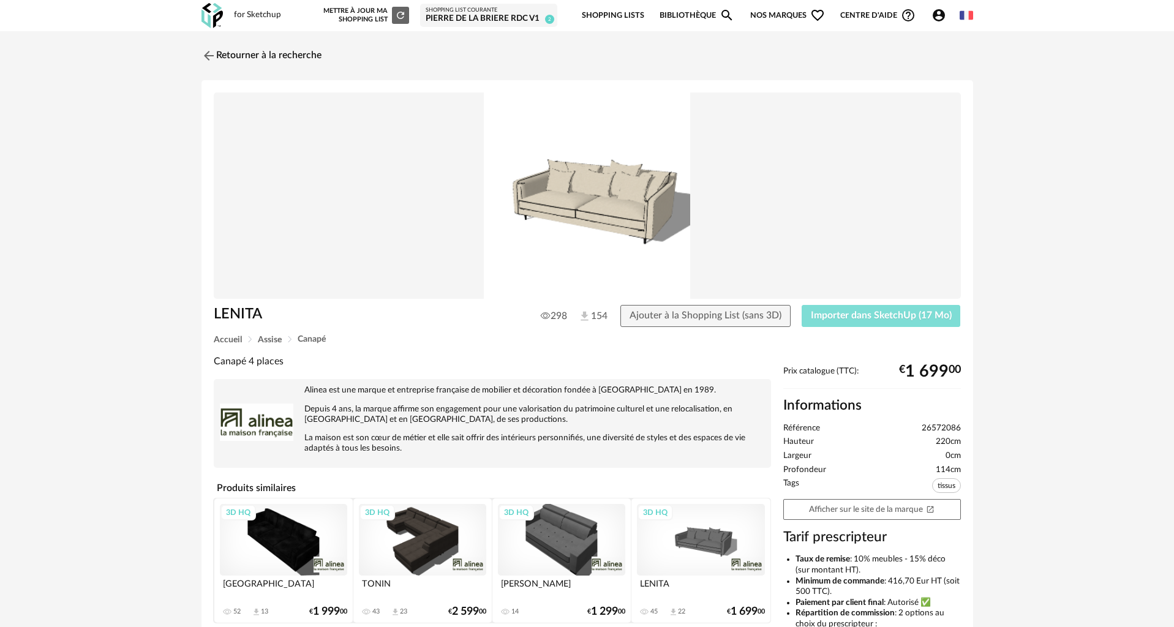
click at [867, 315] on span "Importer dans SketchUp (17 Mo)" at bounding box center [881, 316] width 141 height 10
click at [249, 56] on link "Retourner à la recherche" at bounding box center [258, 55] width 120 height 27
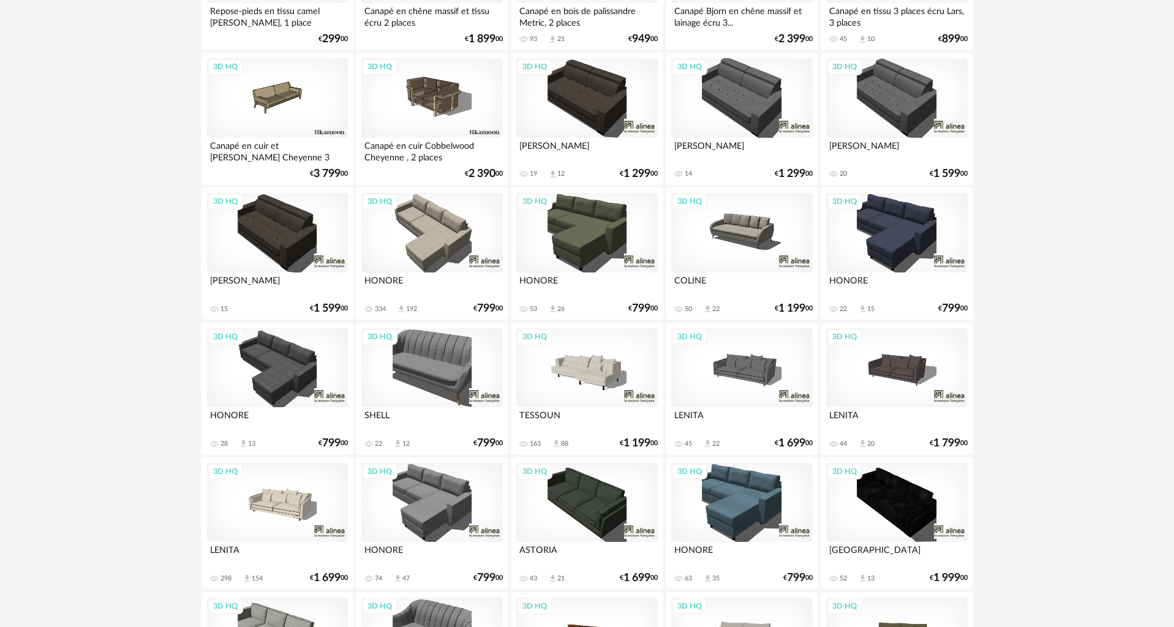
scroll to position [367, 0]
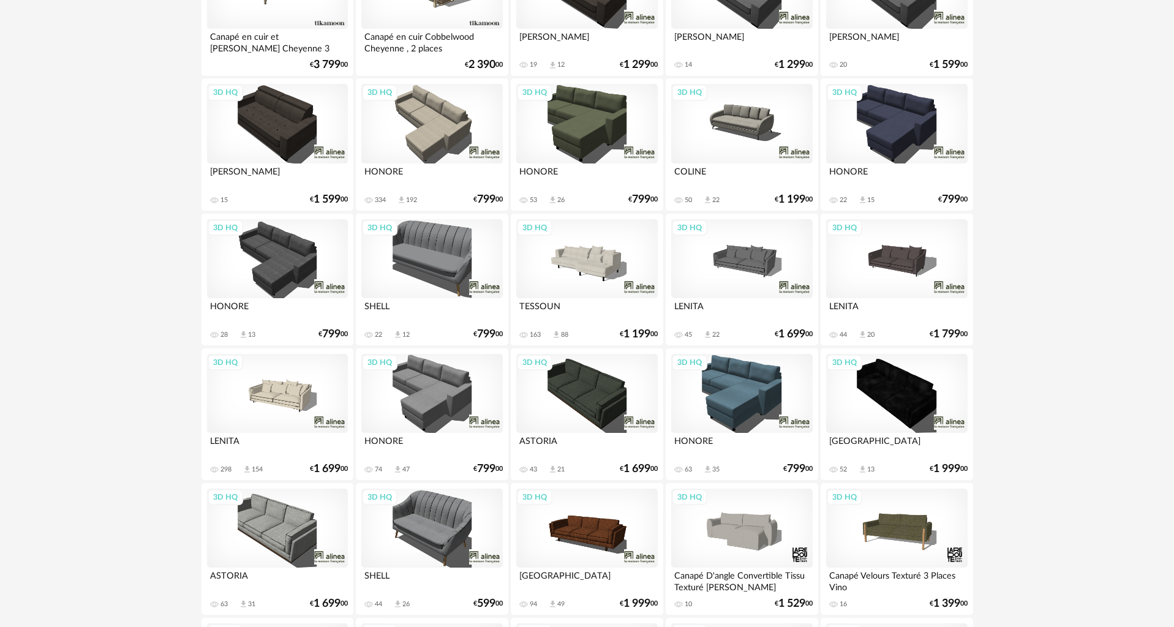
click at [591, 261] on div "3D HQ" at bounding box center [586, 259] width 141 height 80
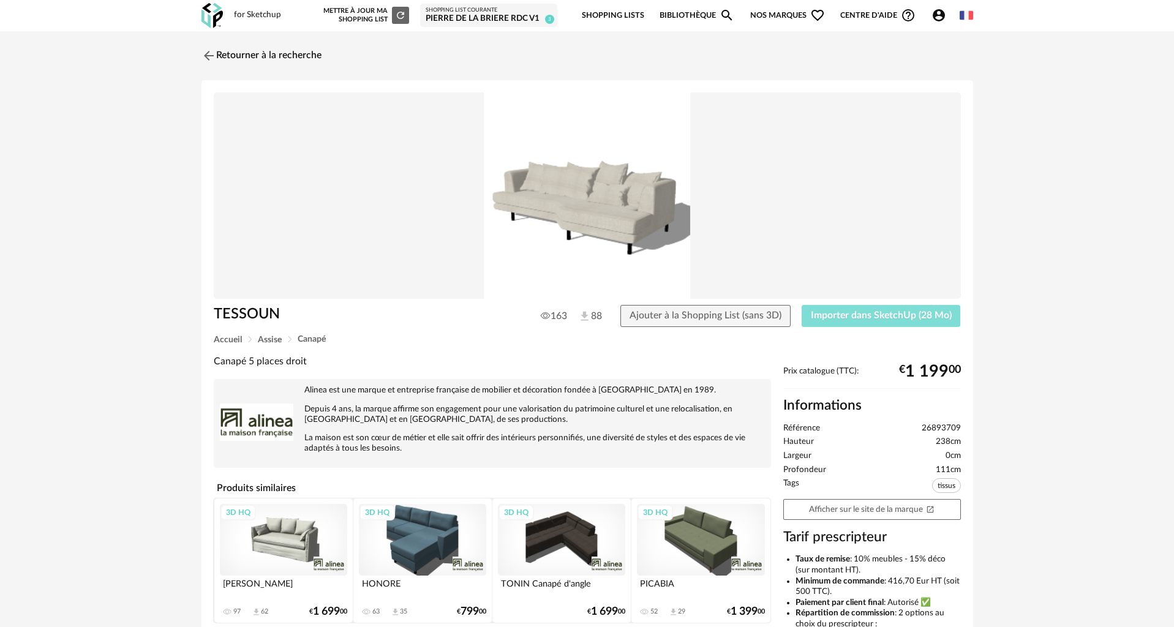
click at [918, 318] on span "Importer dans SketchUp (28 Mo)" at bounding box center [881, 316] width 141 height 10
drag, startPoint x: 267, startPoint y: 54, endPoint x: 264, endPoint y: 59, distance: 6.3
click at [267, 54] on link "Retourner à la recherche" at bounding box center [258, 55] width 120 height 27
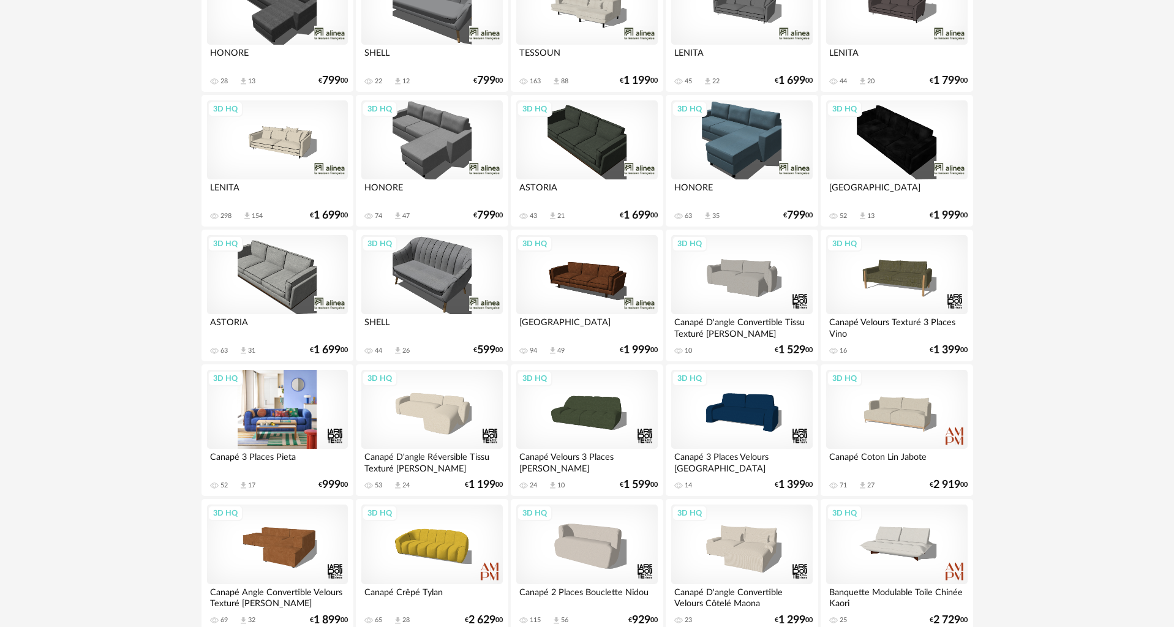
scroll to position [674, 0]
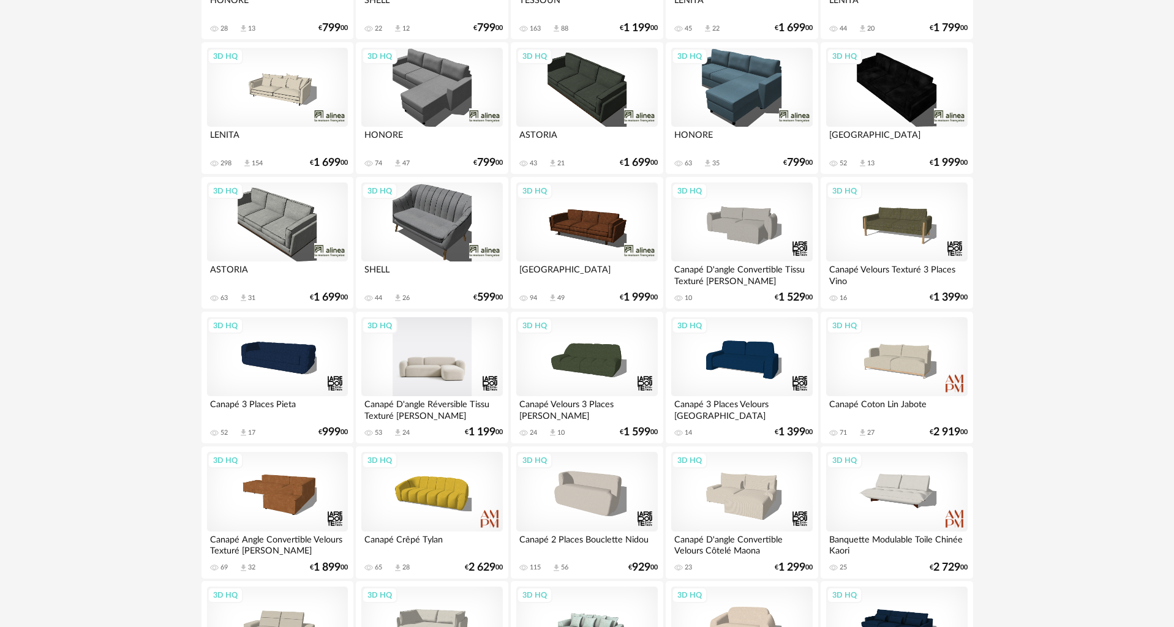
click at [457, 375] on div "3D HQ" at bounding box center [431, 357] width 141 height 80
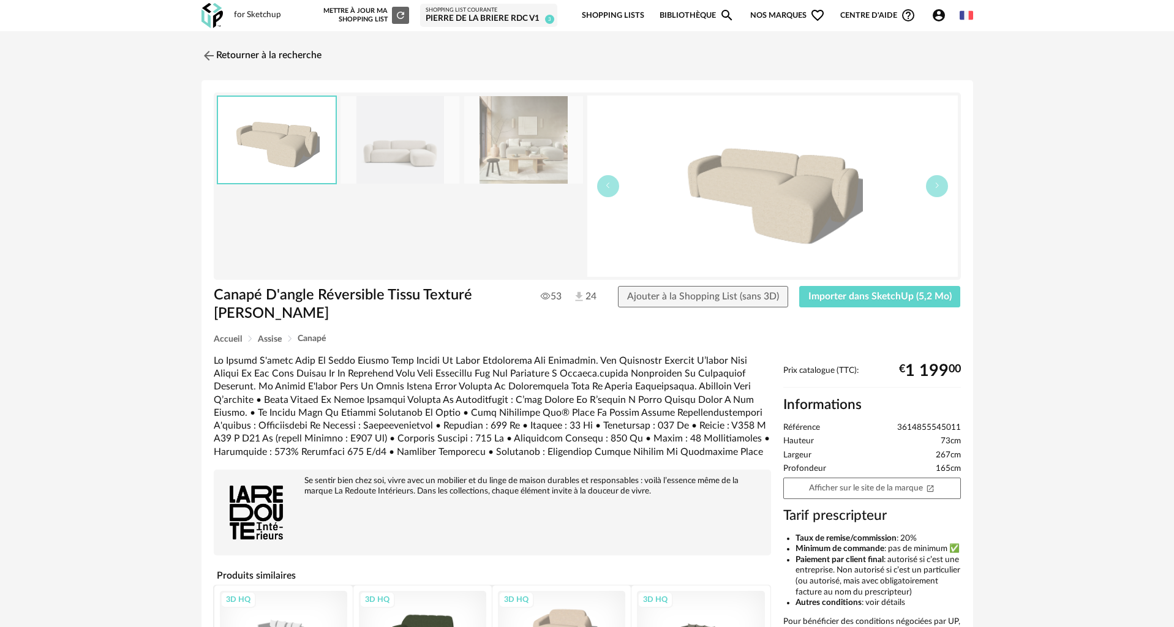
click at [521, 142] on img at bounding box center [523, 140] width 119 height 88
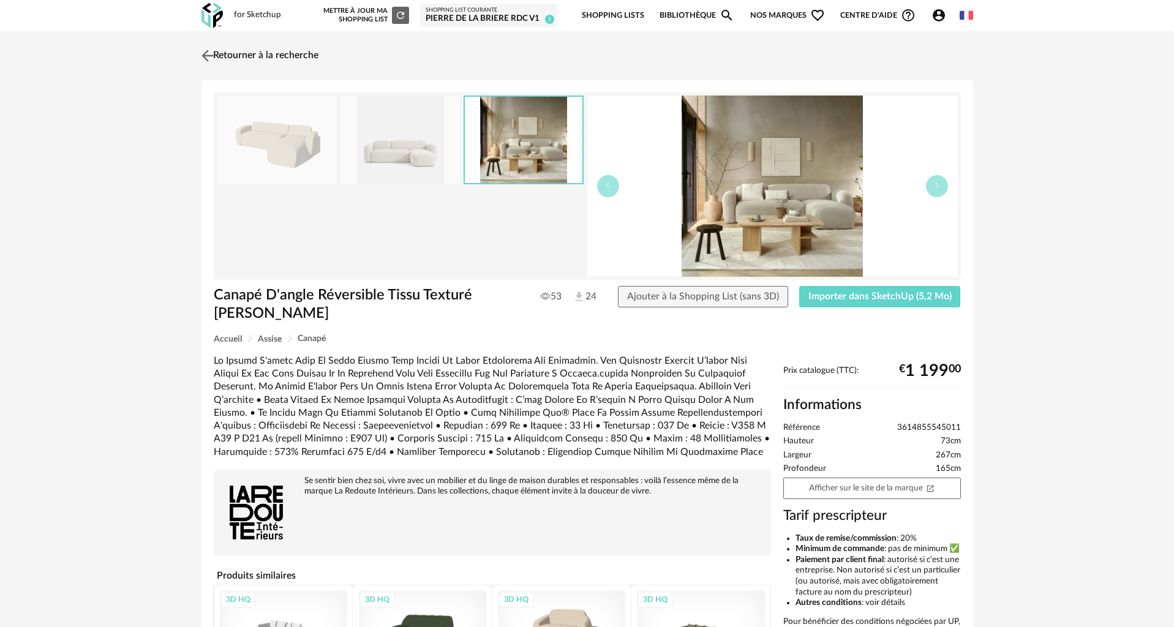
click at [246, 56] on link "Retourner à la recherche" at bounding box center [258, 55] width 120 height 27
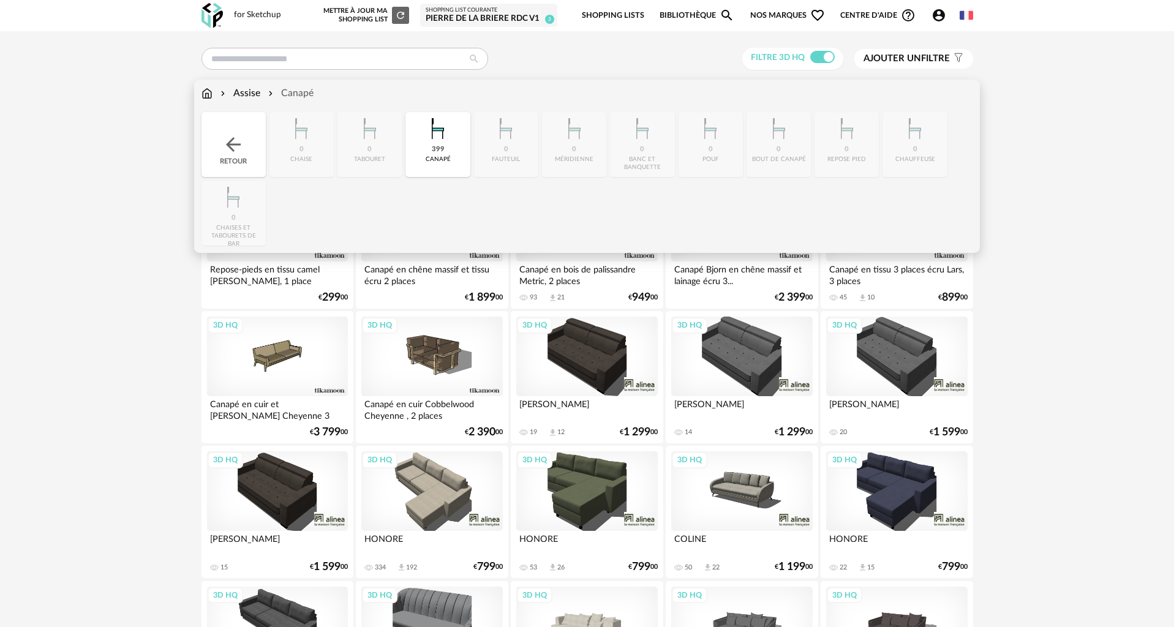
click at [235, 130] on div "Retour" at bounding box center [233, 144] width 64 height 65
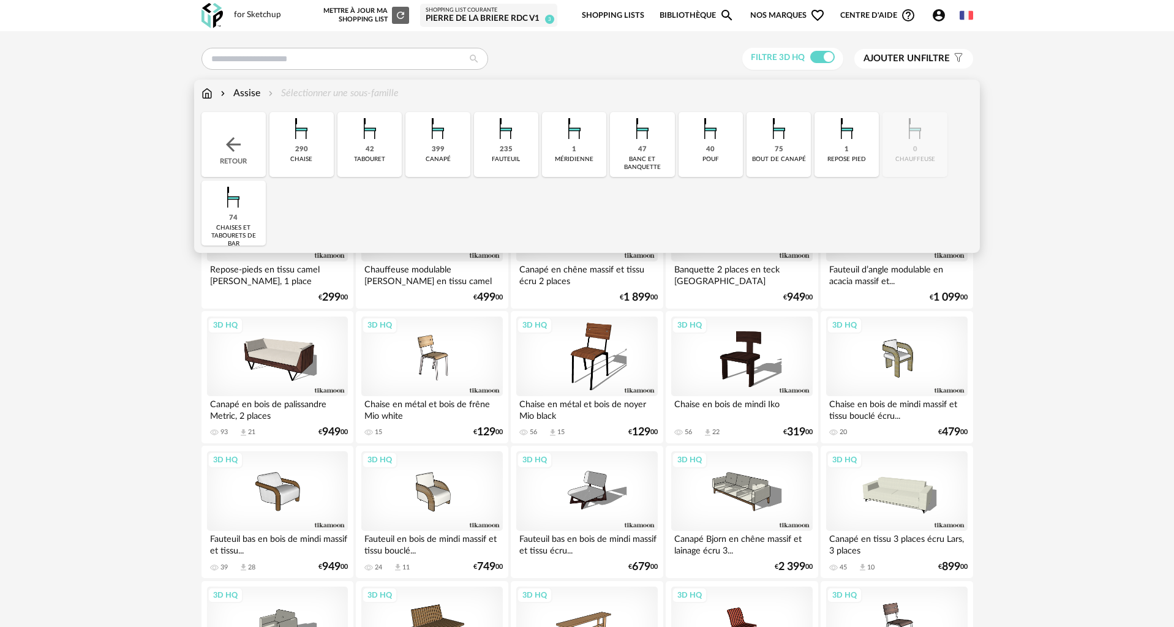
click at [211, 93] on div "Assise Sélectionner une sous-famille" at bounding box center [299, 93] width 197 height 14
click at [210, 93] on img at bounding box center [206, 93] width 11 height 14
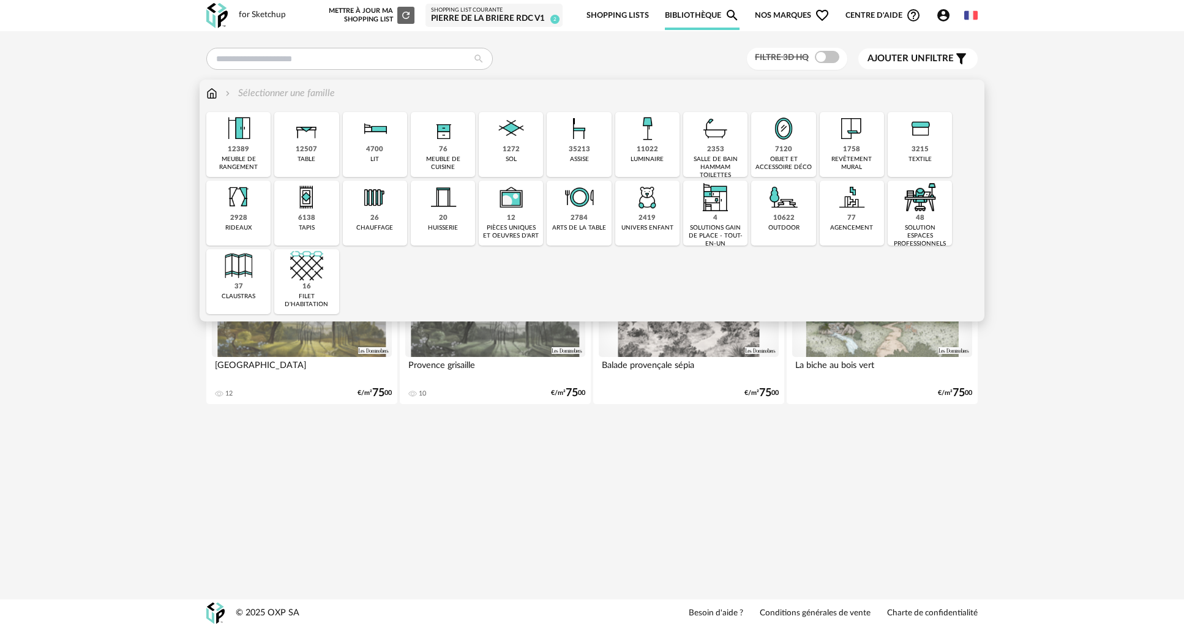
click at [297, 205] on img at bounding box center [306, 197] width 33 height 33
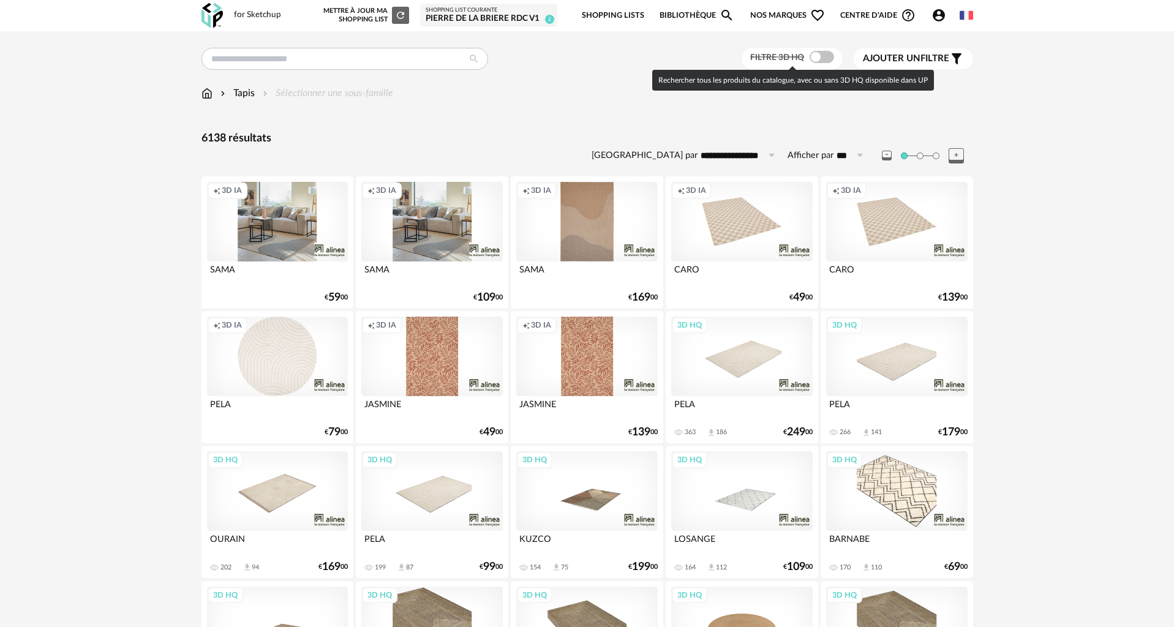
click at [810, 59] on div at bounding box center [822, 57] width 24 height 12
click at [816, 59] on span at bounding box center [822, 57] width 24 height 12
click at [822, 61] on span at bounding box center [822, 57] width 24 height 12
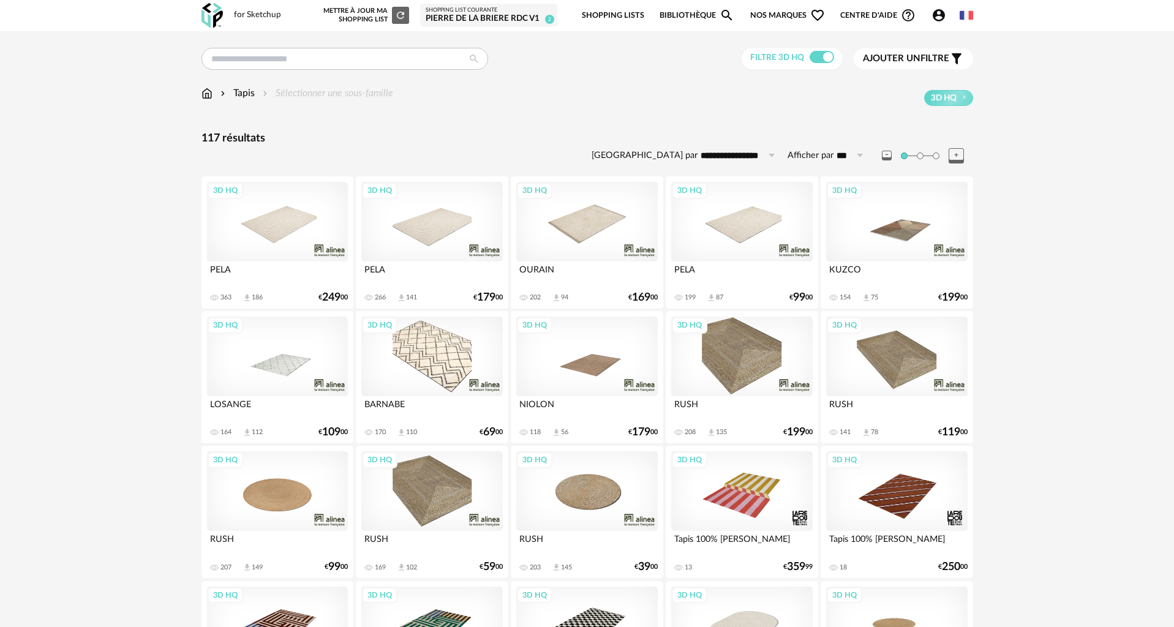
click at [587, 374] on div "3D HQ" at bounding box center [586, 357] width 141 height 80
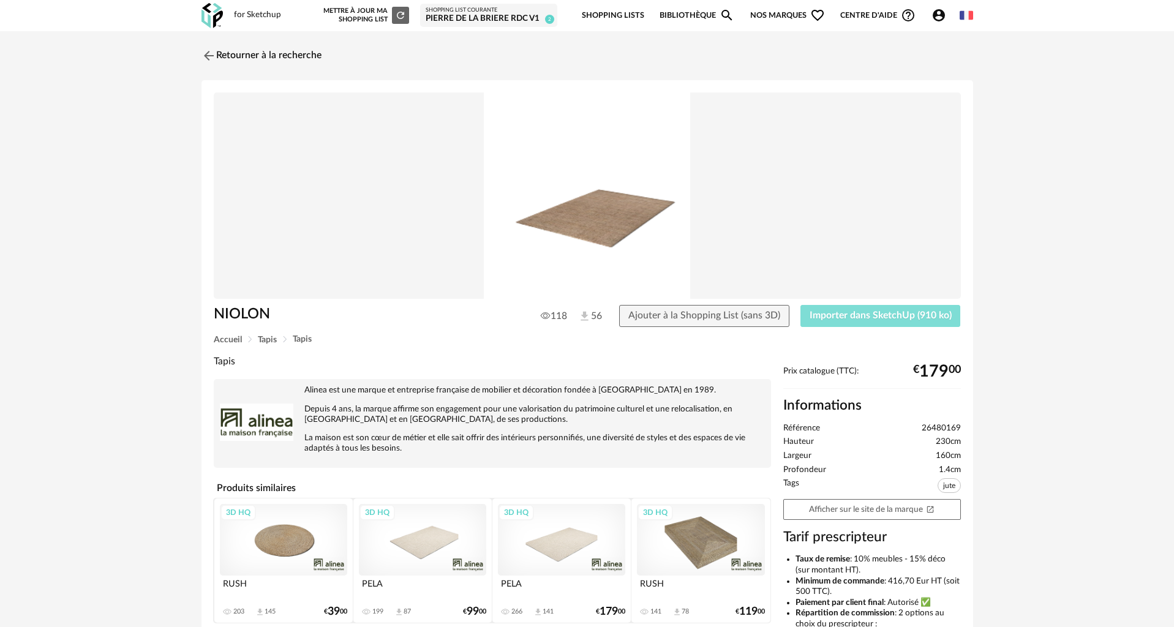
drag, startPoint x: 923, startPoint y: 321, endPoint x: 903, endPoint y: 321, distance: 19.6
click at [921, 321] on button "Importer dans SketchUp (910 ko)" at bounding box center [880, 316] width 160 height 22
click at [800, 305] on button "Importer dans SketchUp (910 ko)" at bounding box center [880, 316] width 160 height 22
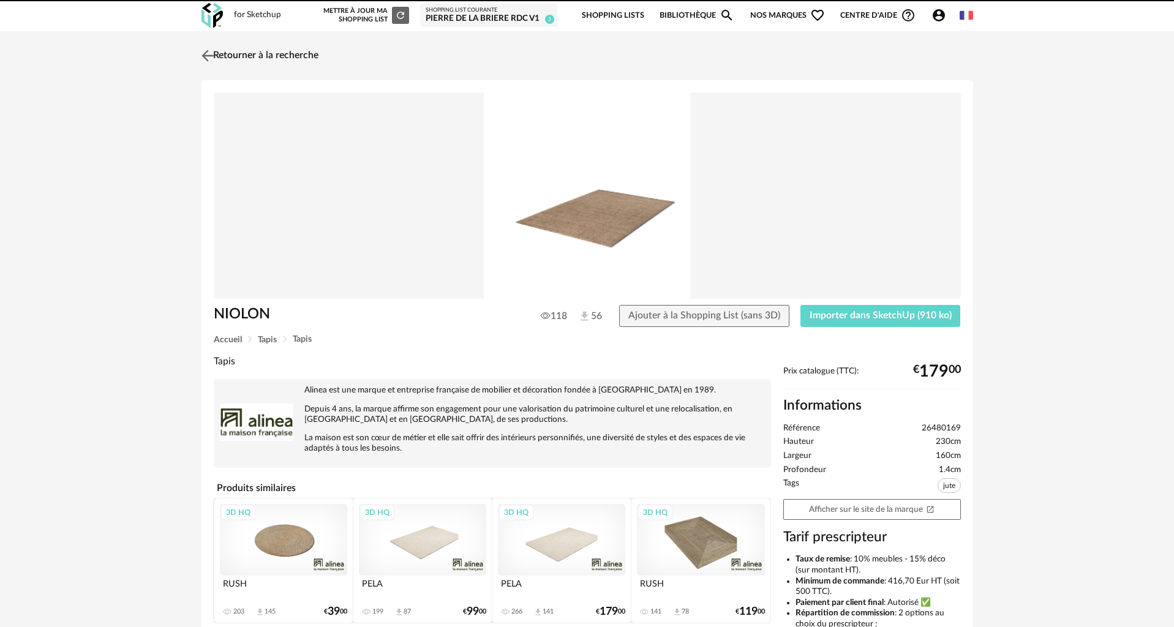
click at [205, 57] on img at bounding box center [207, 56] width 18 height 18
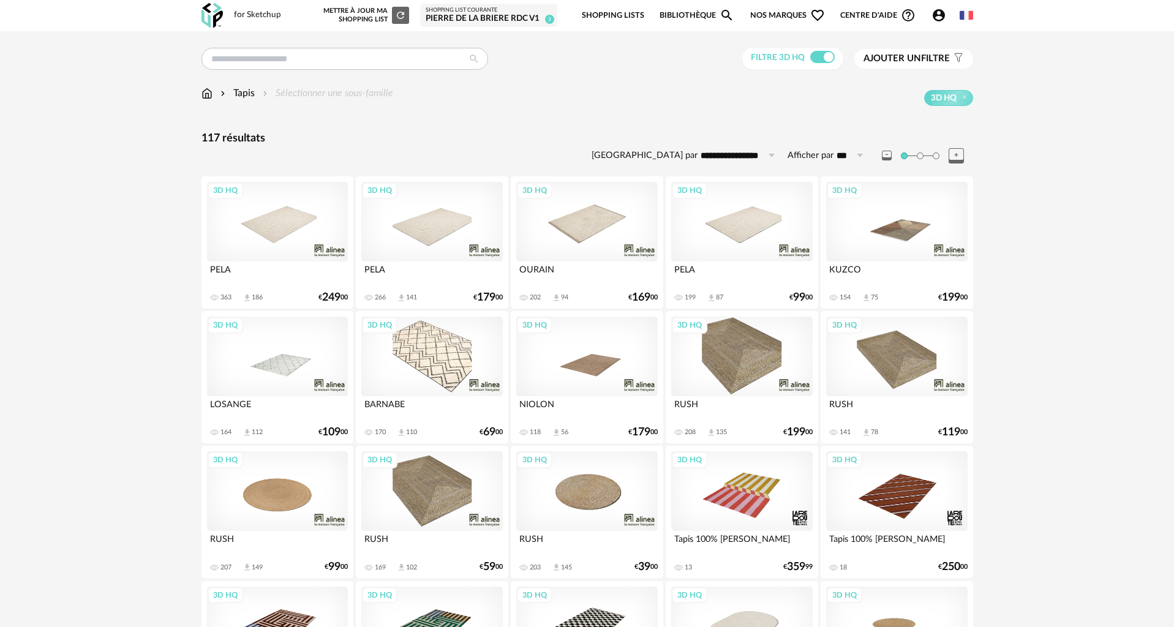
click at [914, 368] on div "3D HQ" at bounding box center [896, 357] width 141 height 80
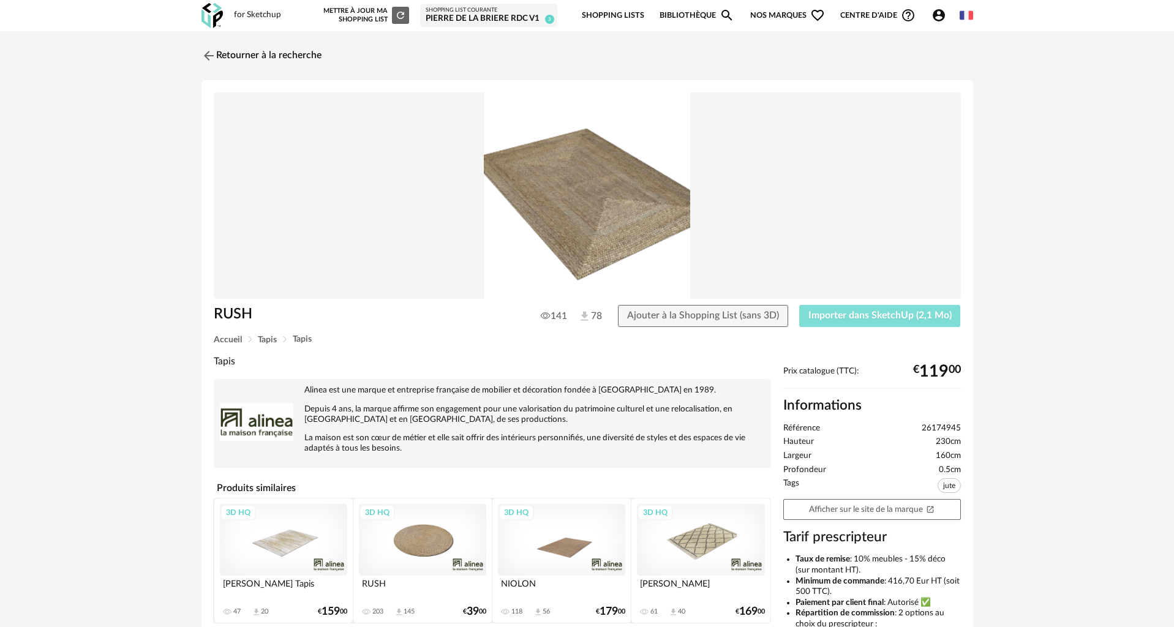
click at [871, 313] on span "Importer dans SketchUp (2,1 Mo)" at bounding box center [879, 316] width 143 height 10
click at [235, 57] on link "Retourner à la recherche" at bounding box center [258, 55] width 120 height 27
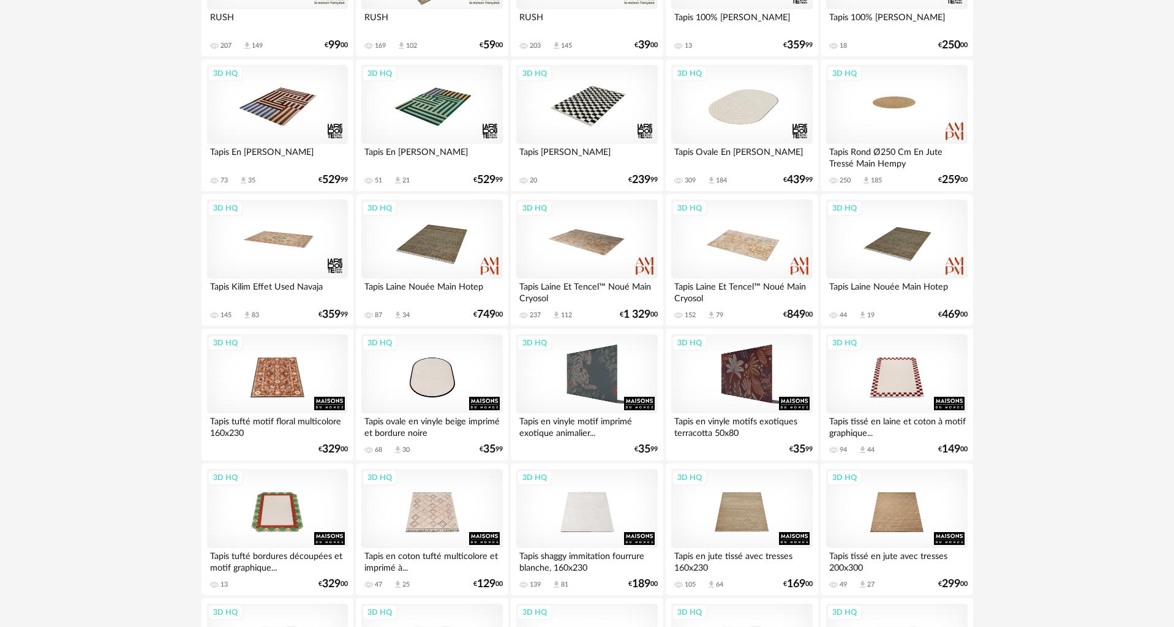
scroll to position [674, 0]
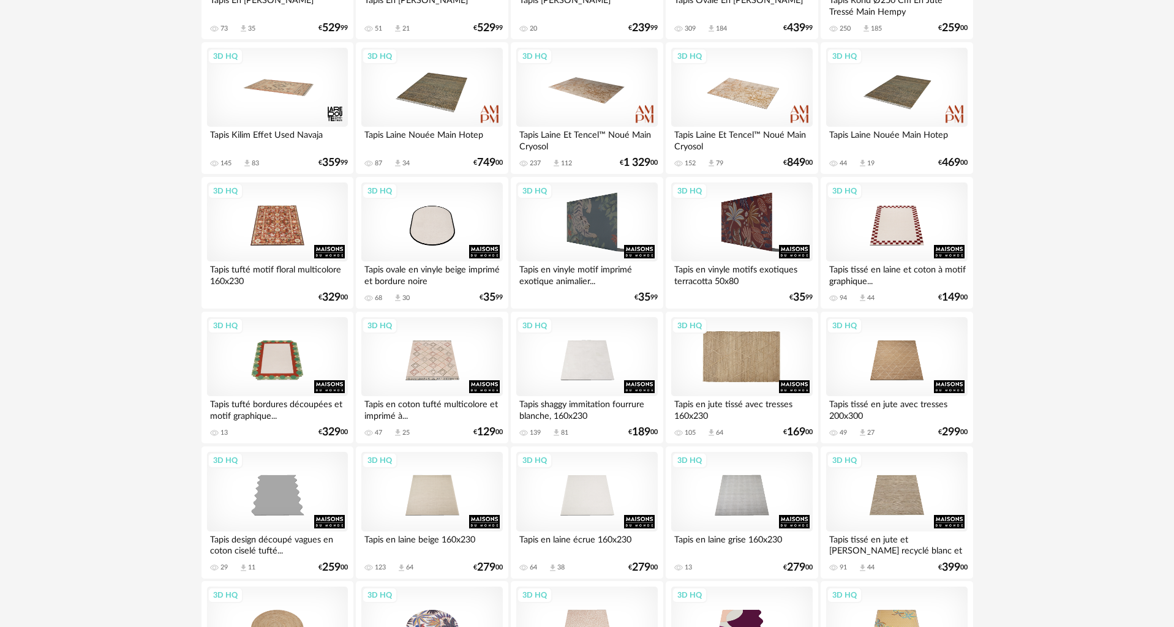
click at [744, 370] on div "3D HQ" at bounding box center [741, 357] width 141 height 80
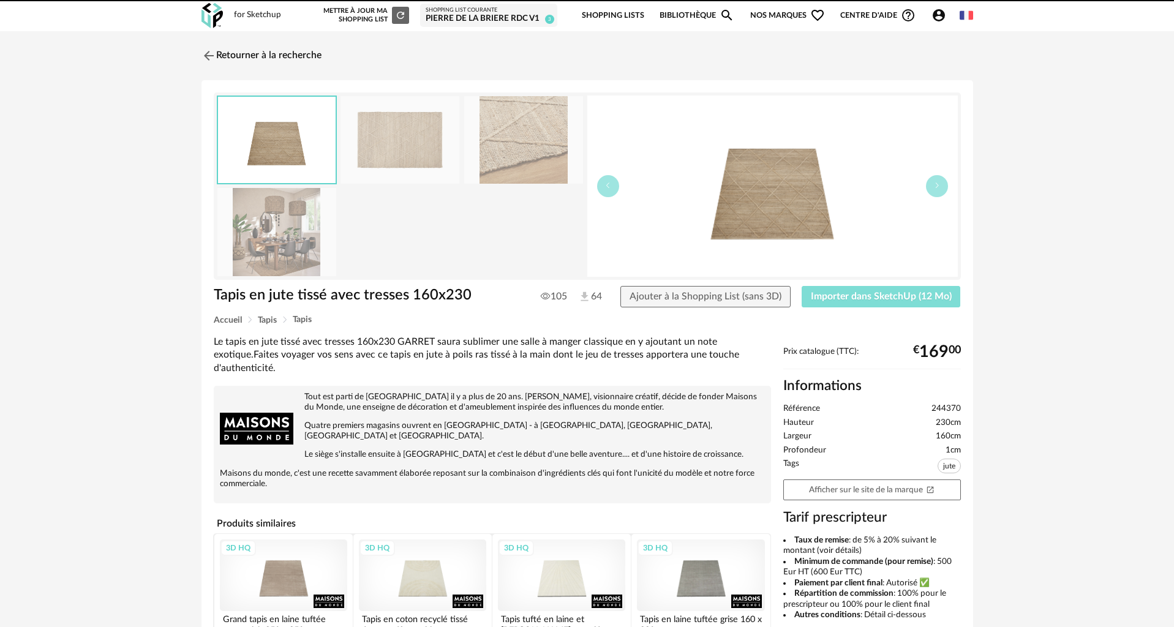
click at [848, 304] on button "Importer dans SketchUp (12 Mo)" at bounding box center [881, 297] width 159 height 22
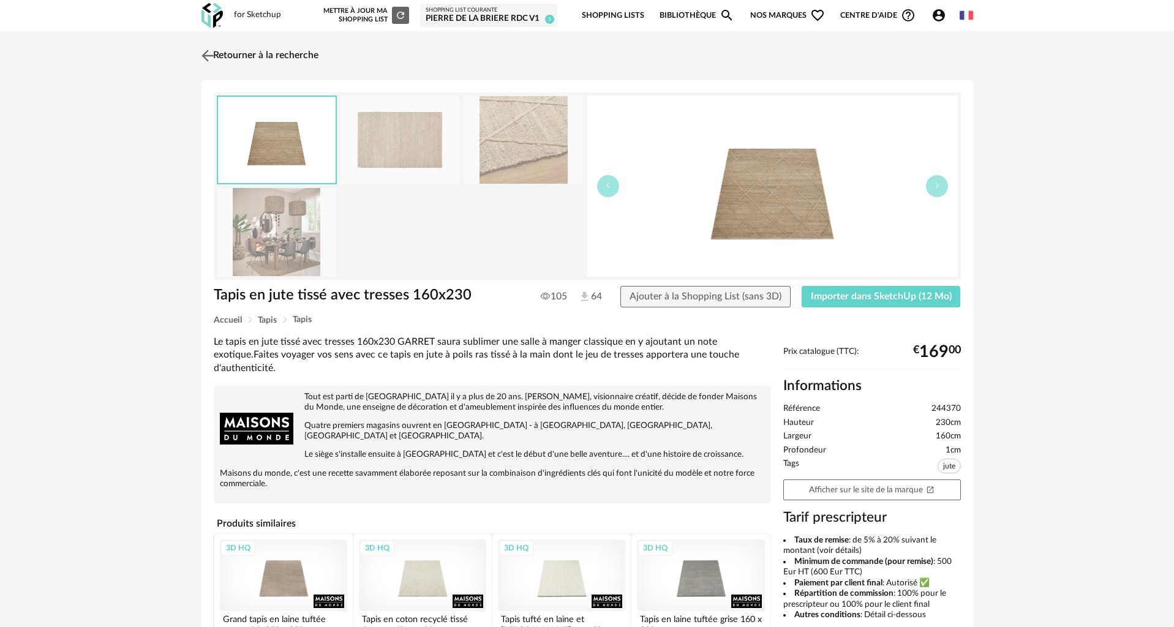
click at [214, 54] on img at bounding box center [207, 56] width 18 height 18
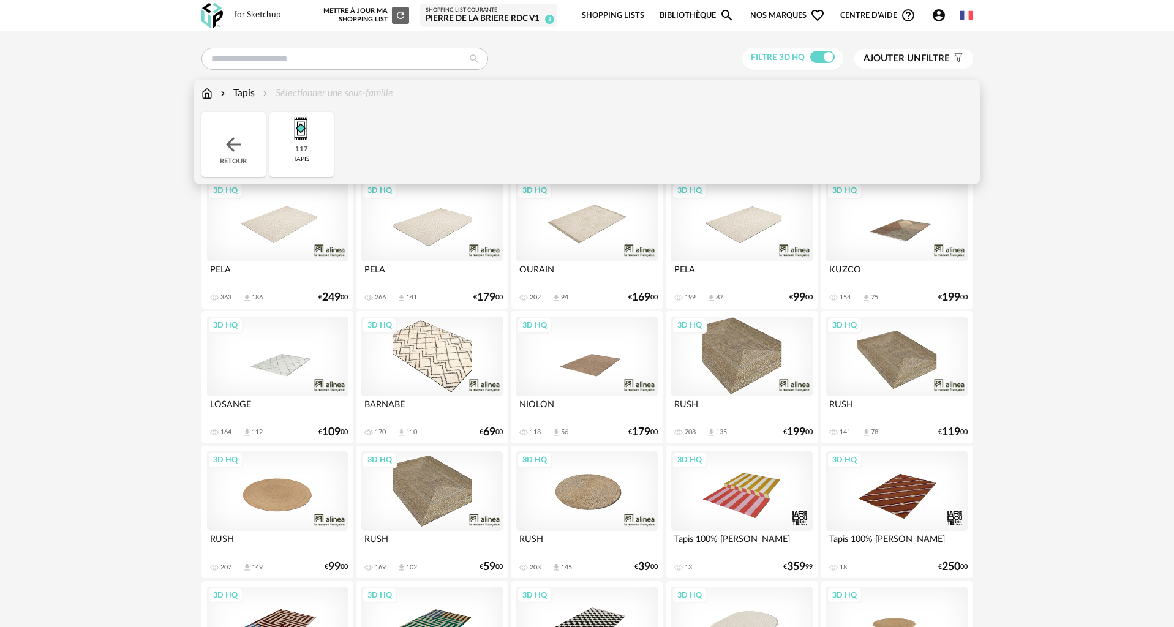
click at [214, 91] on div "Tapis Sélectionner une sous-famille" at bounding box center [297, 93] width 192 height 14
click at [210, 93] on img at bounding box center [206, 93] width 11 height 14
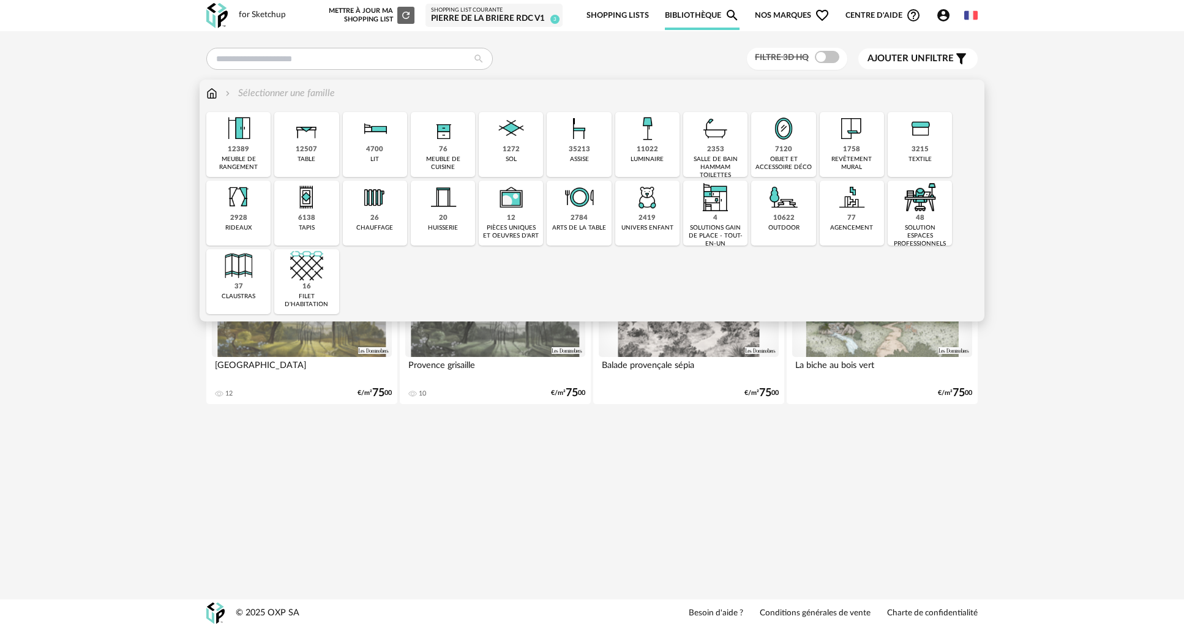
click at [254, 156] on div "meuble de rangement" at bounding box center [238, 164] width 57 height 16
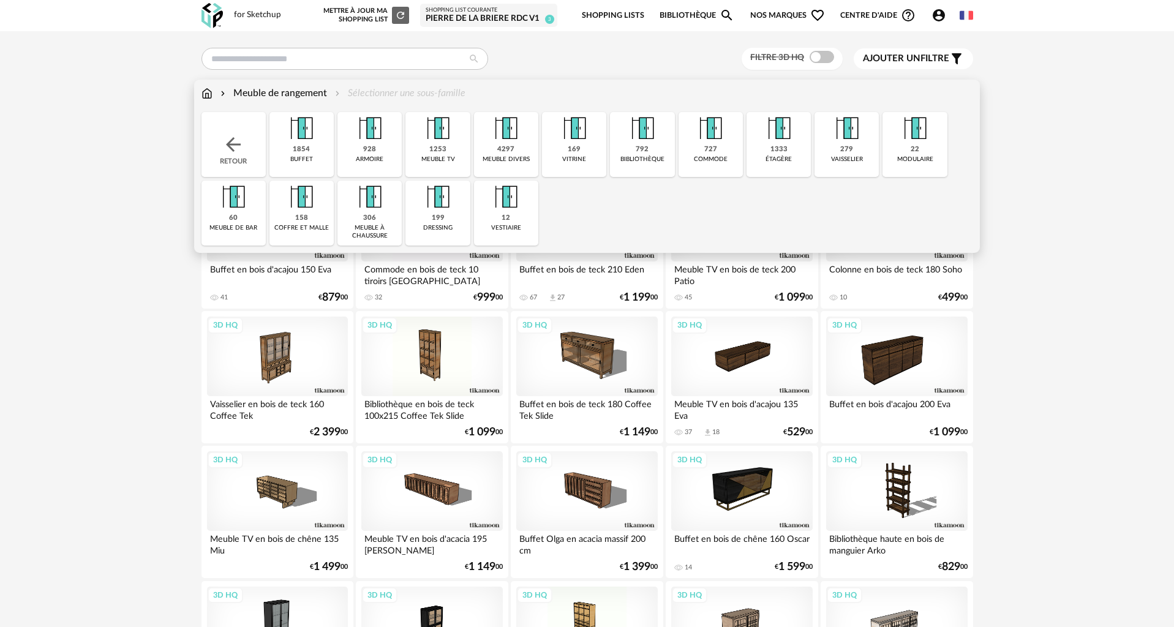
click at [241, 149] on img at bounding box center [233, 145] width 22 height 22
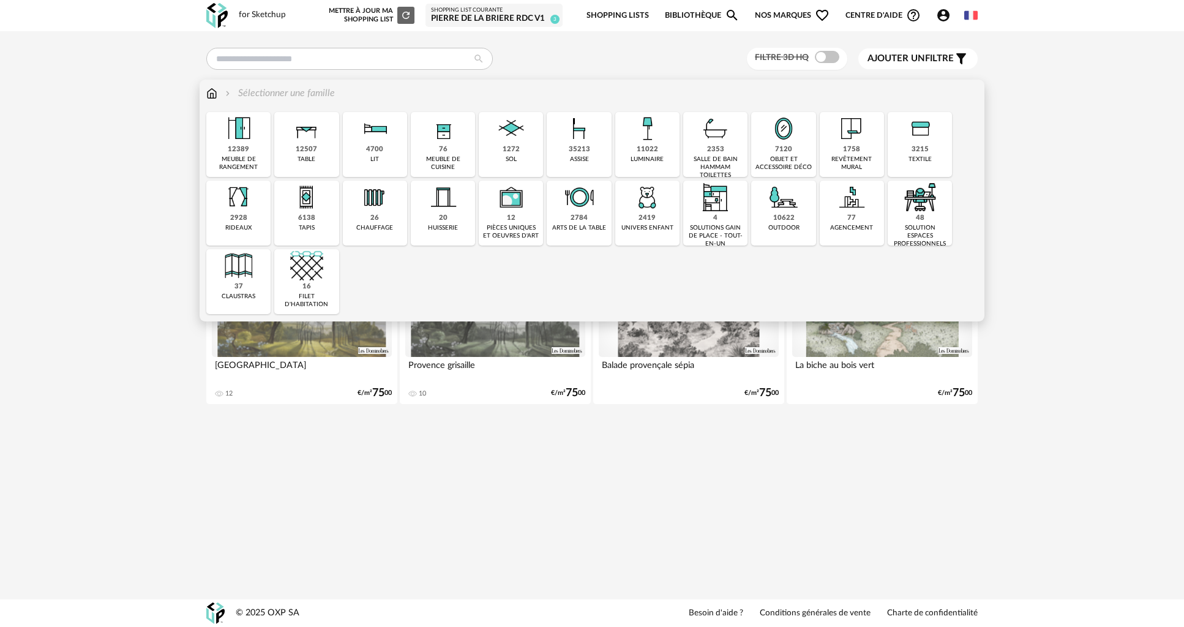
click at [318, 157] on div "12507 table" at bounding box center [306, 144] width 64 height 65
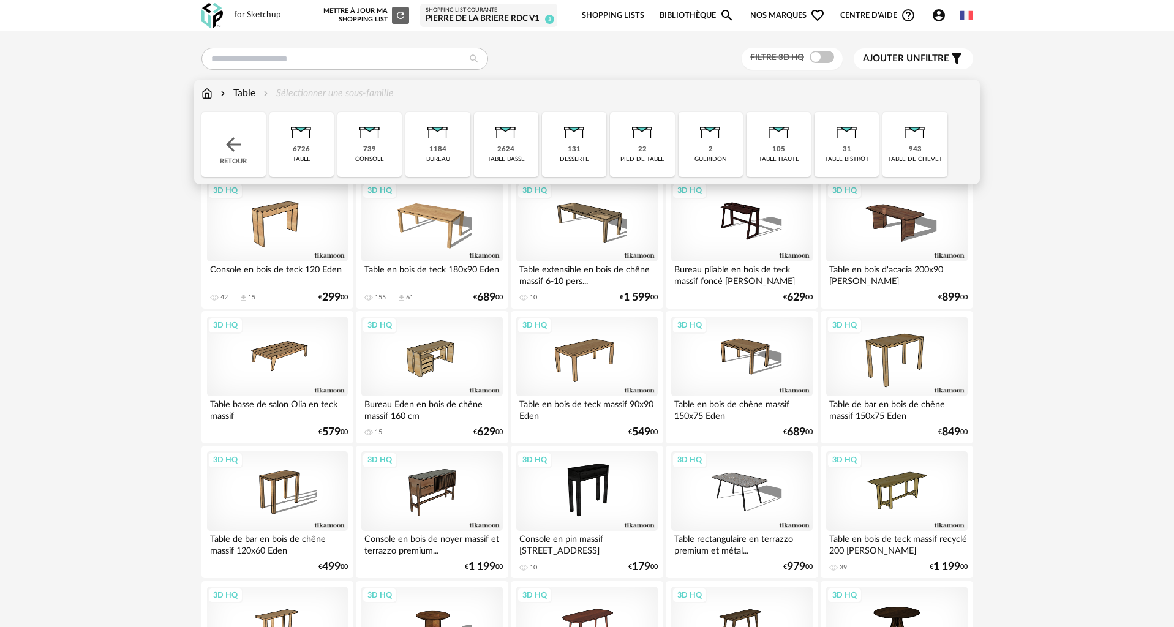
click at [538, 138] on div "Close icon Retour 6726 table 739 console 1184 bureau 2624 table basse 131 desse…" at bounding box center [587, 144] width 772 height 65
click at [516, 140] on img at bounding box center [505, 128] width 33 height 33
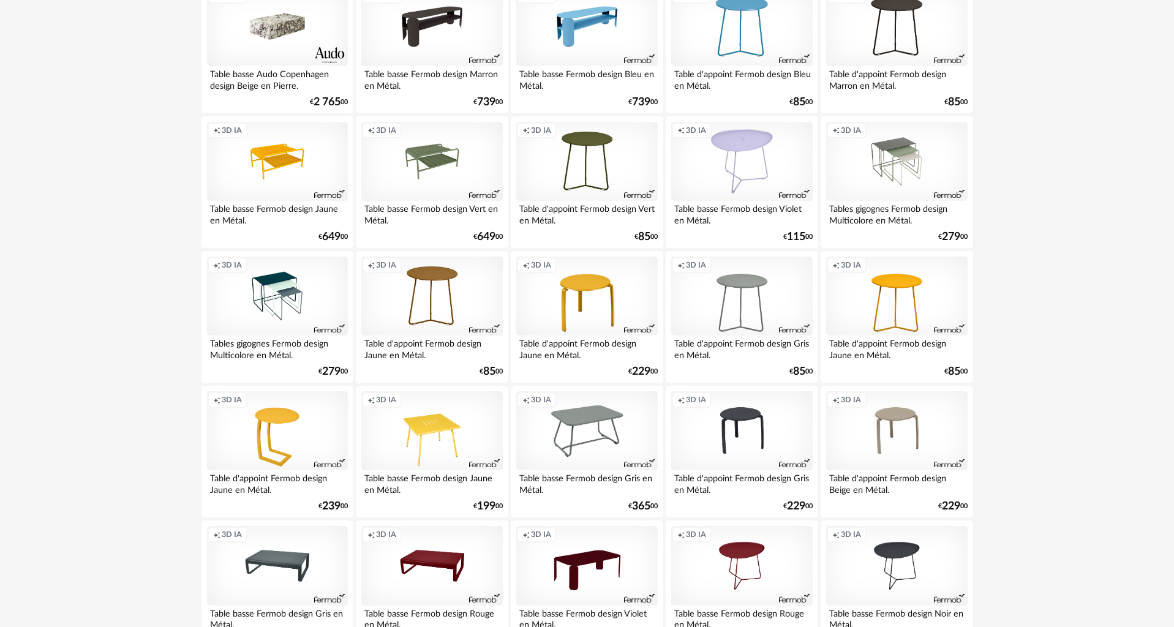
scroll to position [2325, 0]
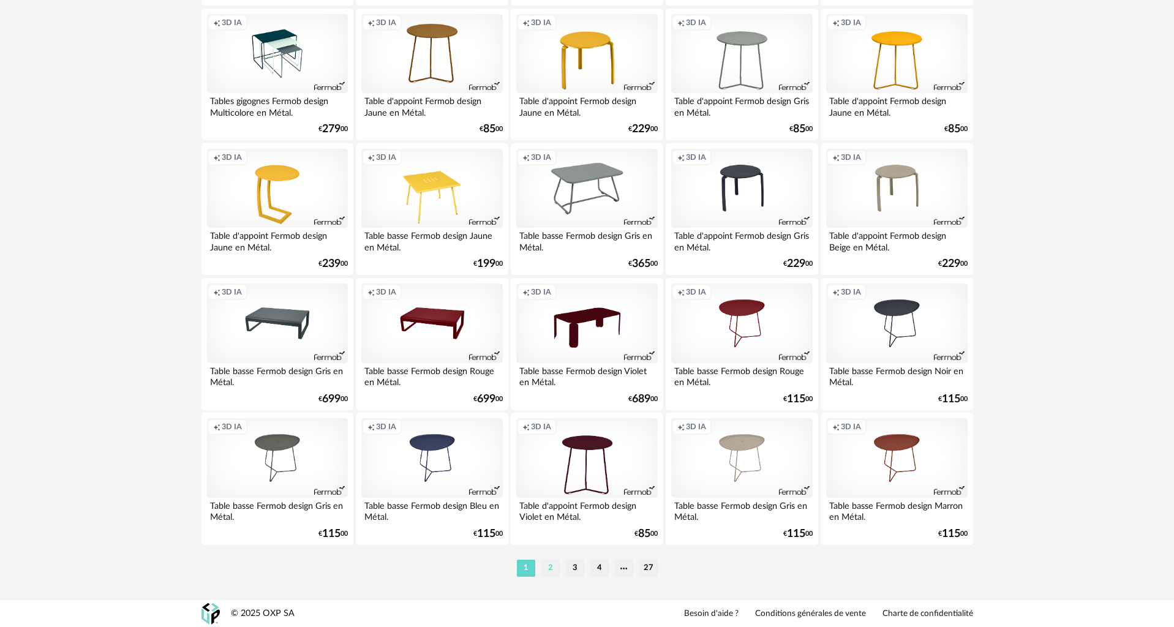
click at [549, 566] on li "2" at bounding box center [550, 568] width 18 height 17
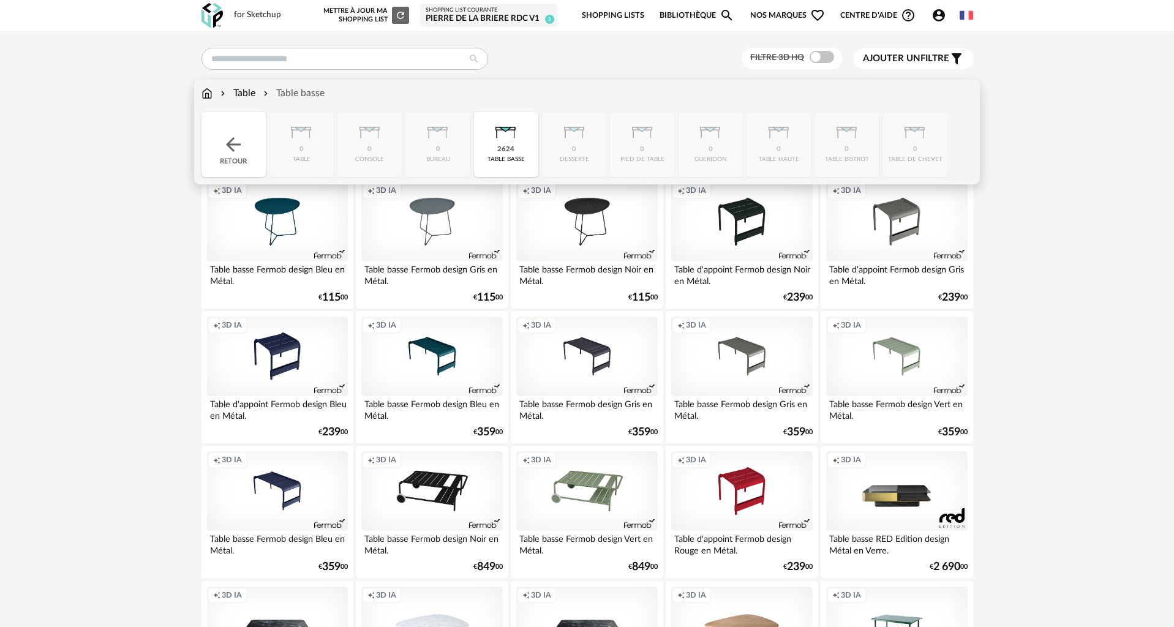
click at [211, 95] on img at bounding box center [206, 93] width 11 height 14
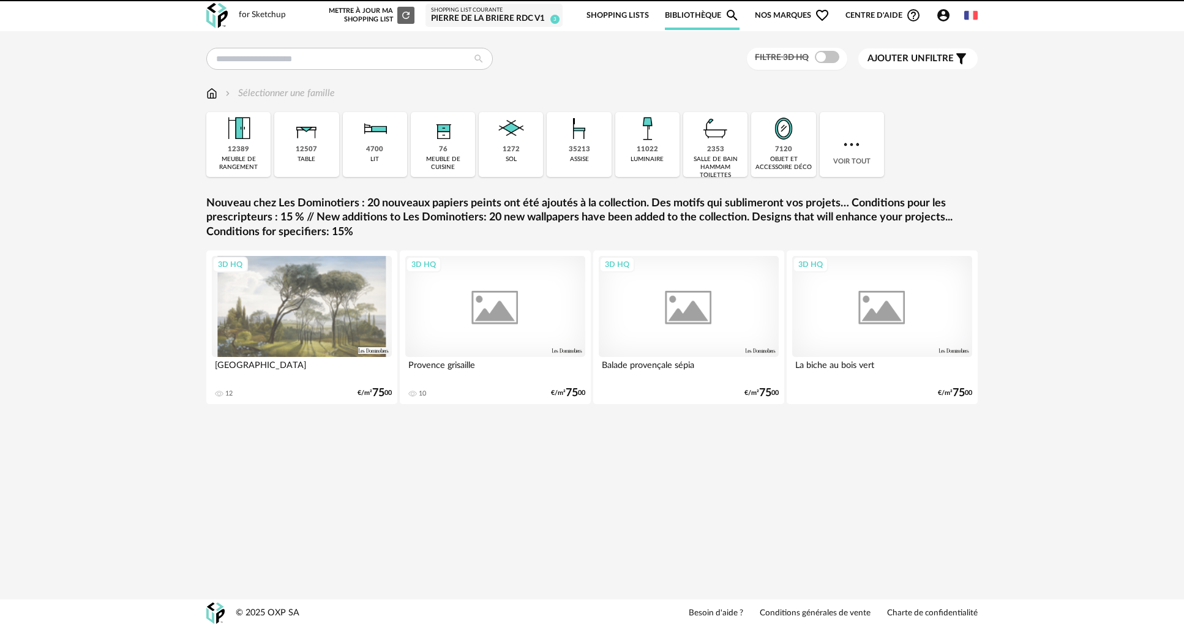
click at [232, 139] on img at bounding box center [238, 128] width 33 height 33
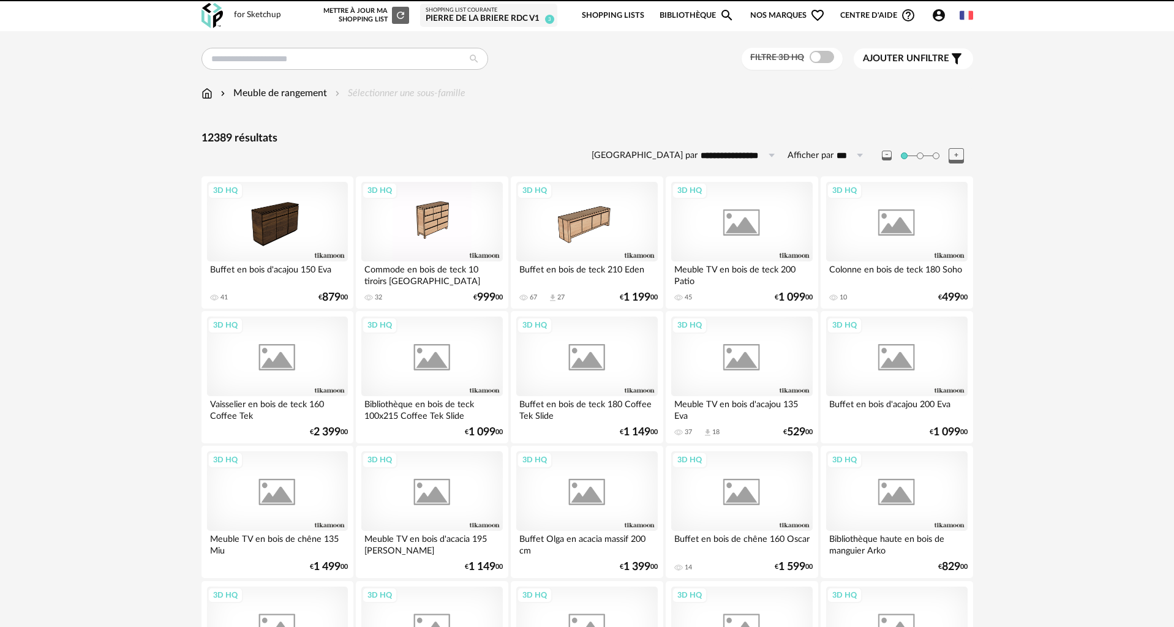
click at [206, 96] on img at bounding box center [206, 93] width 11 height 14
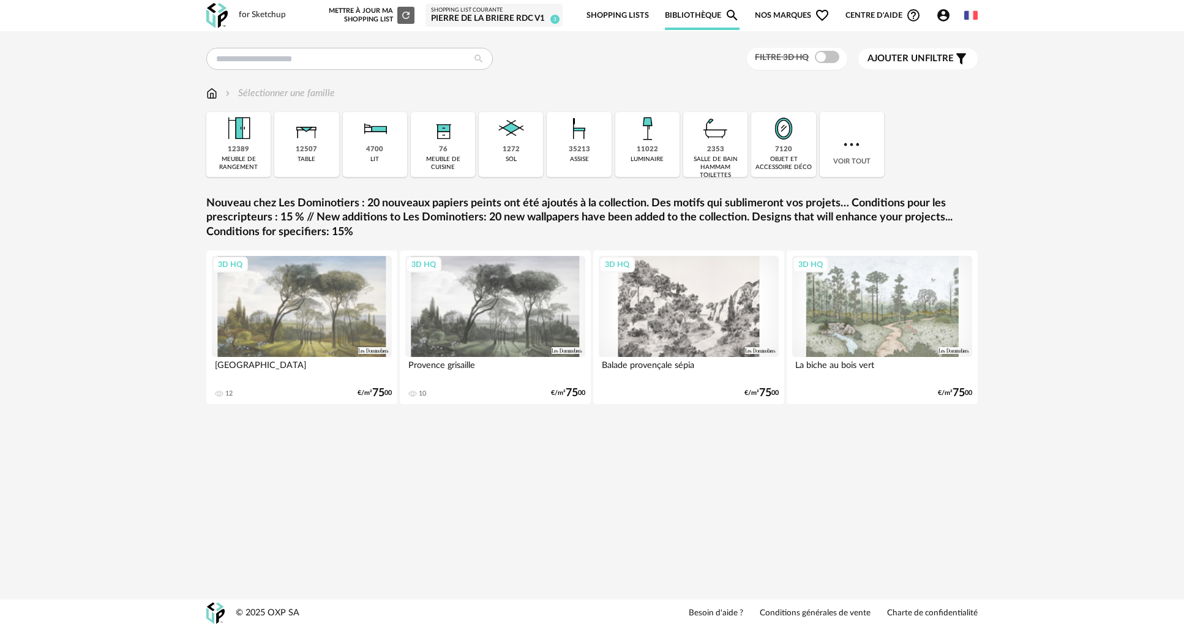
click at [212, 94] on img at bounding box center [211, 93] width 11 height 14
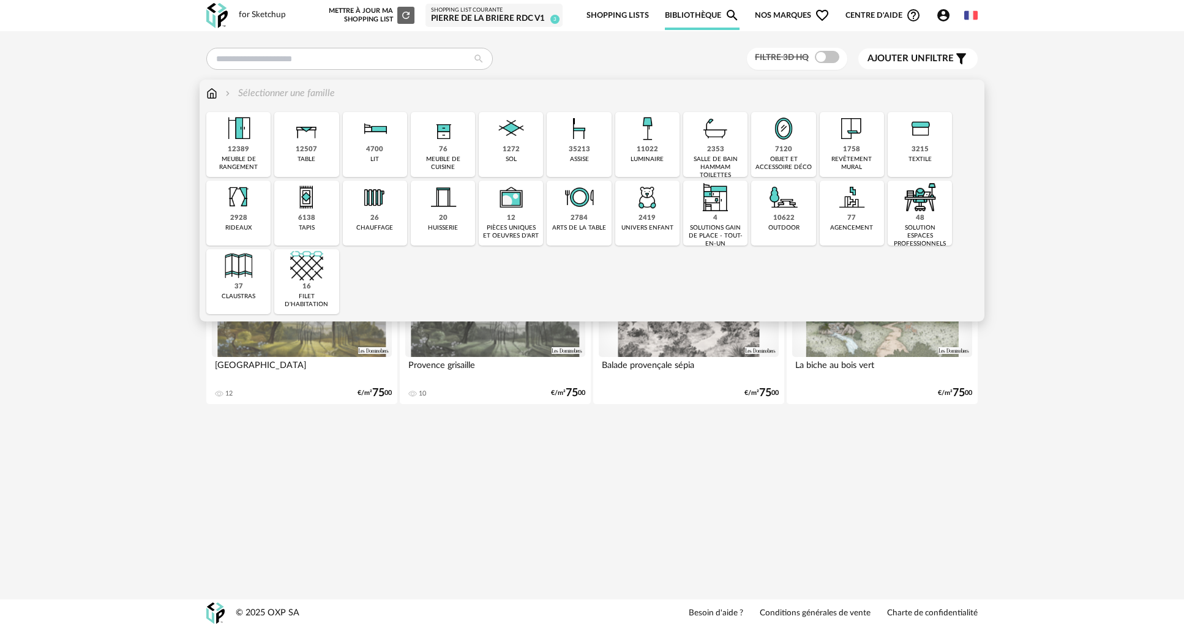
click at [509, 143] on img at bounding box center [511, 128] width 33 height 33
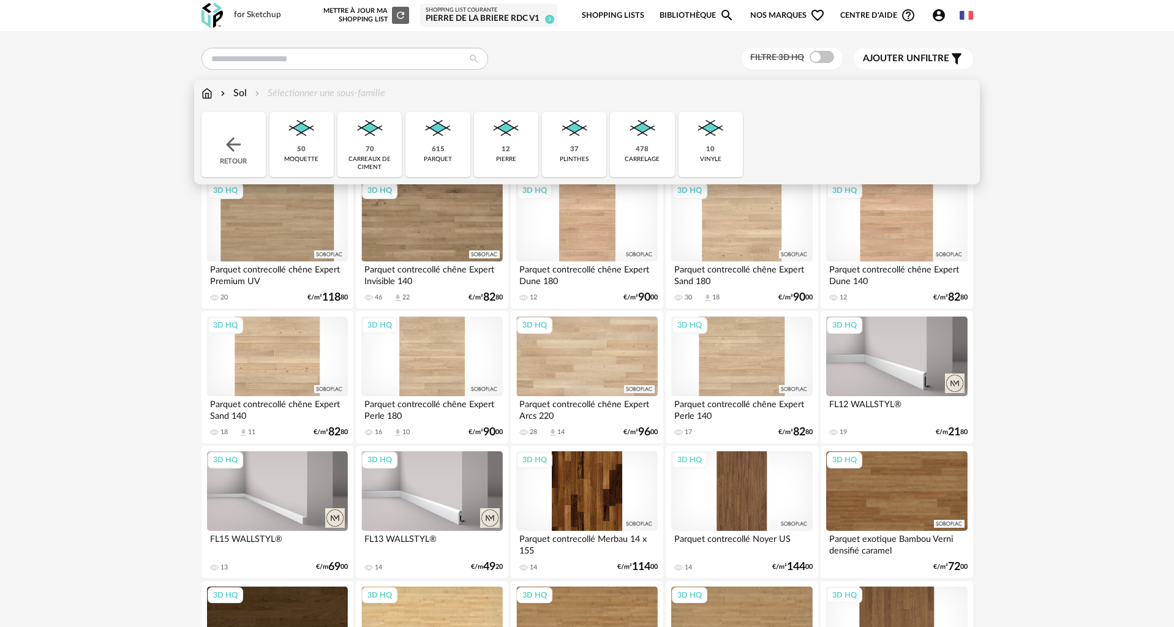
click at [443, 135] on img at bounding box center [437, 128] width 33 height 33
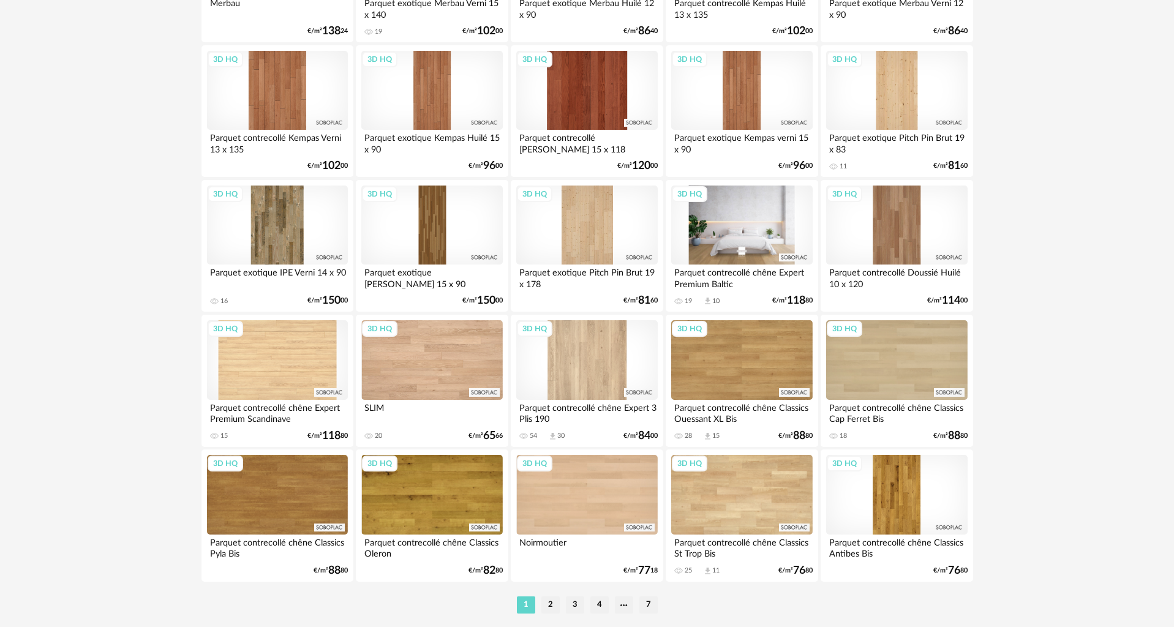
scroll to position [2325, 0]
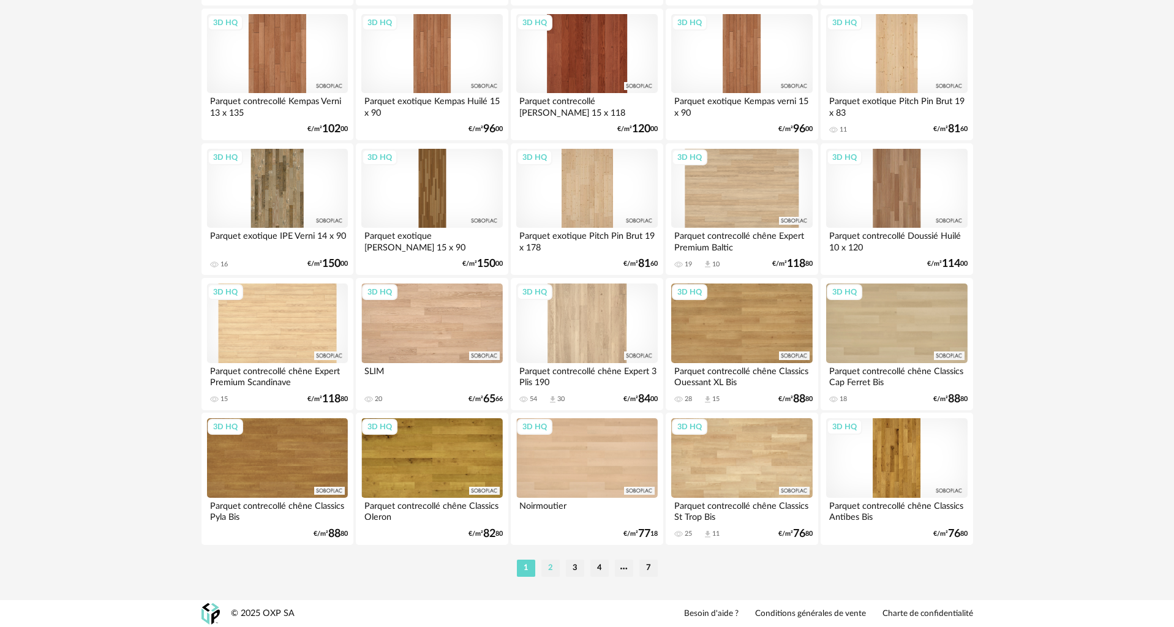
click at [555, 570] on li "2" at bounding box center [550, 568] width 18 height 17
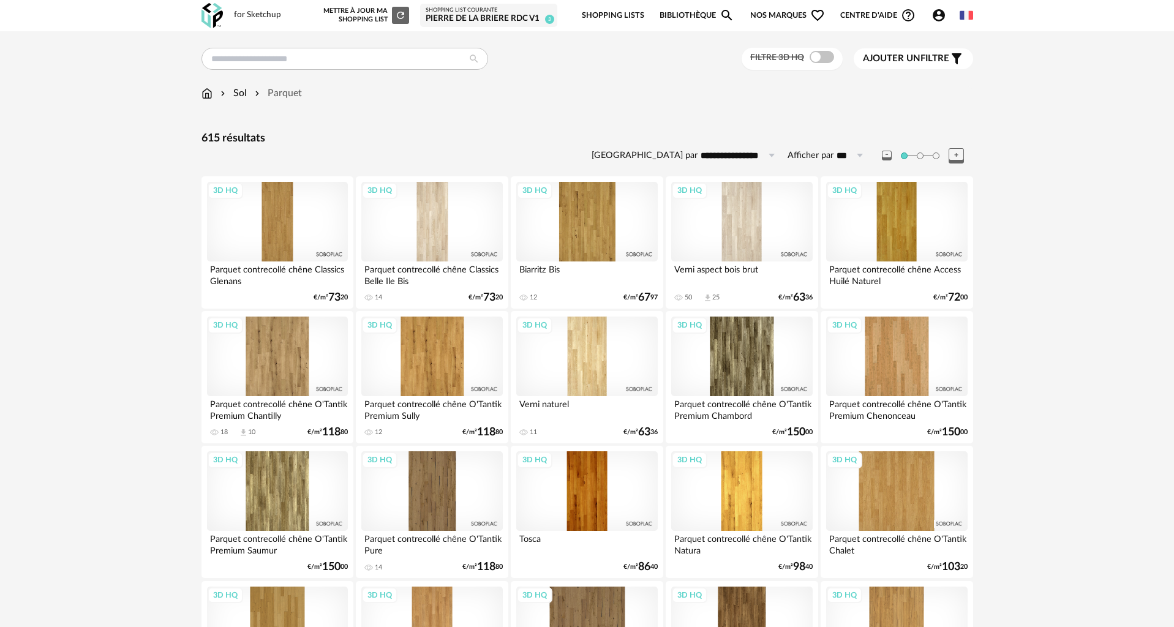
click at [743, 220] on div "3D HQ" at bounding box center [741, 222] width 141 height 80
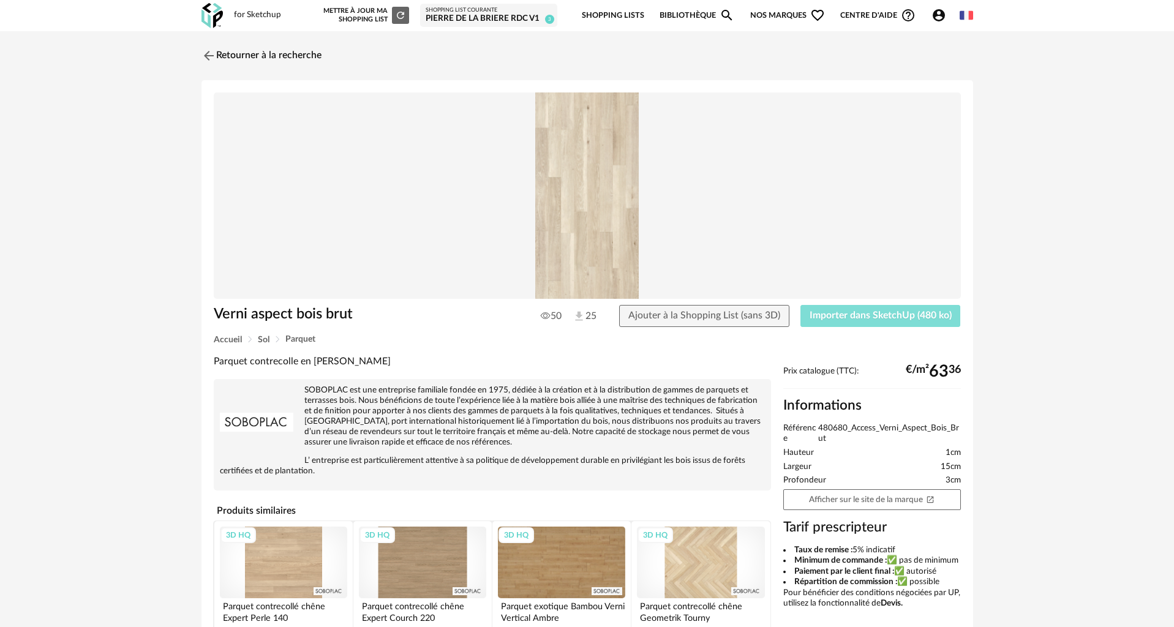
click at [858, 316] on span "Importer dans SketchUp (480 ko)" at bounding box center [881, 316] width 142 height 10
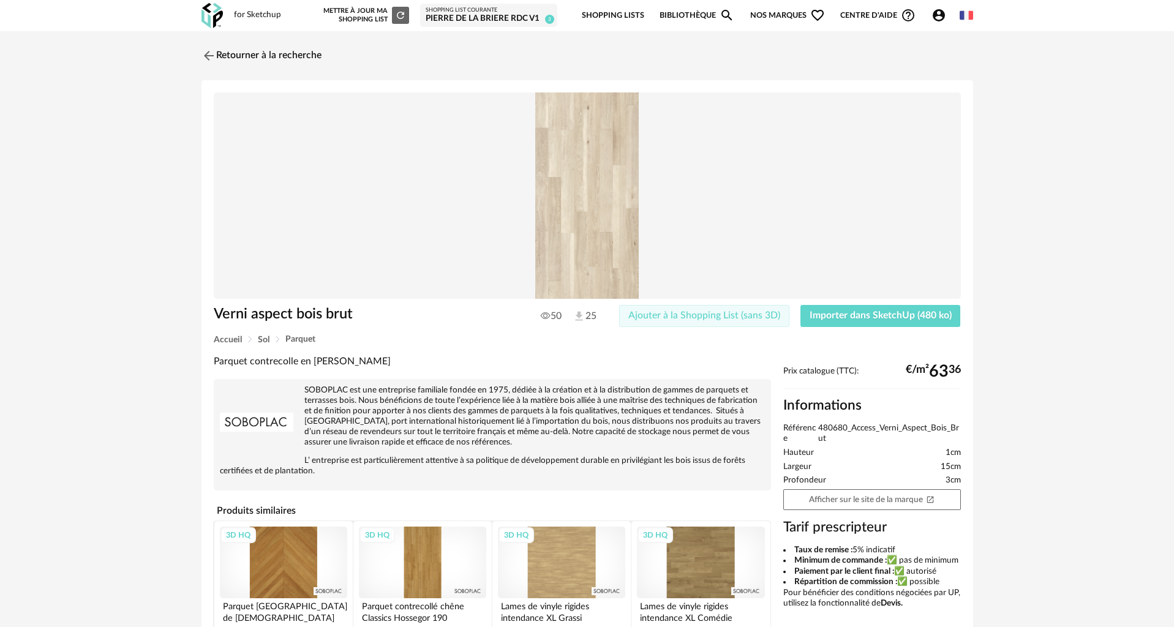
click at [705, 311] on span "Ajouter à la Shopping List (sans 3D)" at bounding box center [704, 316] width 152 height 10
click at [222, 61] on link "Retourner à la recherche" at bounding box center [258, 55] width 120 height 27
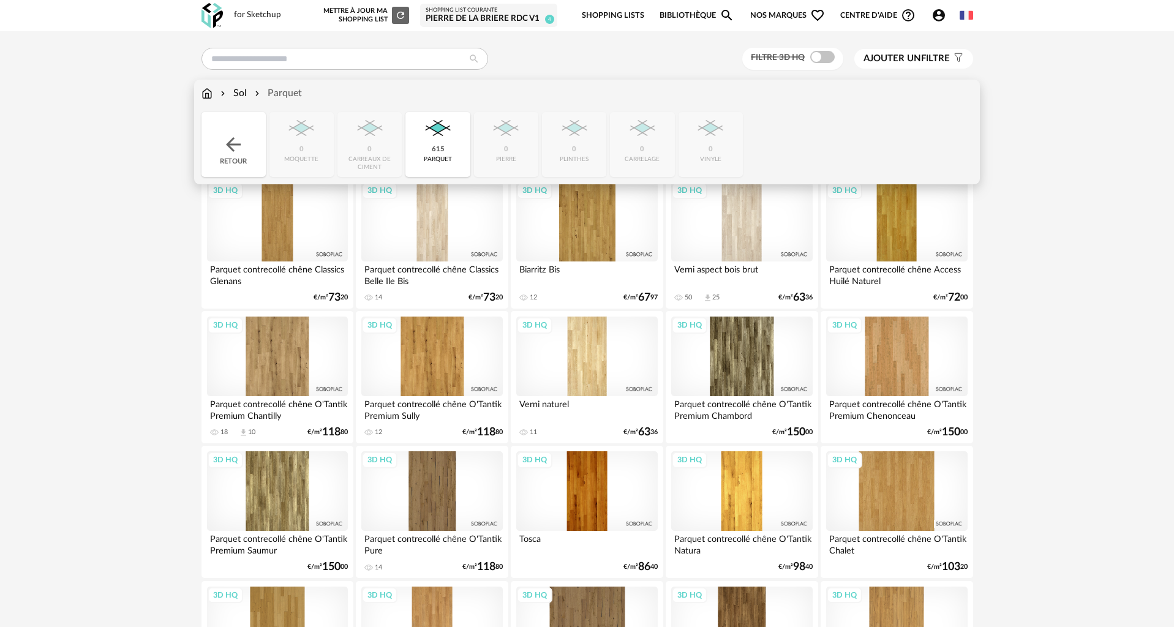
click at [207, 89] on img at bounding box center [206, 93] width 11 height 14
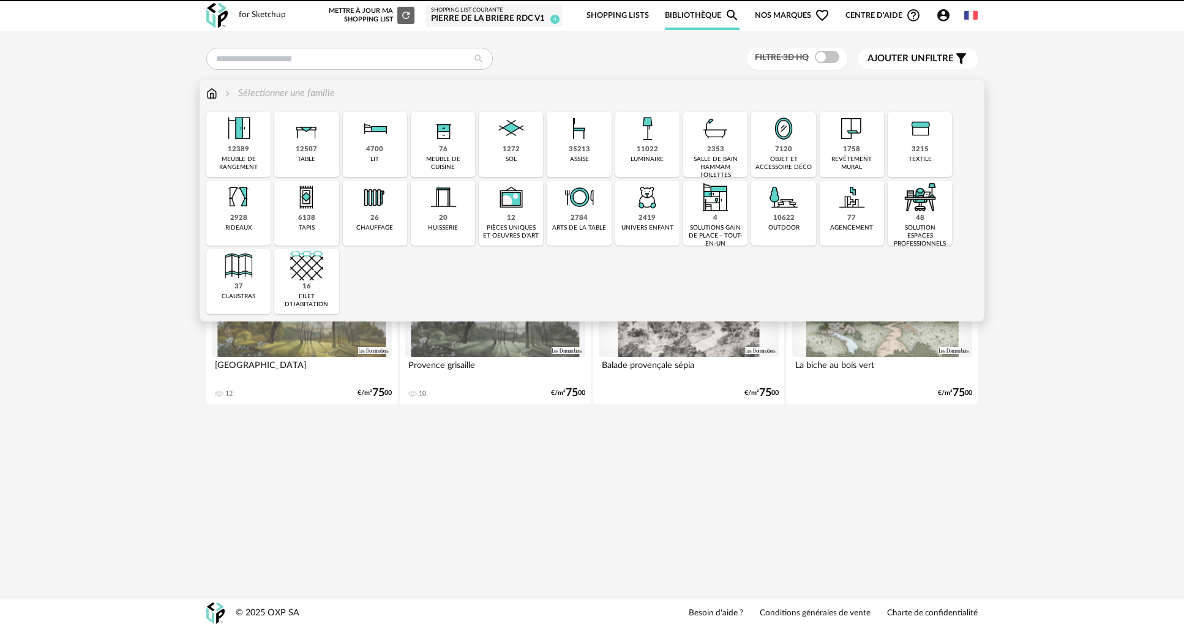
click at [312, 165] on div "12507 table" at bounding box center [306, 144] width 64 height 65
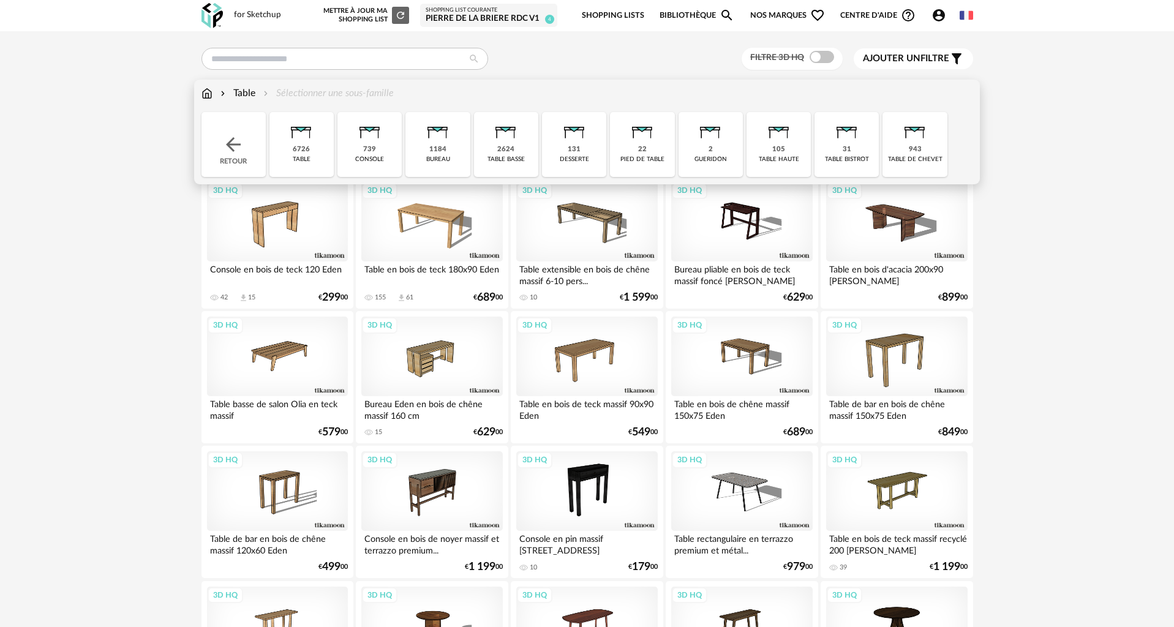
click at [506, 138] on img at bounding box center [505, 128] width 33 height 33
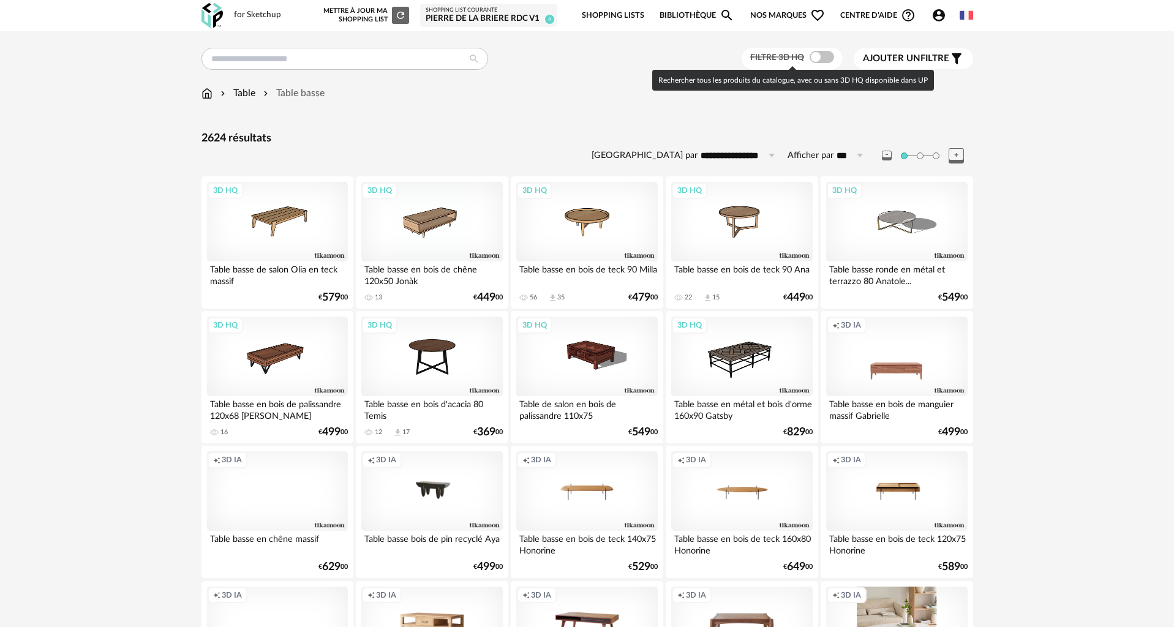
click at [813, 57] on span at bounding box center [822, 57] width 24 height 12
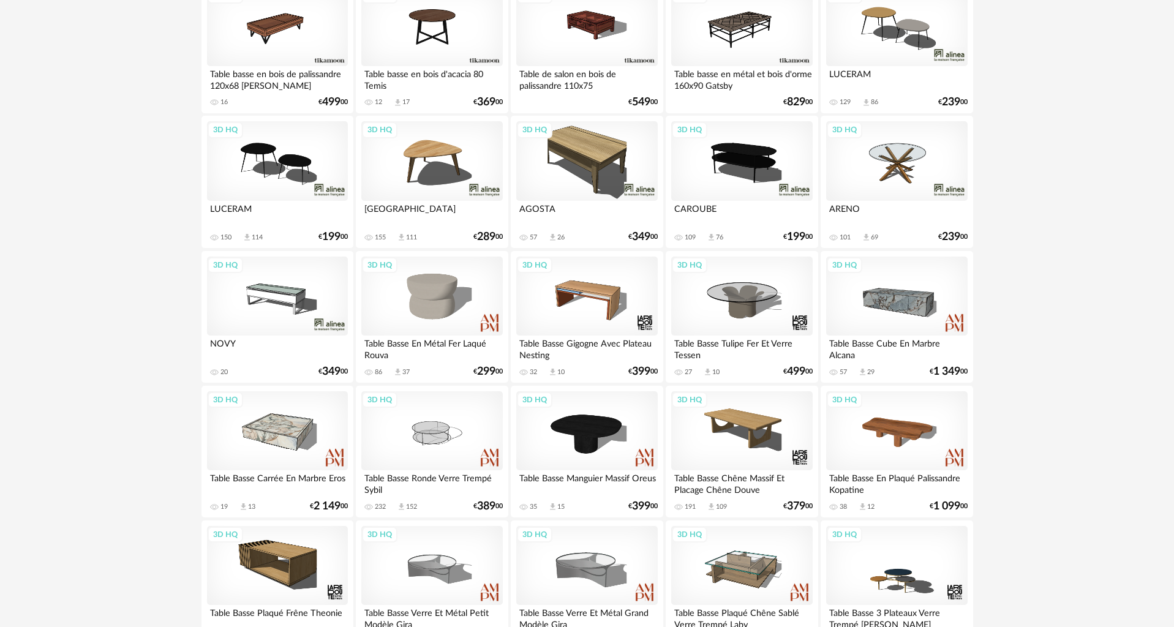
scroll to position [367, 0]
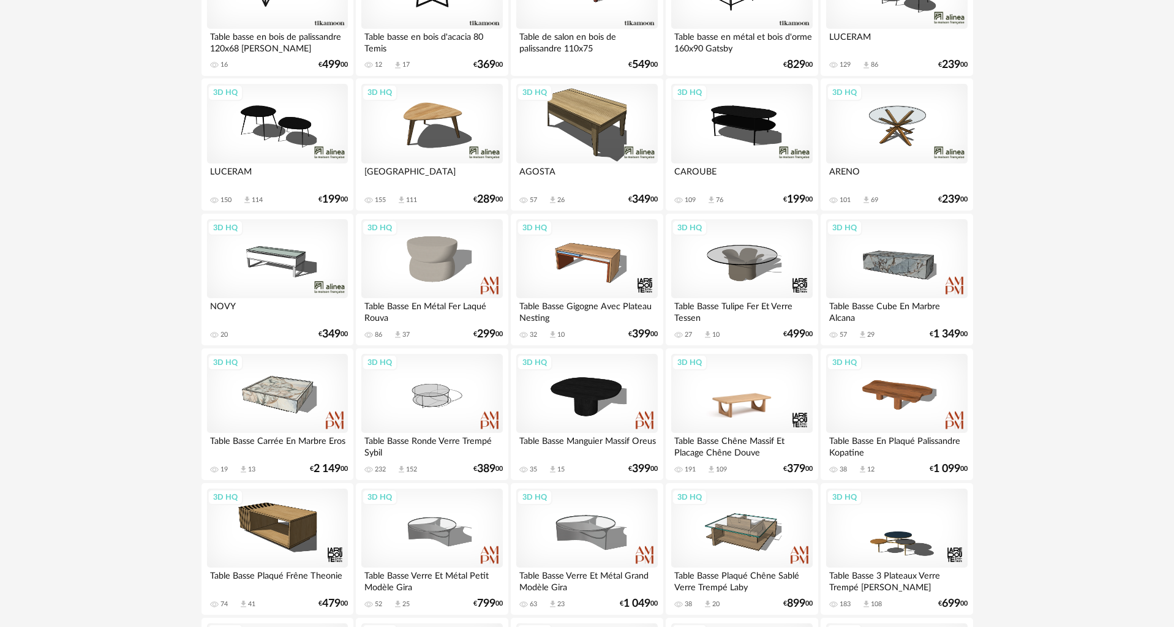
click at [736, 402] on div "3D HQ" at bounding box center [741, 394] width 141 height 80
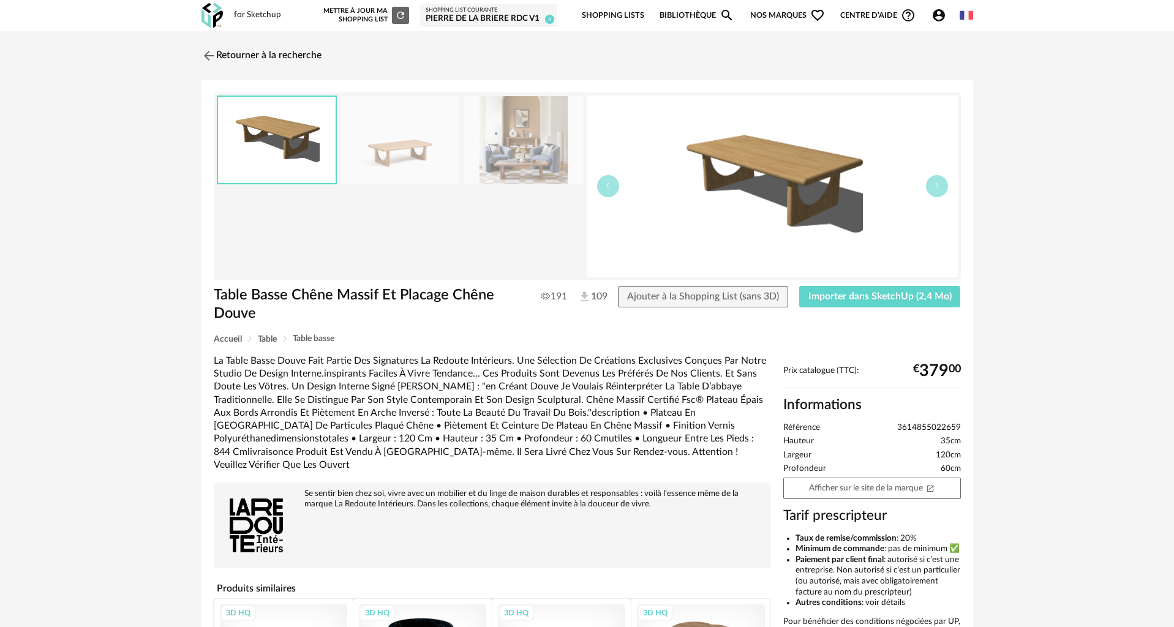
click at [514, 157] on img at bounding box center [523, 140] width 119 height 88
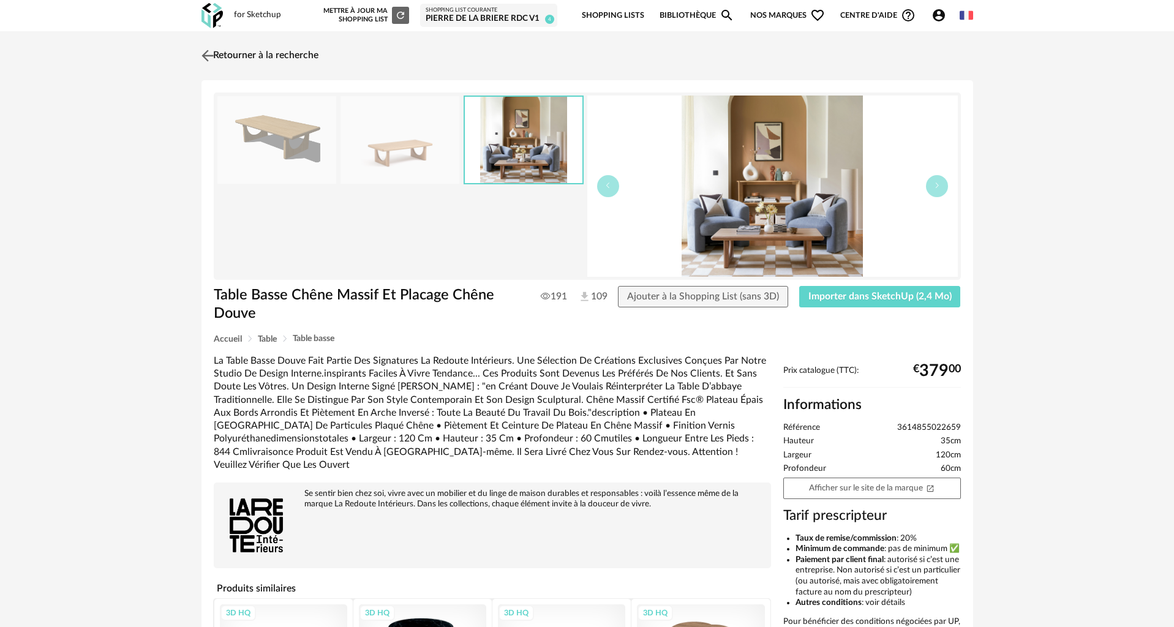
click at [219, 56] on link "Retourner à la recherche" at bounding box center [258, 55] width 120 height 27
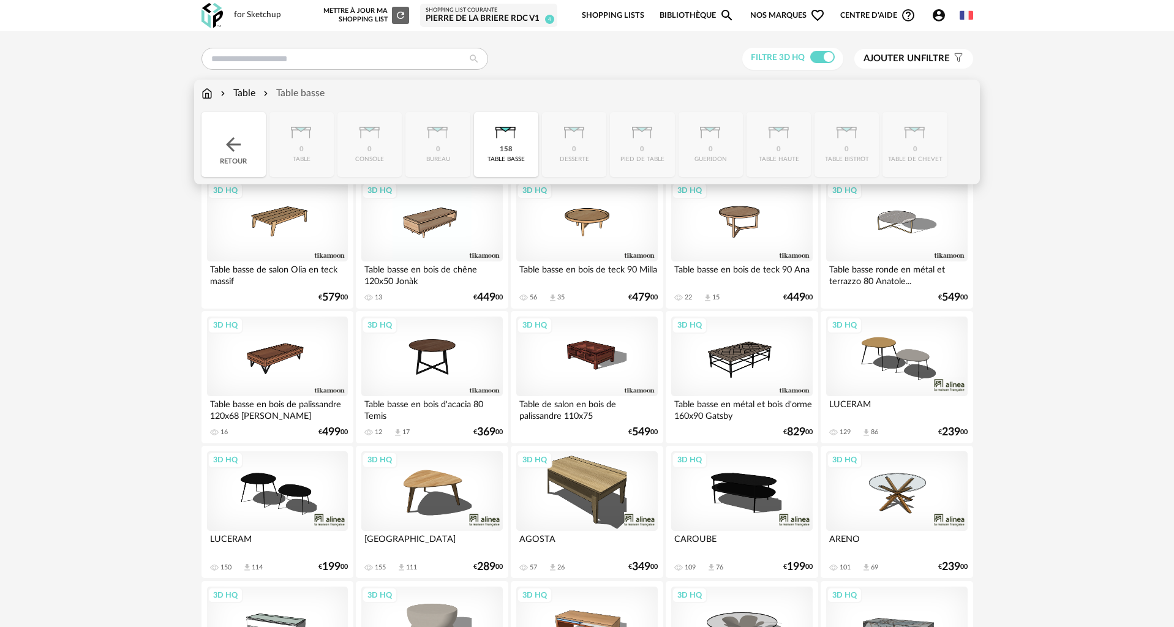
click at [223, 140] on img at bounding box center [233, 145] width 22 height 22
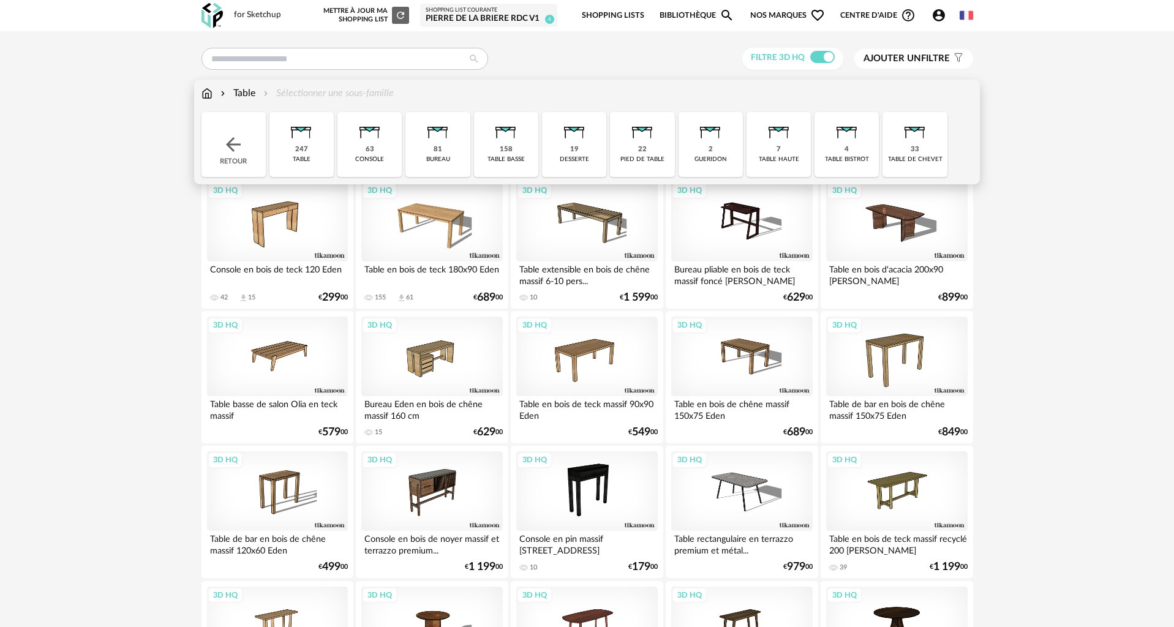
click at [206, 92] on img at bounding box center [206, 93] width 11 height 14
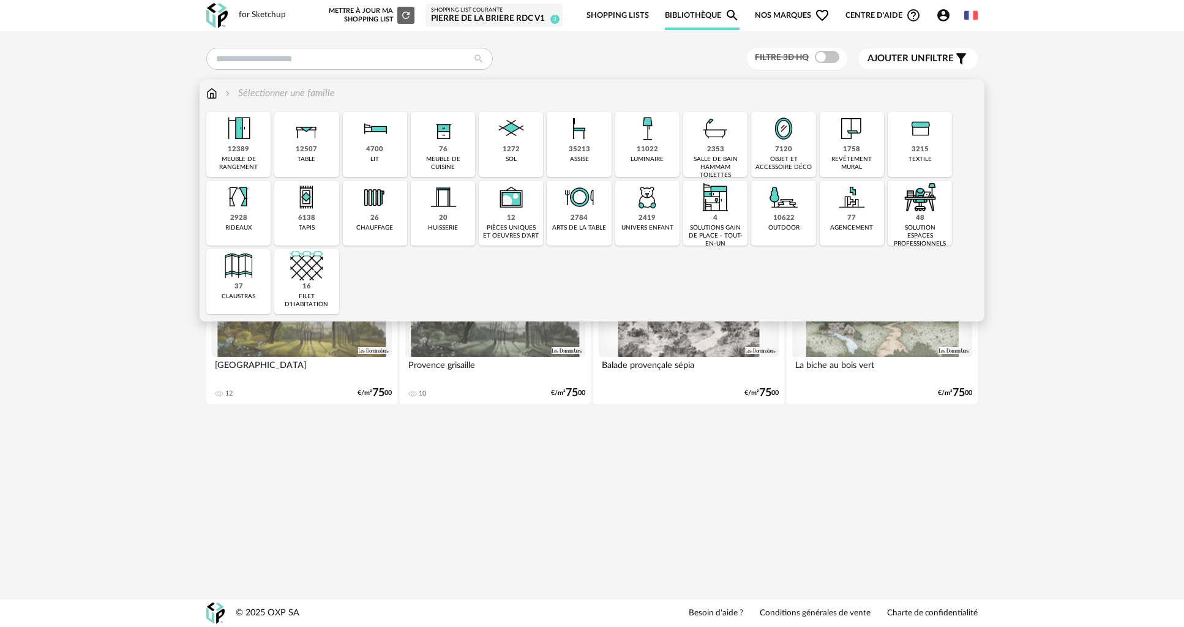
click at [518, 159] on div "1272 sol" at bounding box center [511, 144] width 64 height 65
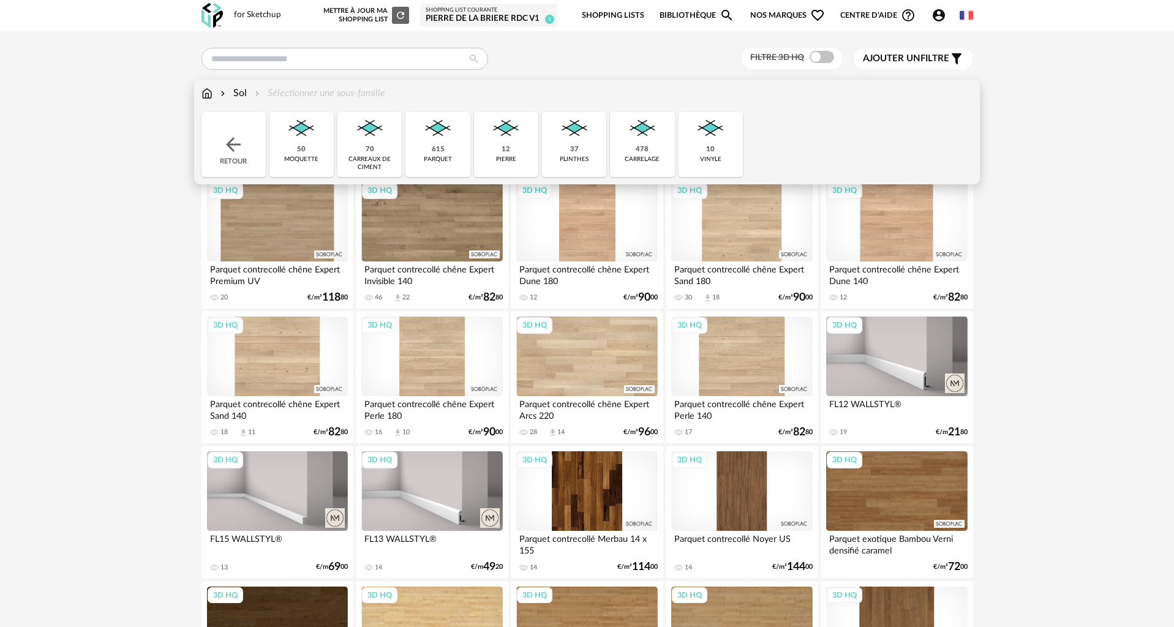
click at [642, 141] on img at bounding box center [642, 128] width 33 height 33
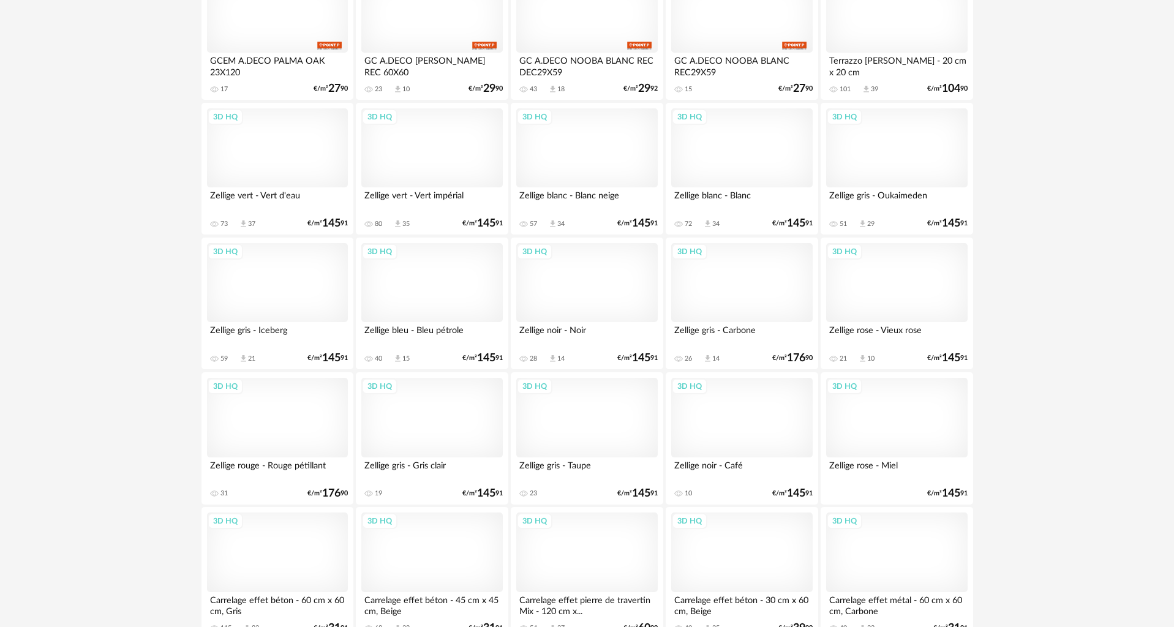
scroll to position [2325, 0]
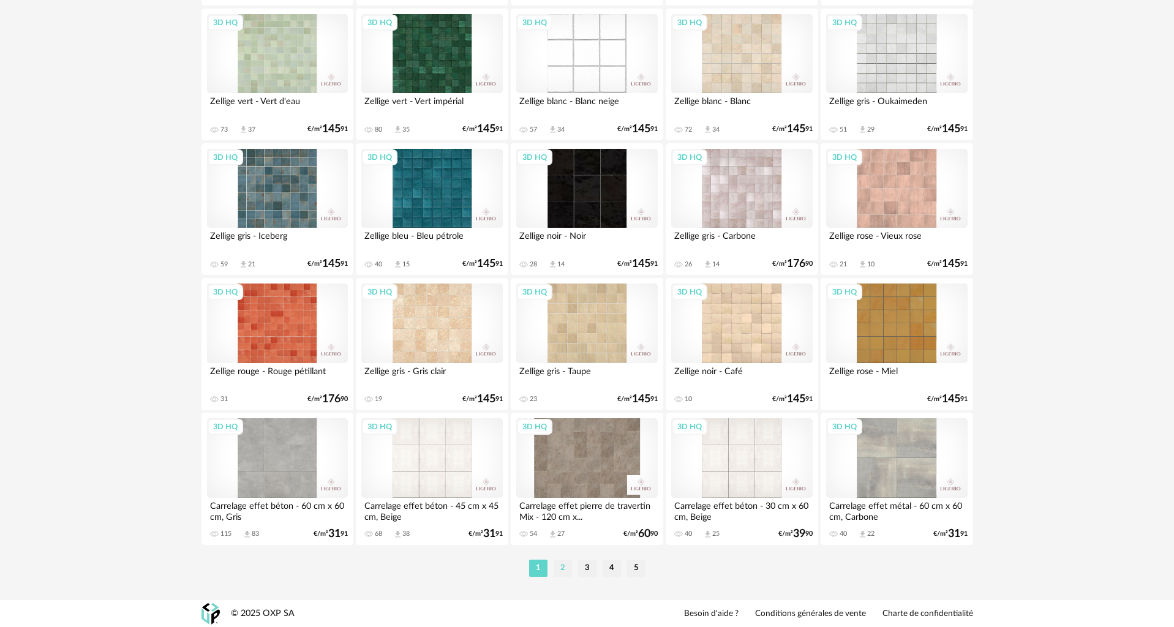
click at [559, 569] on li "2" at bounding box center [563, 568] width 18 height 17
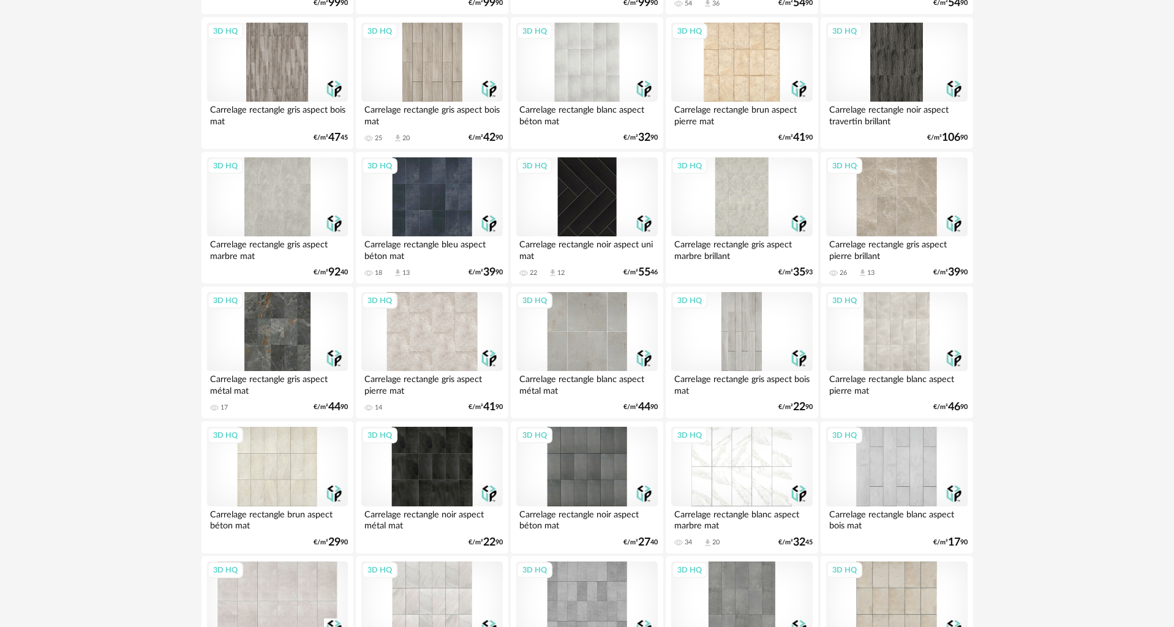
scroll to position [2325, 0]
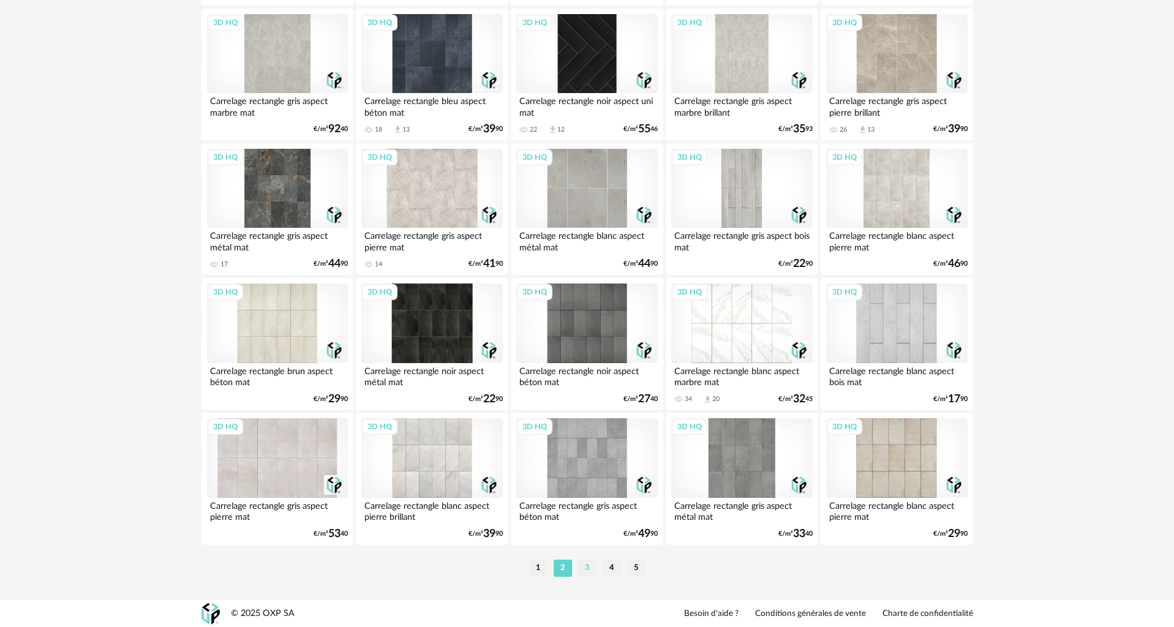
click at [585, 571] on li "3" at bounding box center [587, 568] width 18 height 17
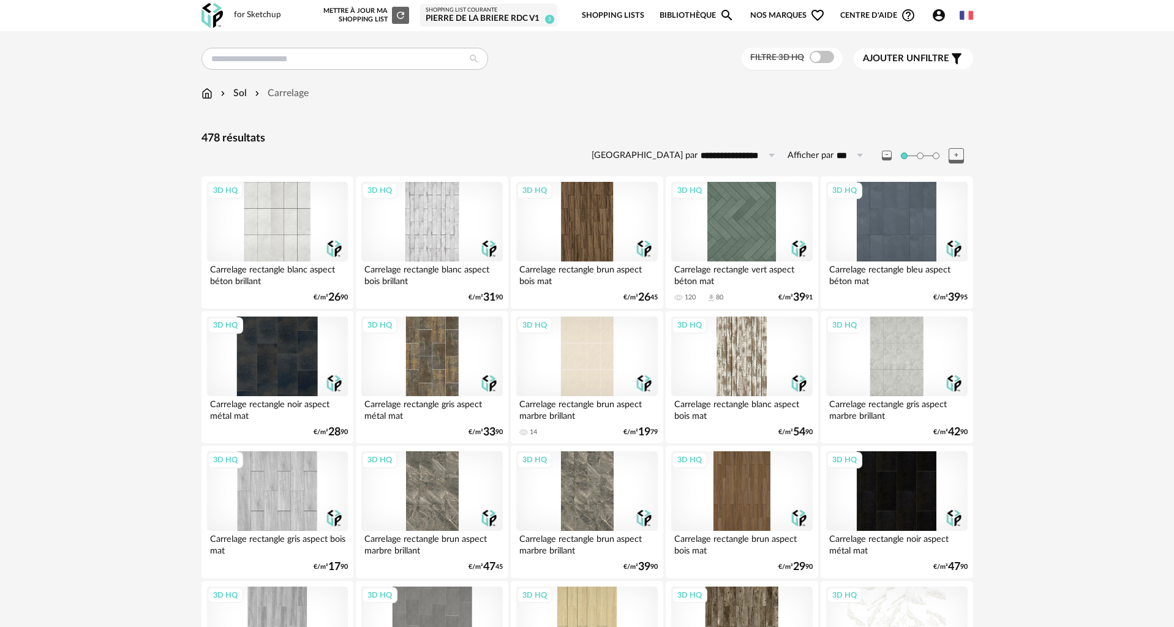
click at [740, 363] on div "3D HQ" at bounding box center [741, 357] width 141 height 80
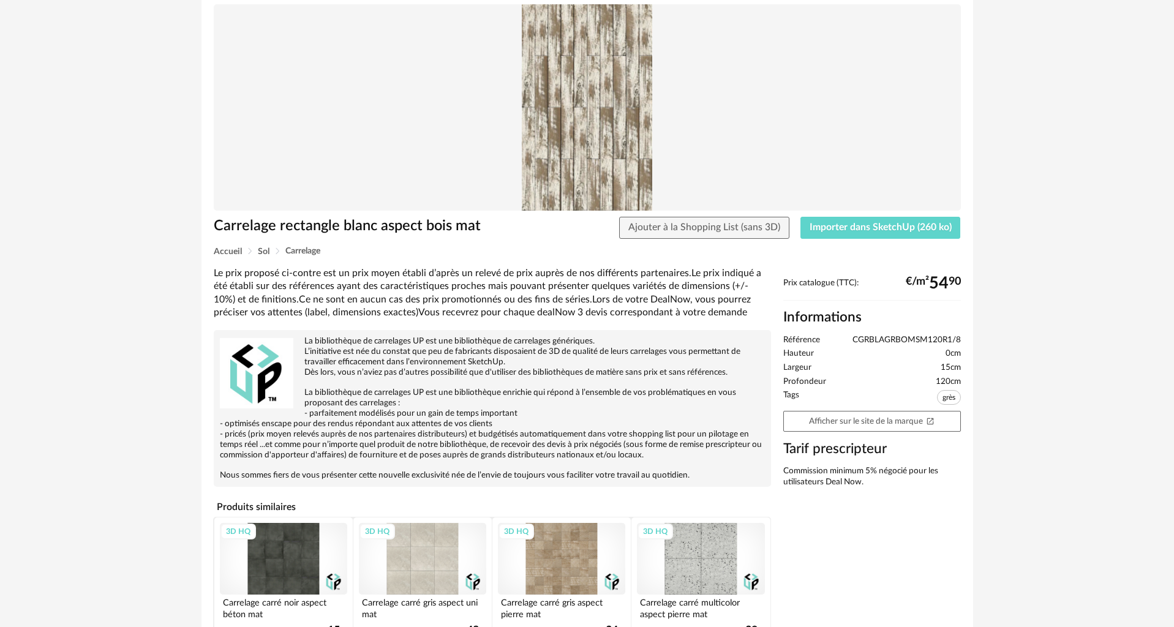
scroll to position [122, 0]
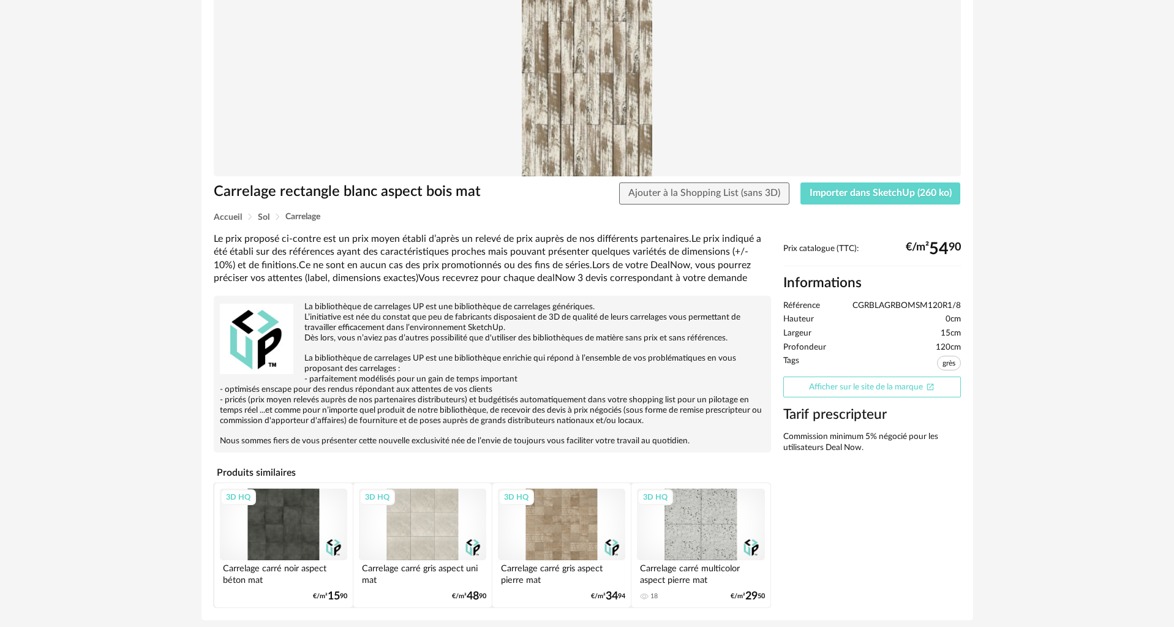
click at [878, 383] on link "Afficher sur le site de la marque Open In New icon" at bounding box center [872, 387] width 178 height 21
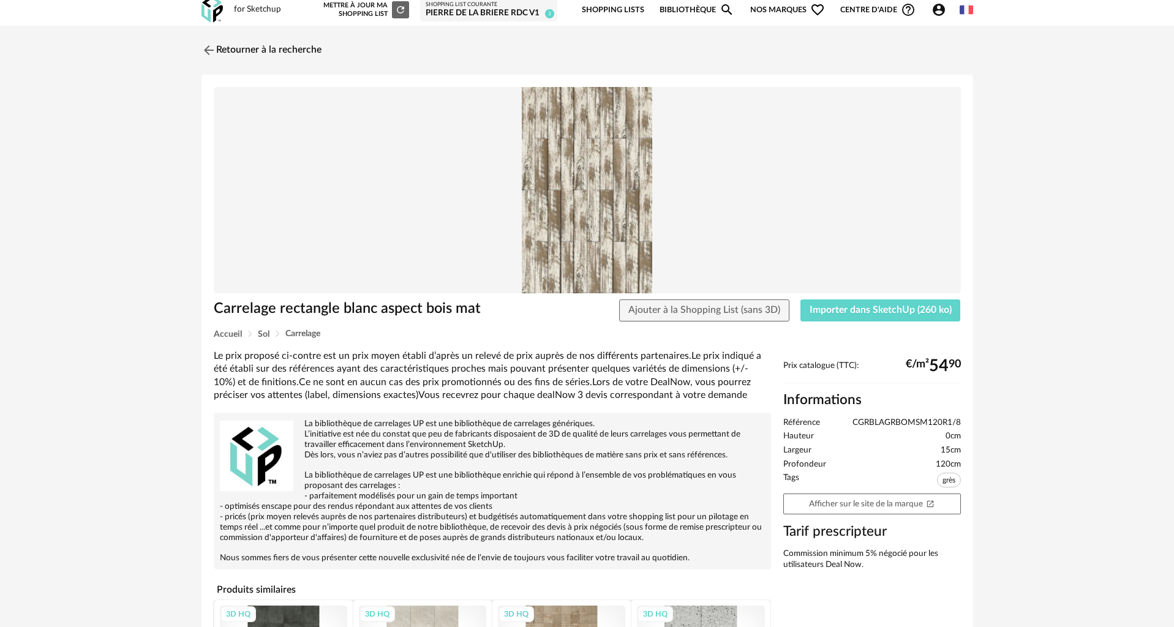
scroll to position [0, 0]
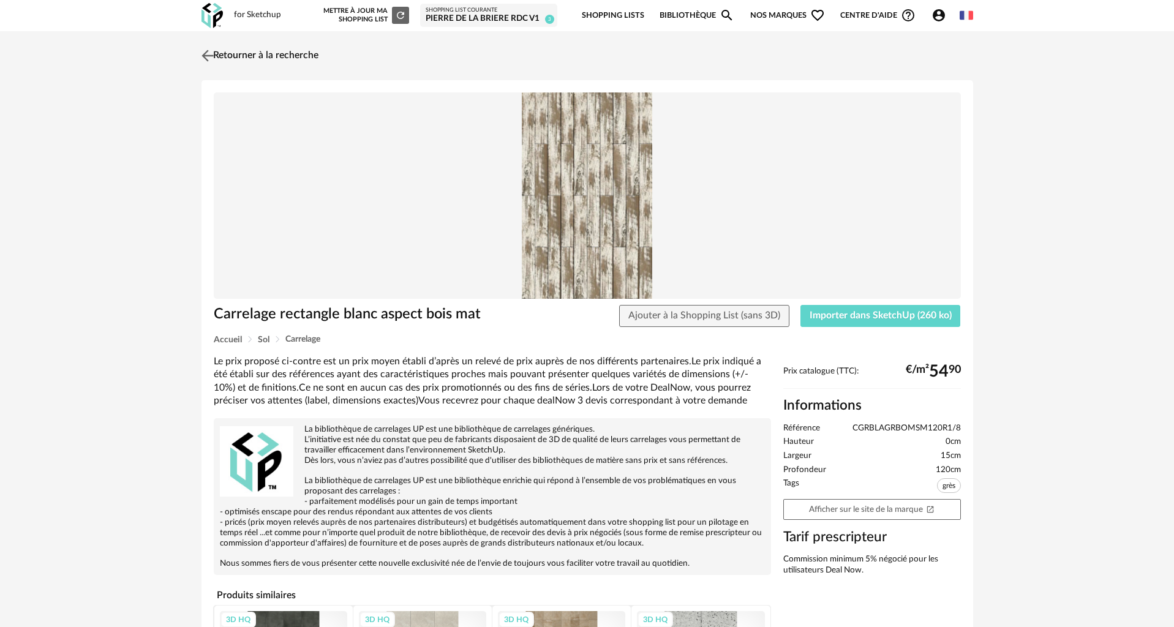
click at [215, 56] on img at bounding box center [207, 56] width 18 height 18
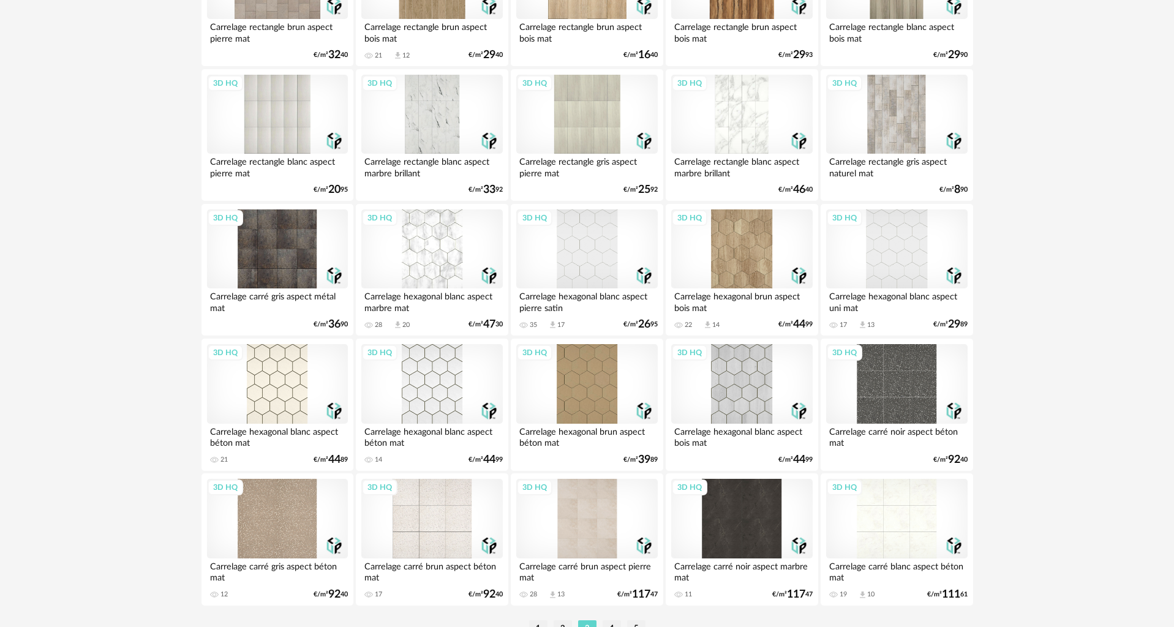
scroll to position [2325, 0]
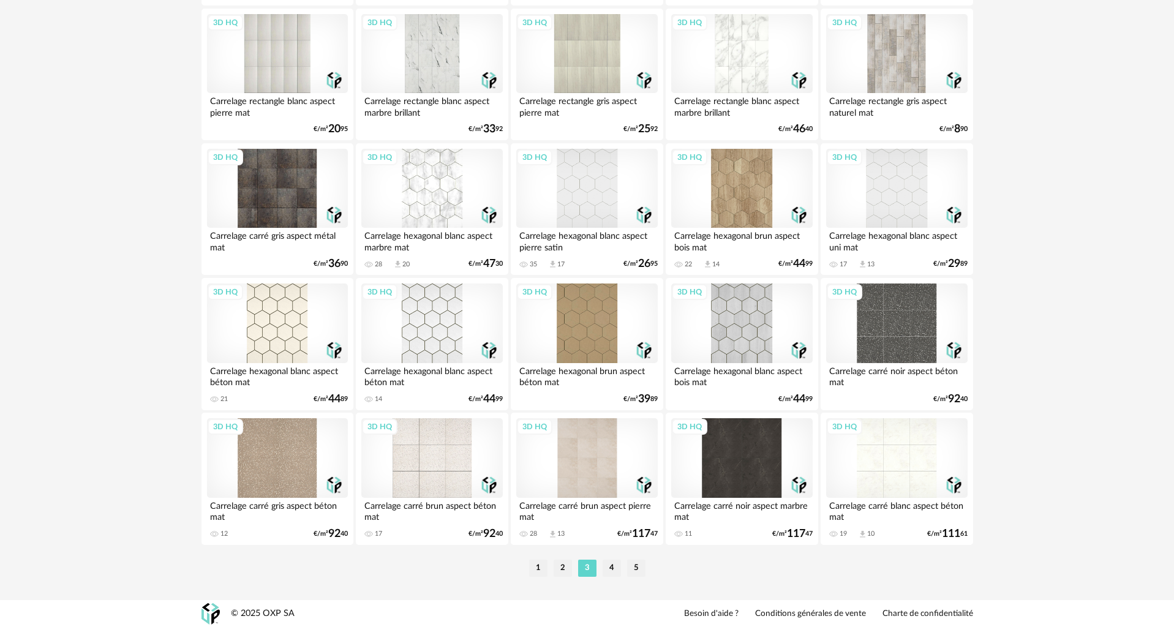
click at [429, 191] on div "3D HQ" at bounding box center [431, 189] width 141 height 80
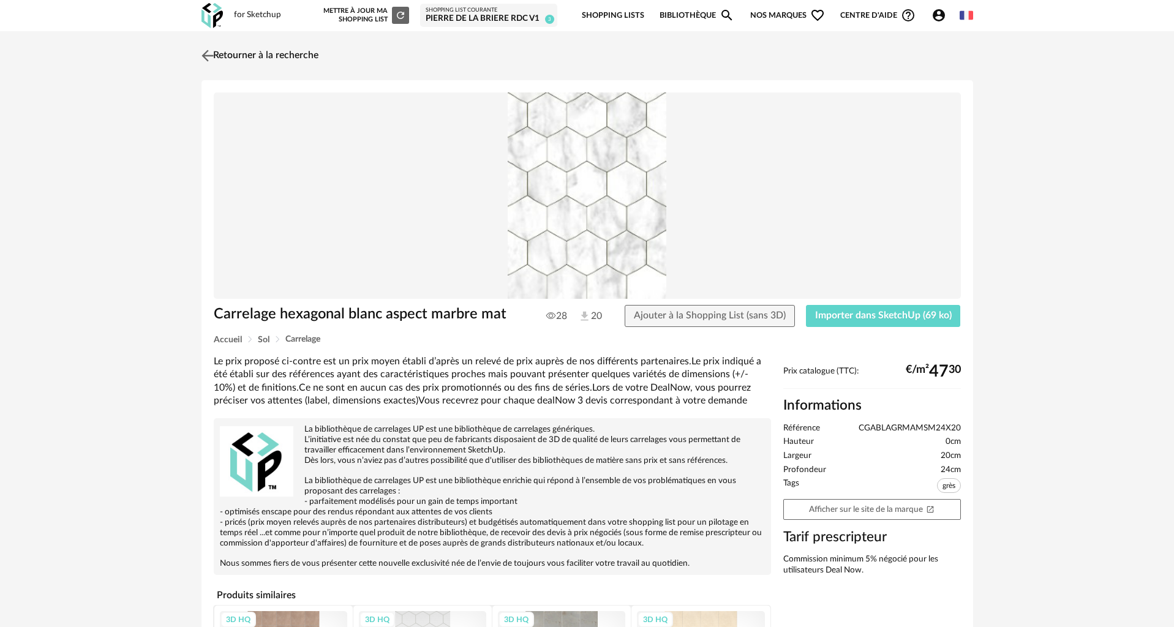
click at [206, 53] on img at bounding box center [207, 56] width 18 height 18
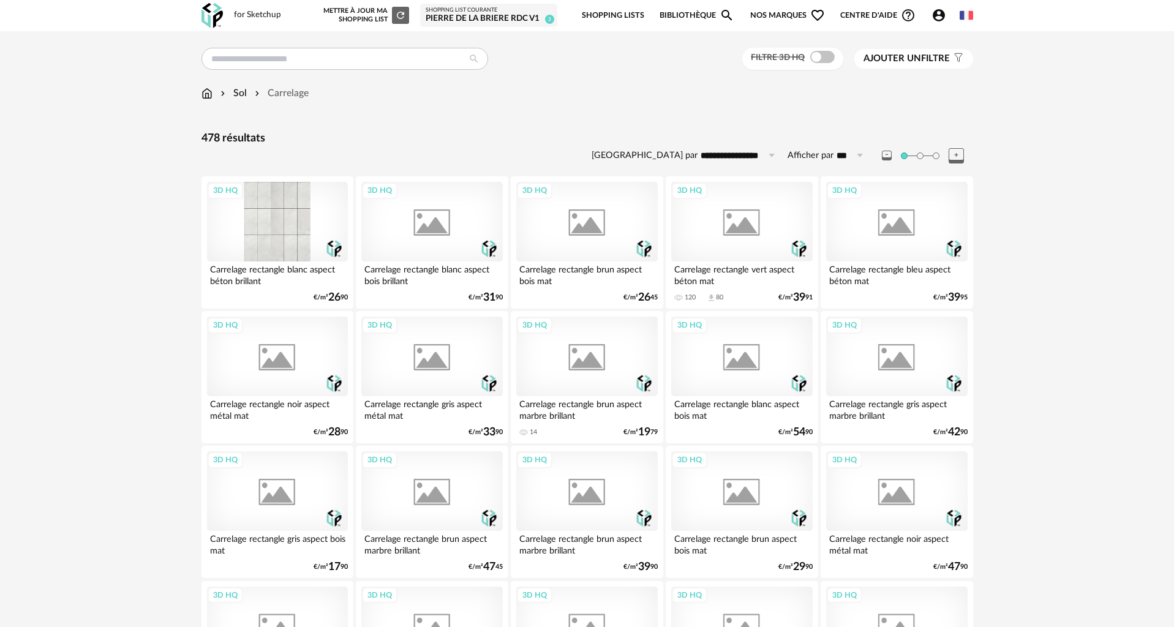
scroll to position [2325, 0]
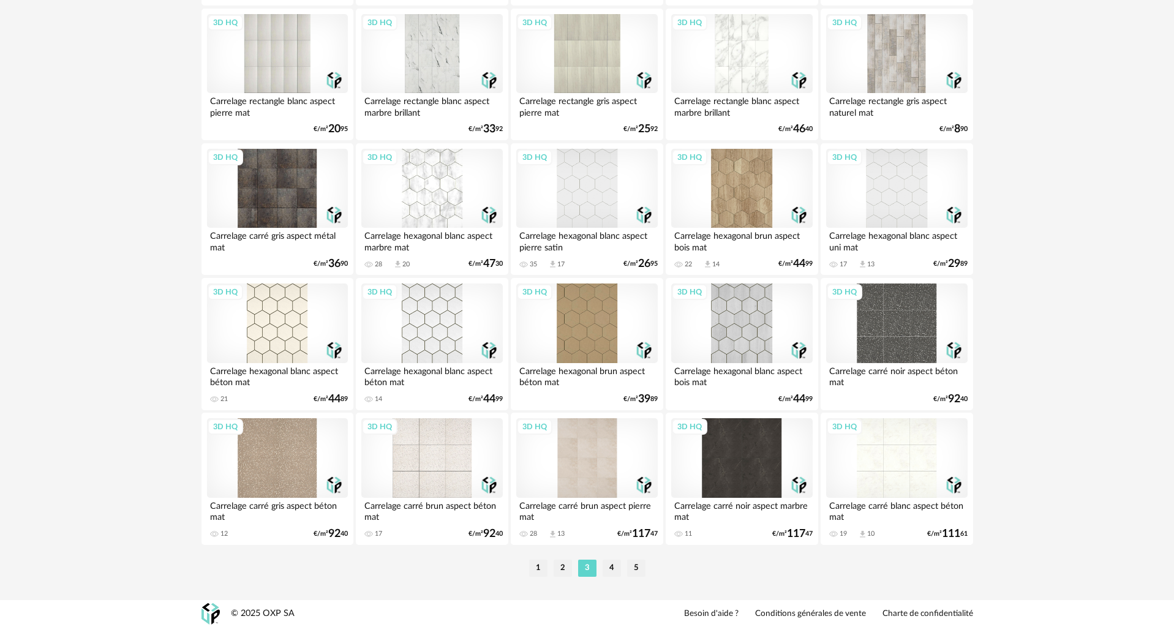
click at [446, 314] on div "3D HQ" at bounding box center [431, 324] width 141 height 80
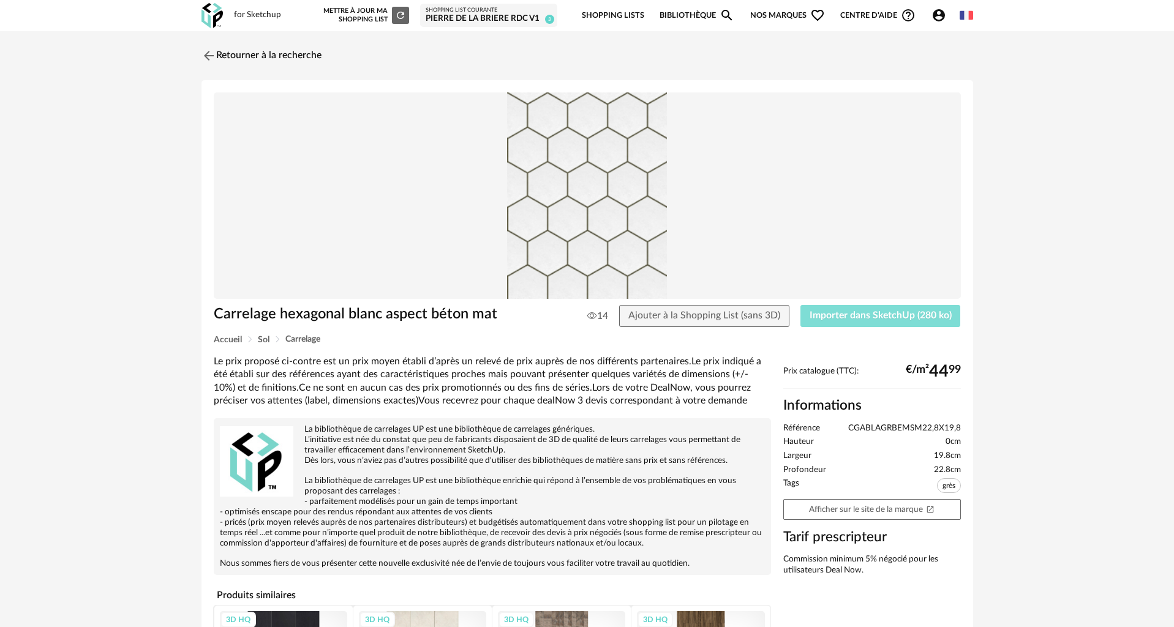
click at [836, 317] on span "Importer dans SketchUp (280 ko)" at bounding box center [881, 316] width 142 height 10
click at [211, 55] on img at bounding box center [207, 56] width 18 height 18
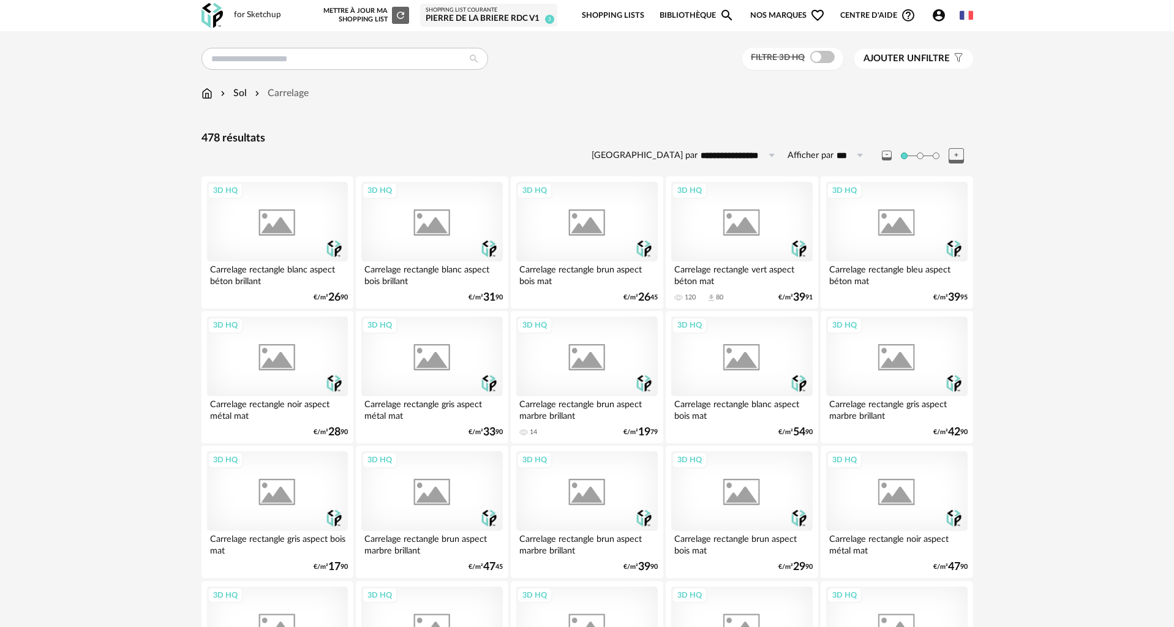
scroll to position [2290, 0]
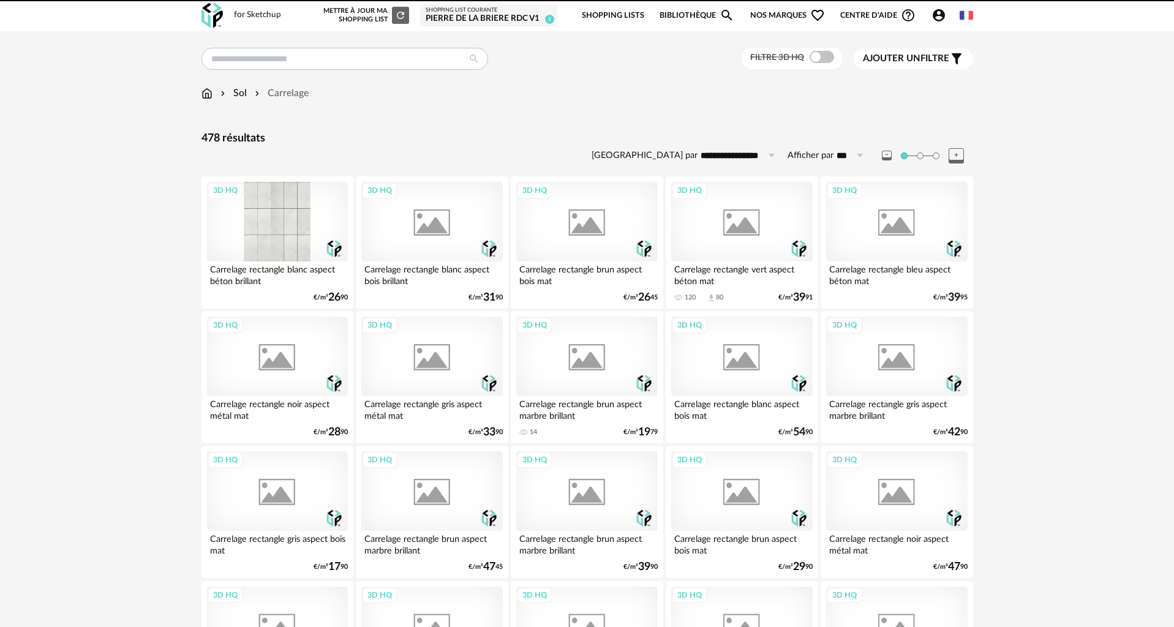
scroll to position [2325, 0]
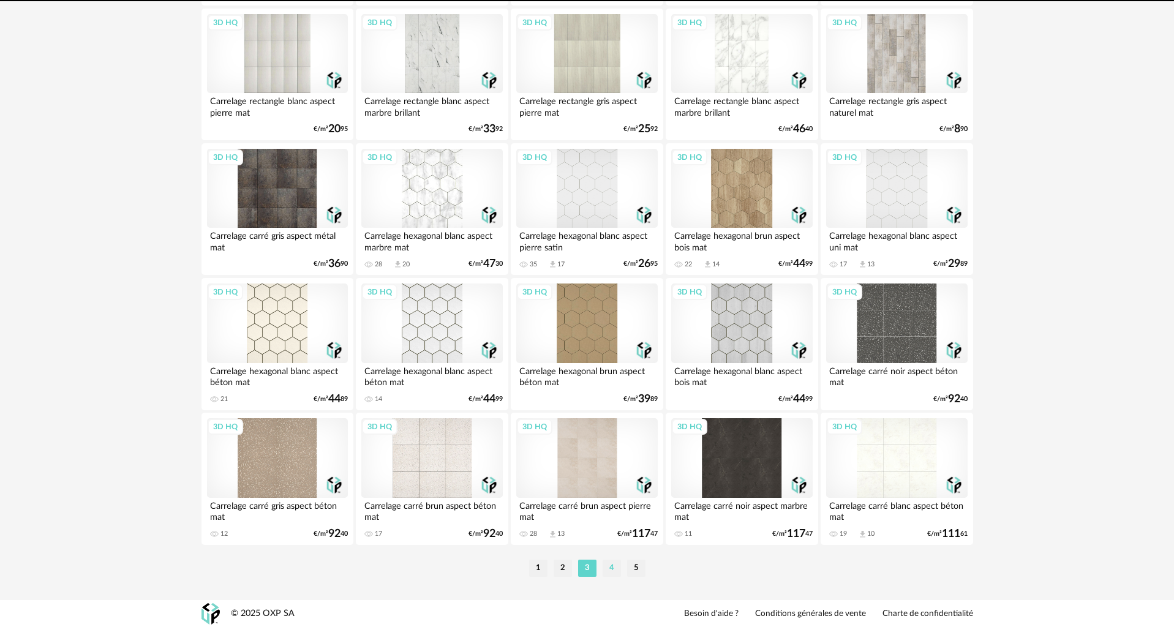
click at [611, 570] on li "4" at bounding box center [612, 568] width 18 height 17
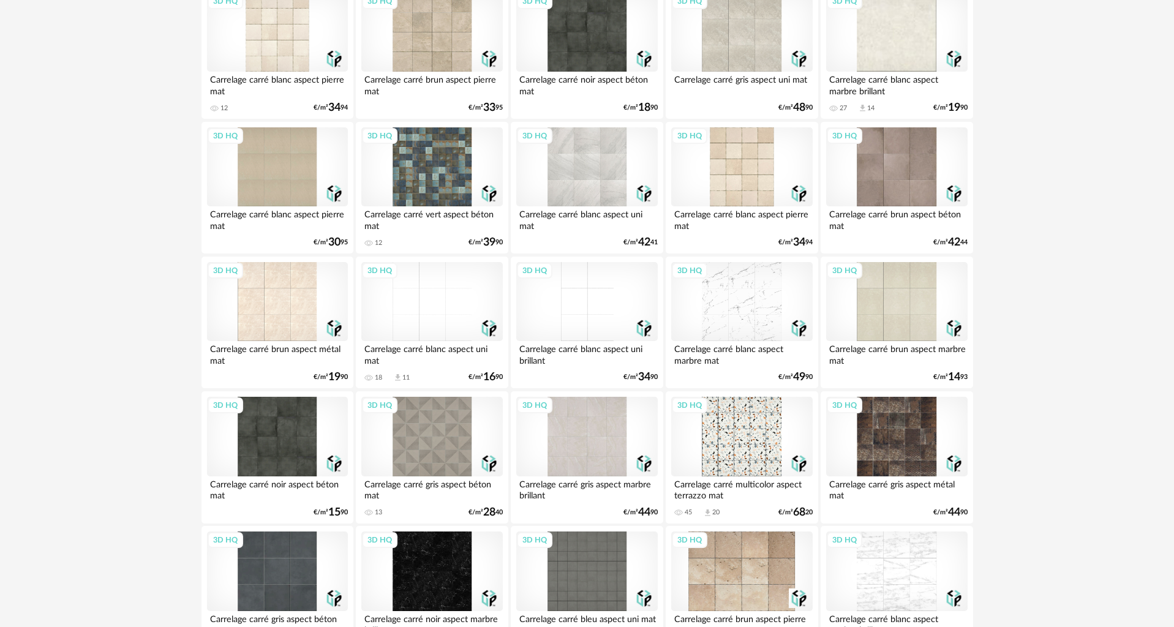
scroll to position [2325, 0]
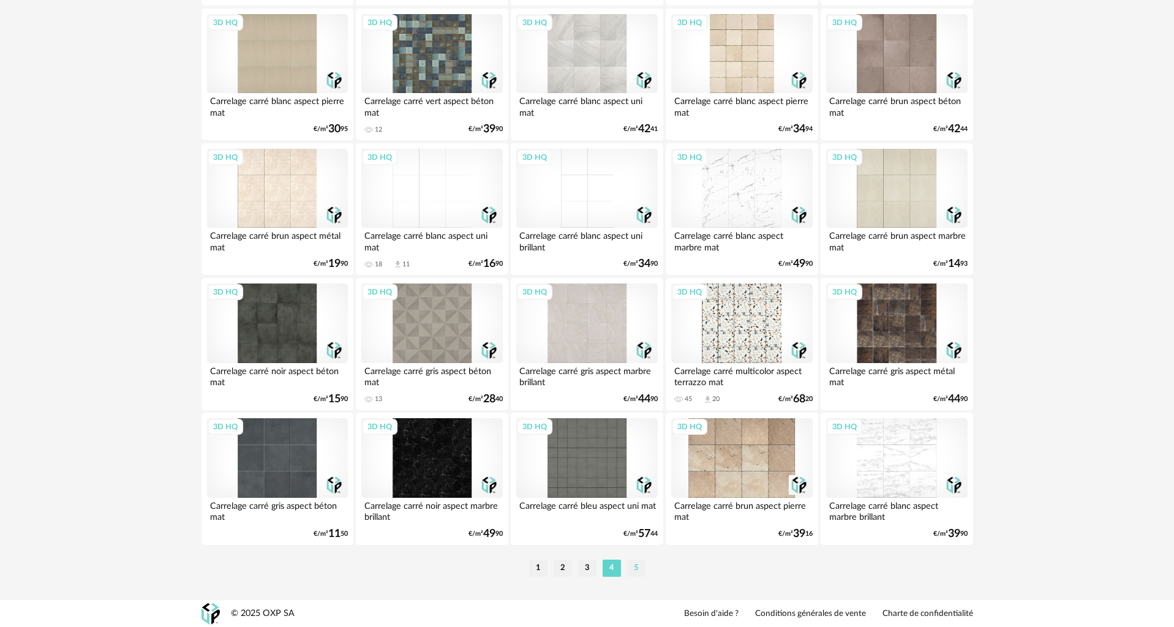
click at [632, 567] on li "5" at bounding box center [636, 568] width 18 height 17
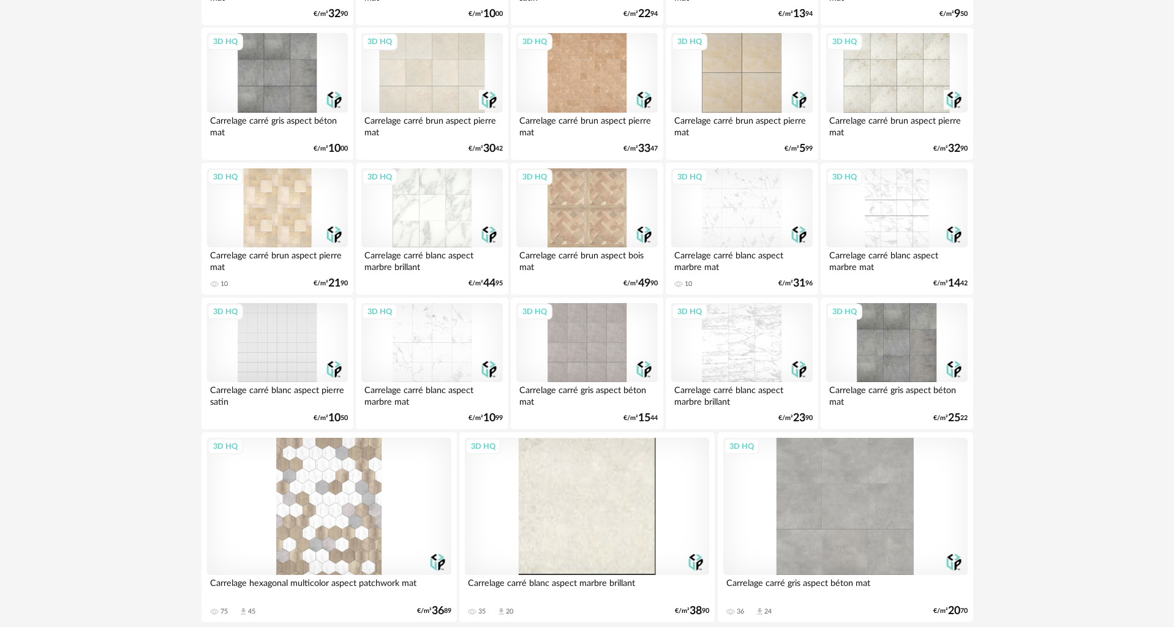
scroll to position [1844, 0]
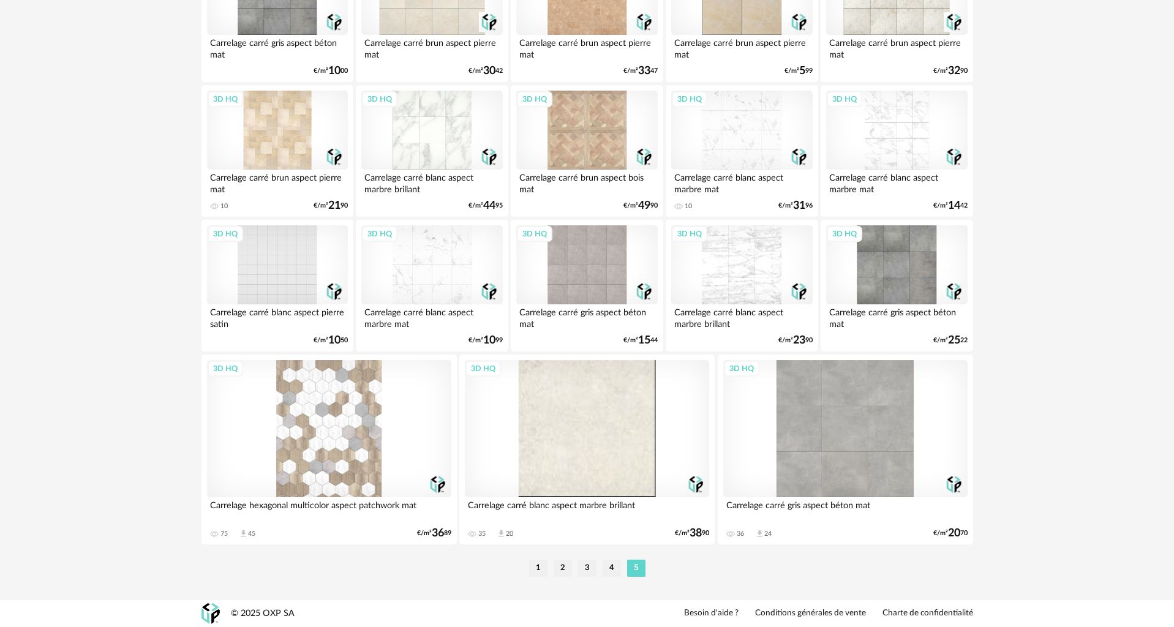
click at [325, 431] on div "3D HQ" at bounding box center [329, 428] width 244 height 137
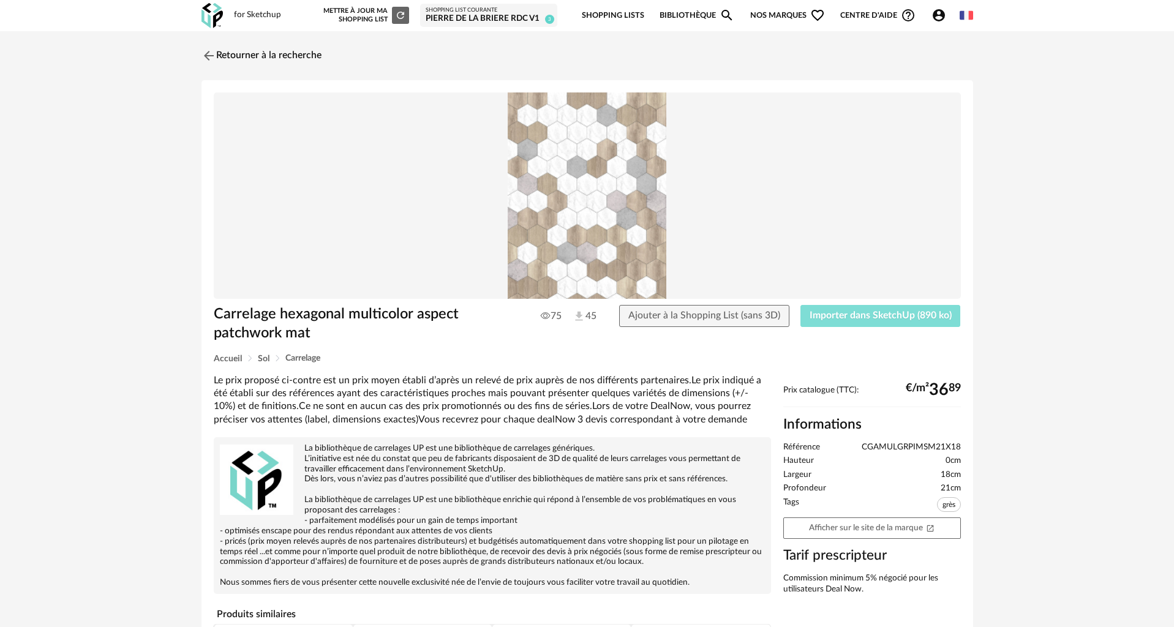
click at [850, 317] on span "Importer dans SketchUp (890 ko)" at bounding box center [881, 316] width 142 height 10
